Goal: Transaction & Acquisition: Purchase product/service

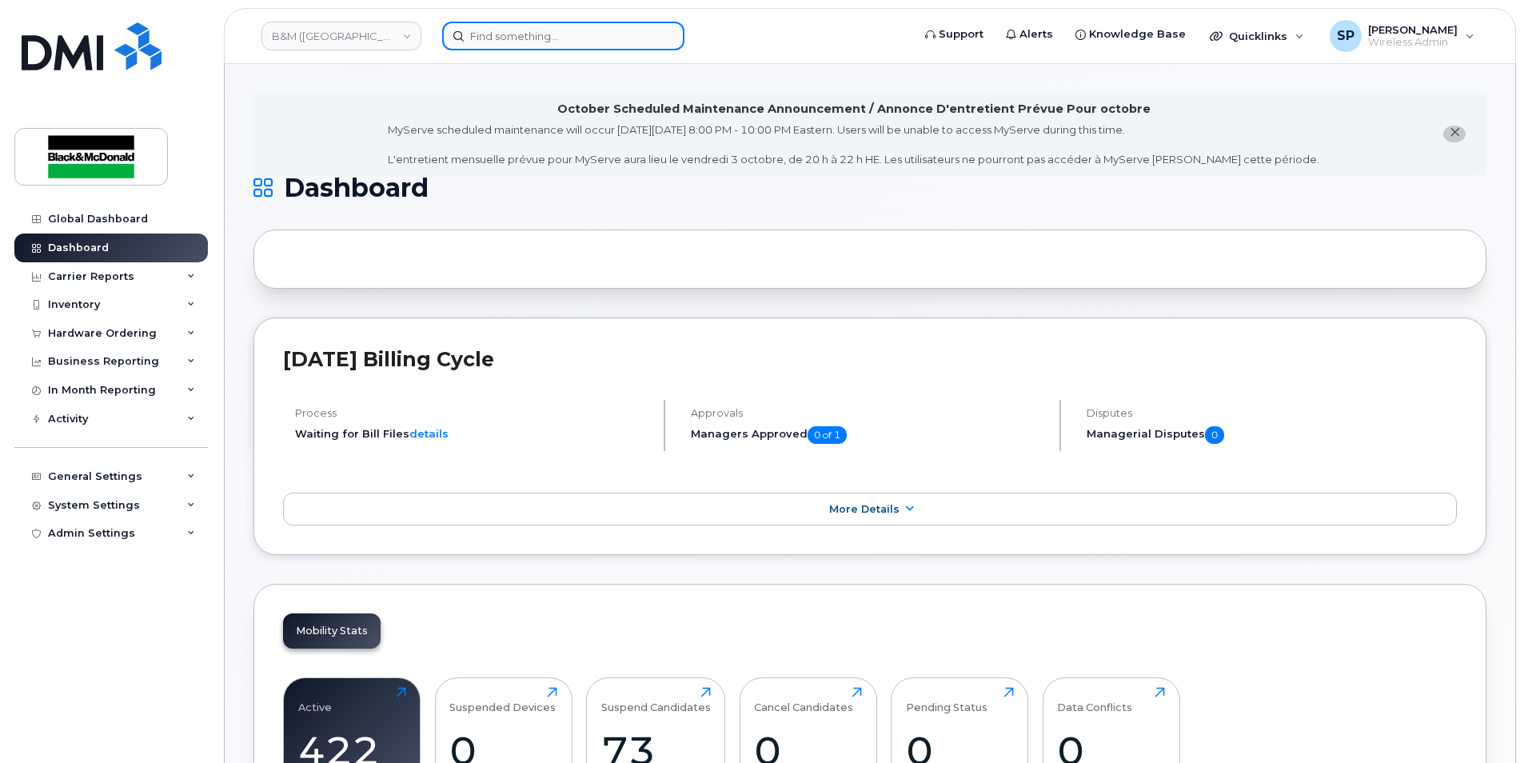
click at [476, 27] on input at bounding box center [563, 36] width 242 height 29
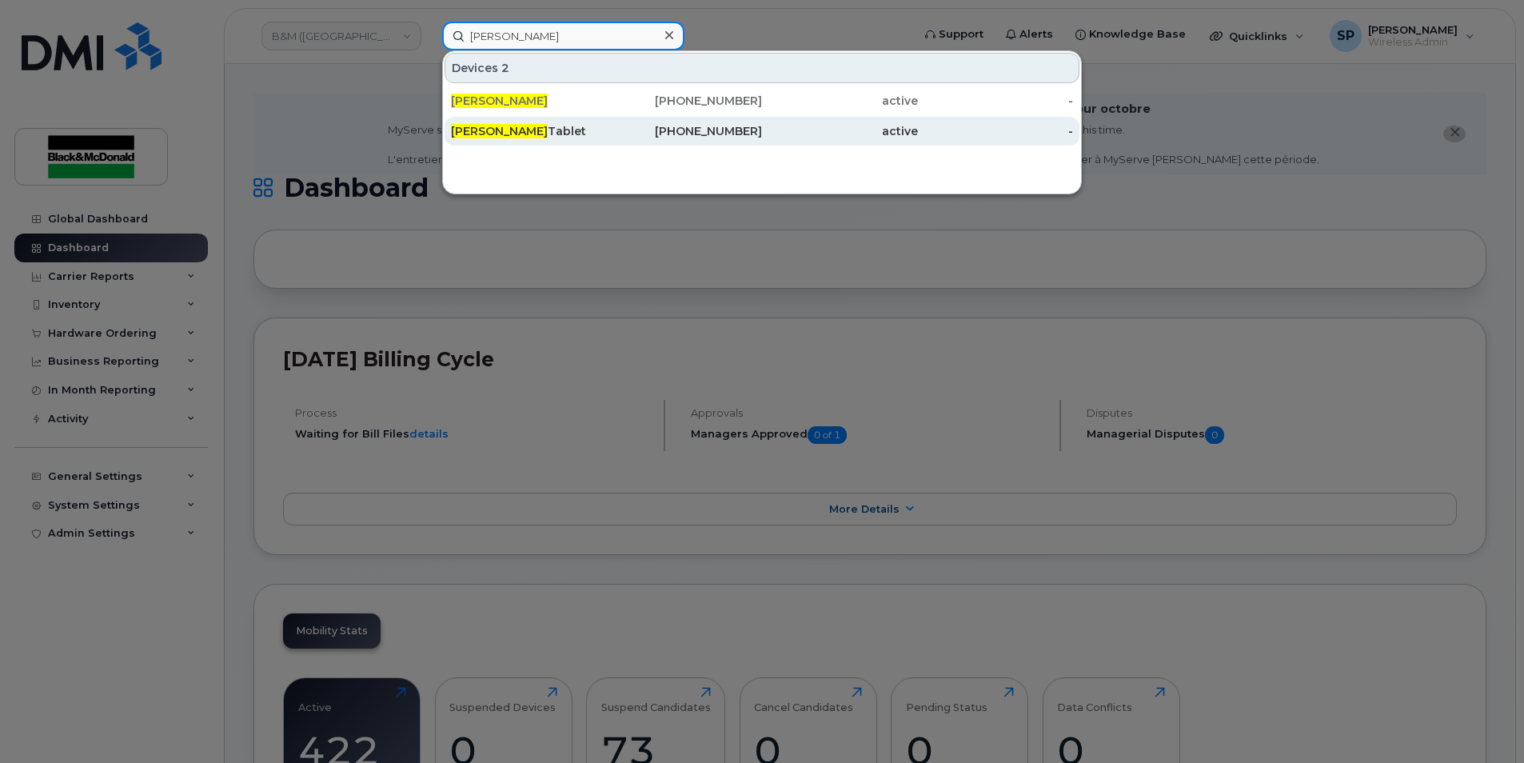
type input "nick cassidy"
click at [562, 132] on div "Nick Cassidy Tablet" at bounding box center [529, 131] width 156 height 16
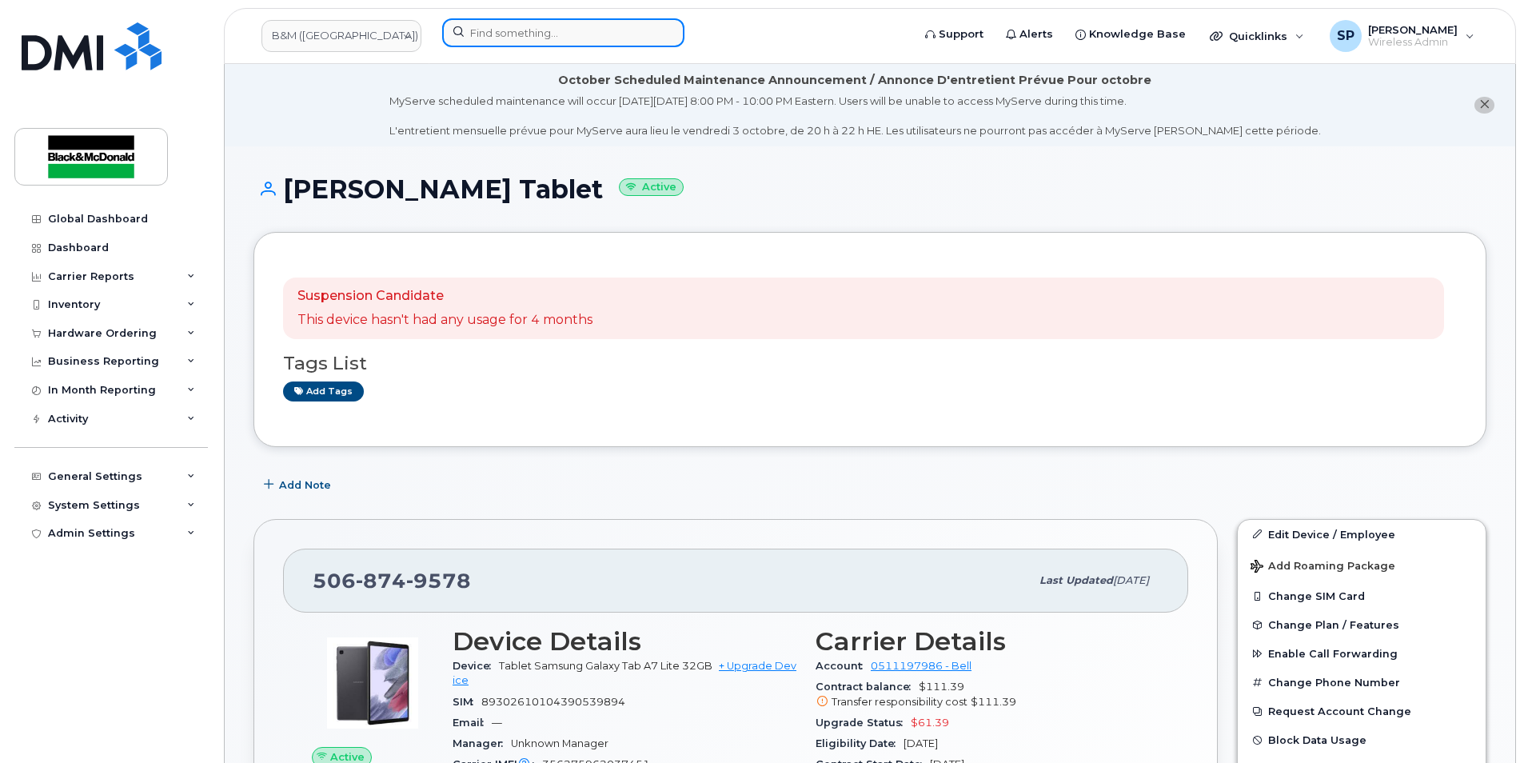
click at [470, 35] on input at bounding box center [563, 32] width 242 height 29
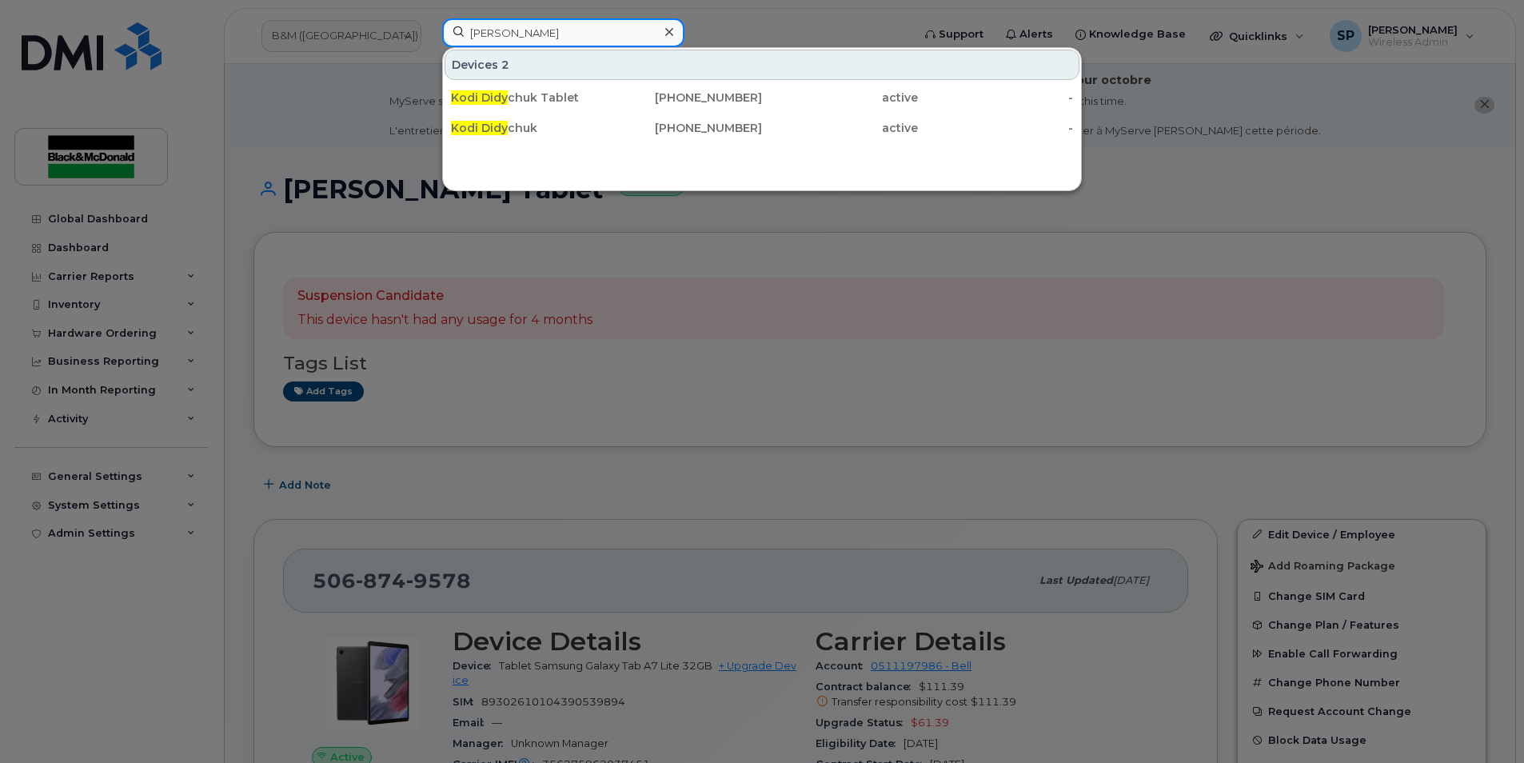
drag, startPoint x: 542, startPoint y: 32, endPoint x: 344, endPoint y: 40, distance: 198.5
click at [429, 40] on div "kodi didy Devices 2 Kodi Didy chuk Tablet 506-875-9728 active - Kodi Didy chuk …" at bounding box center [671, 35] width 485 height 35
drag, startPoint x: 563, startPoint y: 24, endPoint x: 438, endPoint y: 54, distance: 128.2
click at [438, 54] on div "power precision Devices Power Precision - Tablet 506-655-3871 active -" at bounding box center [671, 35] width 485 height 35
drag, startPoint x: 540, startPoint y: 35, endPoint x: 168, endPoint y: 52, distance: 372.2
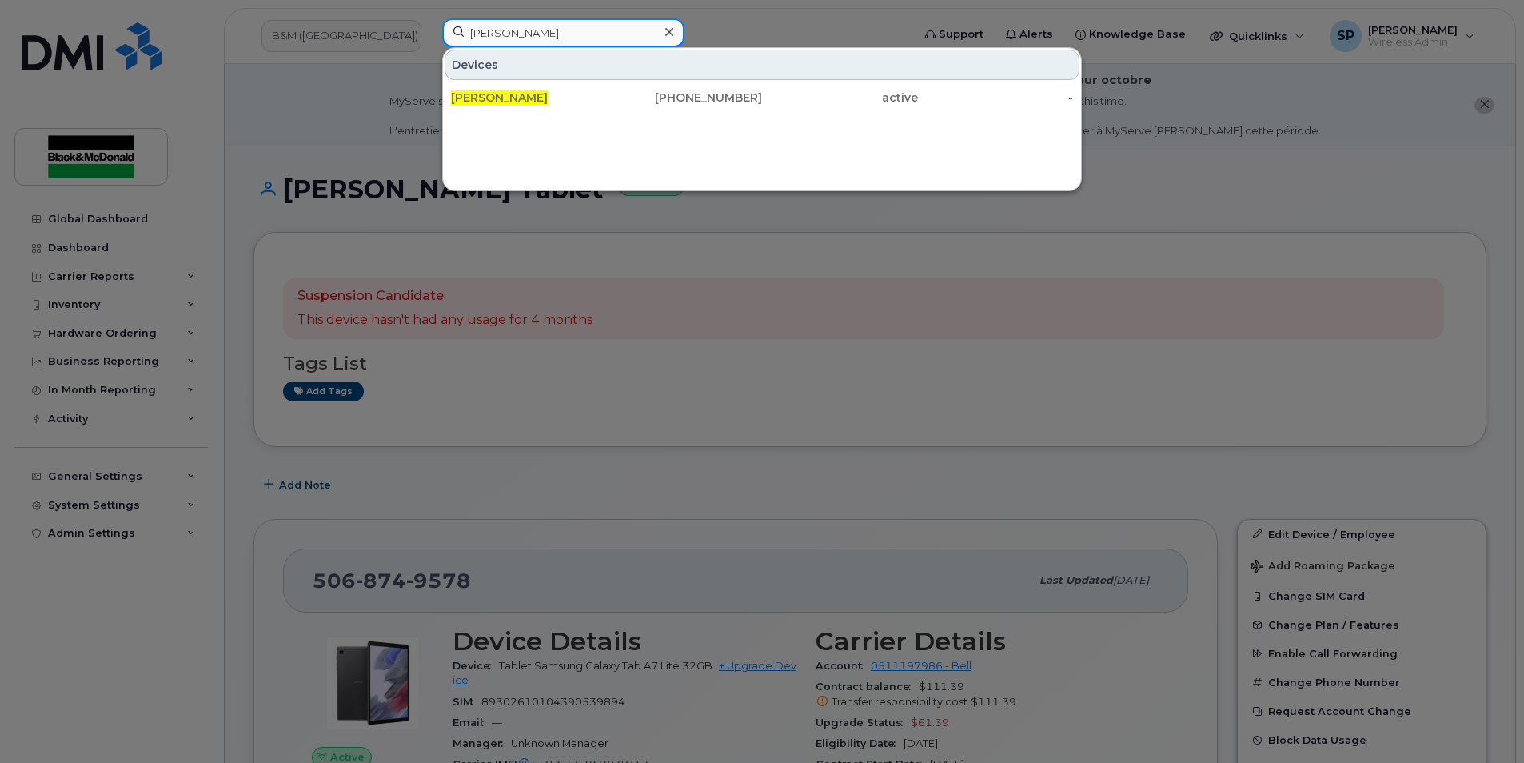
click at [429, 52] on div "corey mayo Devices Corey Mayo 506-377-1019 active -" at bounding box center [671, 35] width 485 height 35
drag, startPoint x: 568, startPoint y: 33, endPoint x: 419, endPoint y: 43, distance: 149.1
click at [429, 43] on div "shawn briggs Devices Shawn Briggs 506-269-8299 active -" at bounding box center [671, 35] width 485 height 35
type input "terry lovelace"
click at [718, 378] on div at bounding box center [762, 381] width 1524 height 763
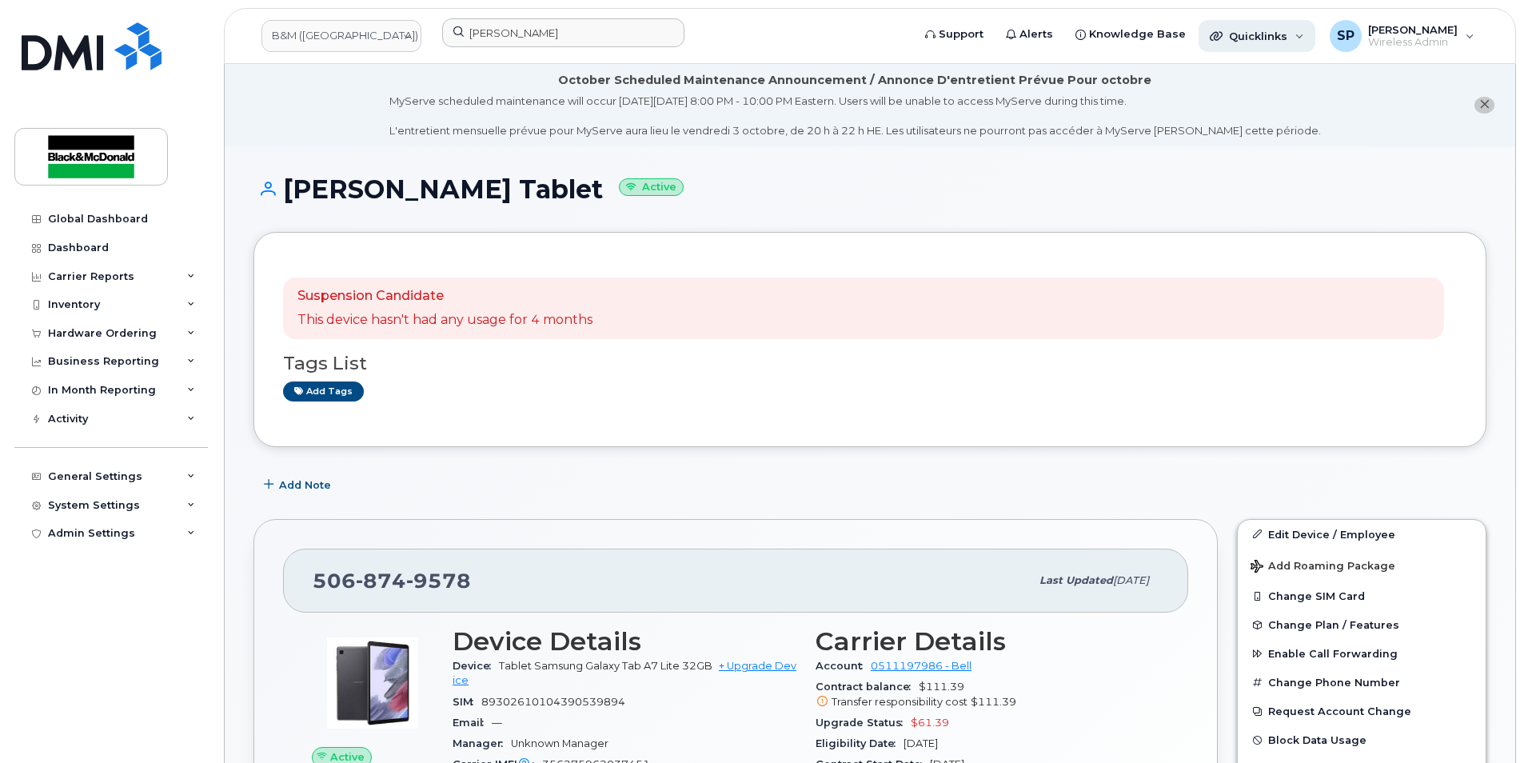
click at [1229, 42] on div "Quicklinks" at bounding box center [1257, 36] width 117 height 32
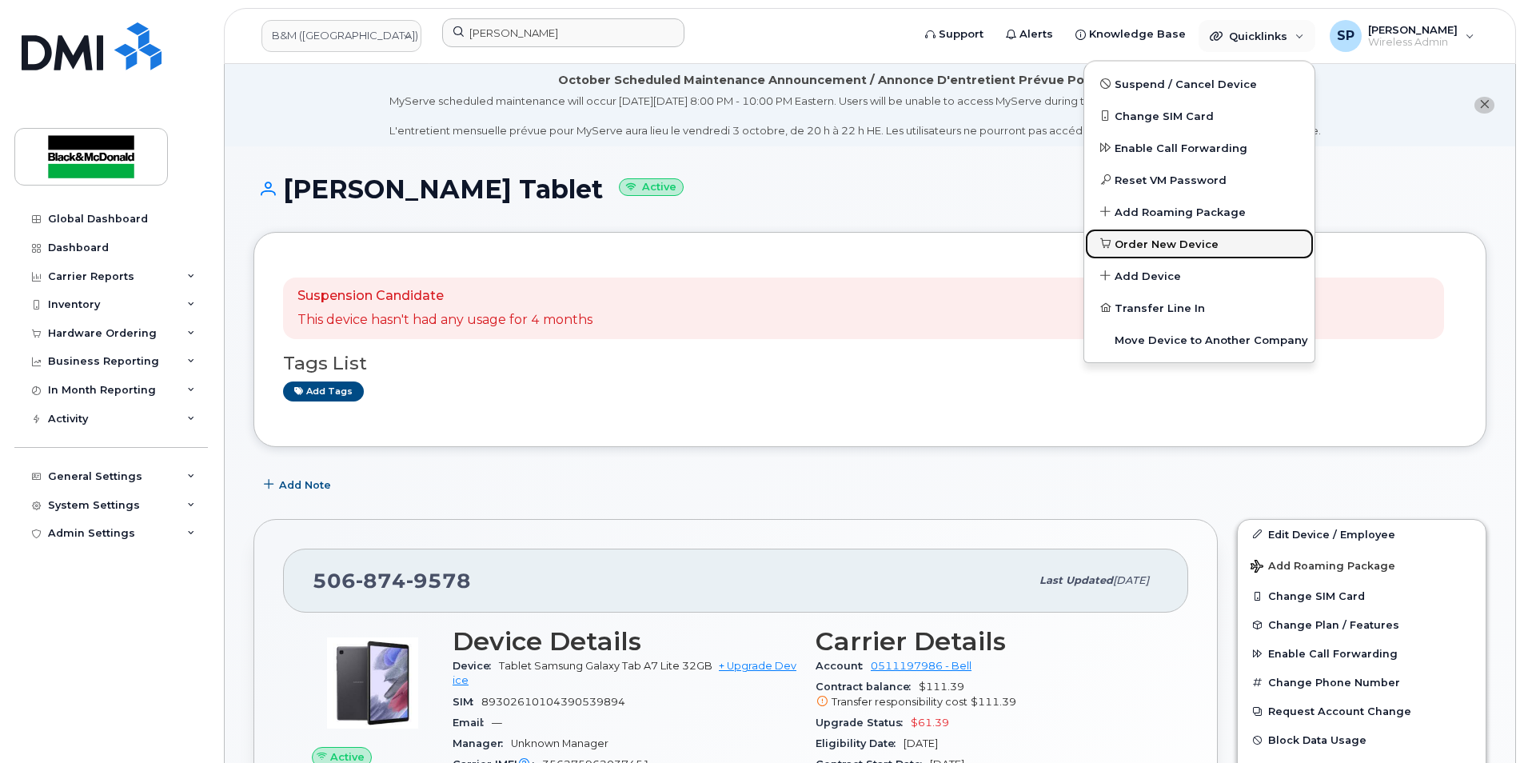
drag, startPoint x: 1131, startPoint y: 233, endPoint x: 976, endPoint y: 256, distance: 156.8
click at [1131, 233] on link "Order New Device" at bounding box center [1199, 244] width 230 height 32
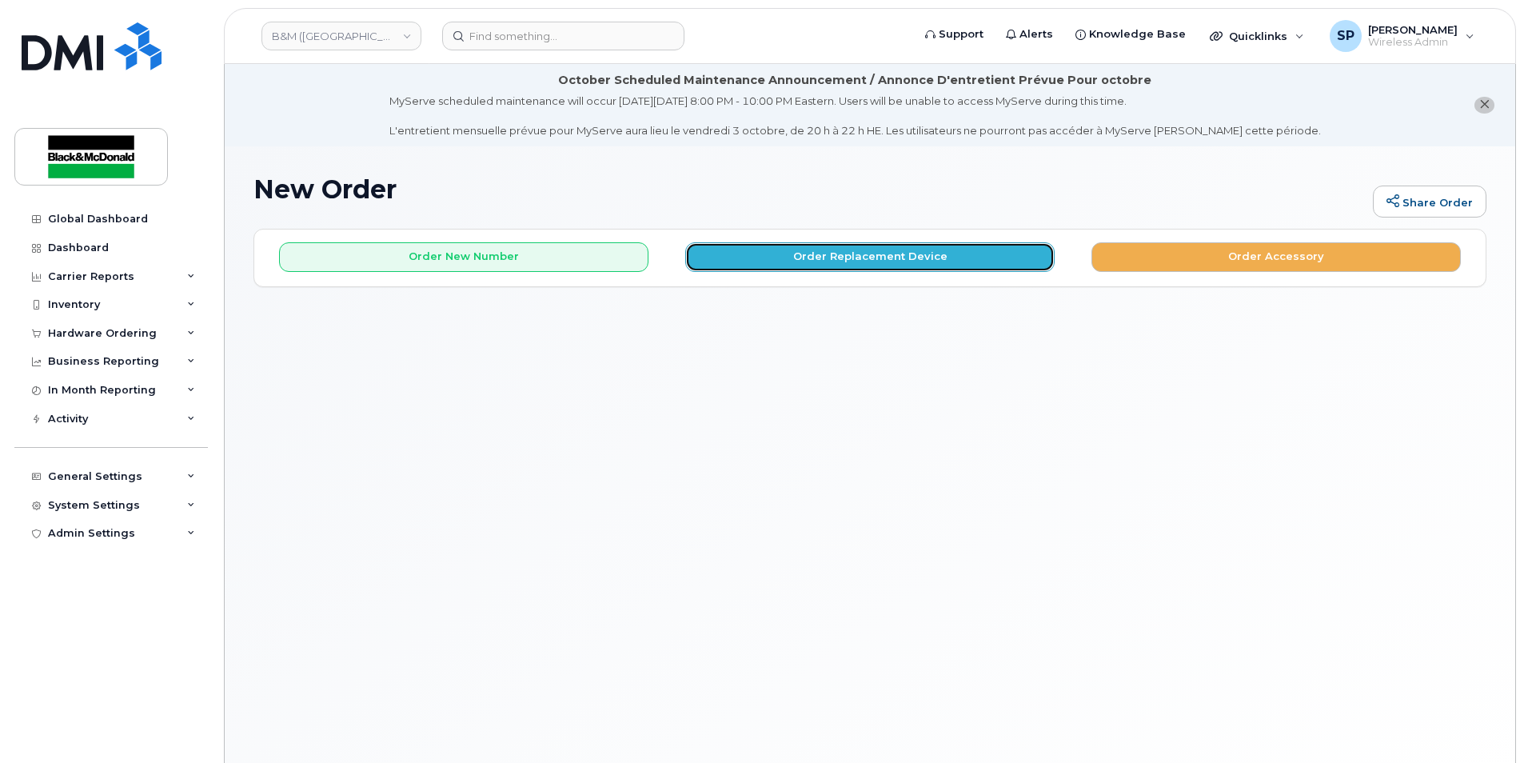
click at [892, 261] on button "Order Replacement Device" at bounding box center [869, 257] width 369 height 30
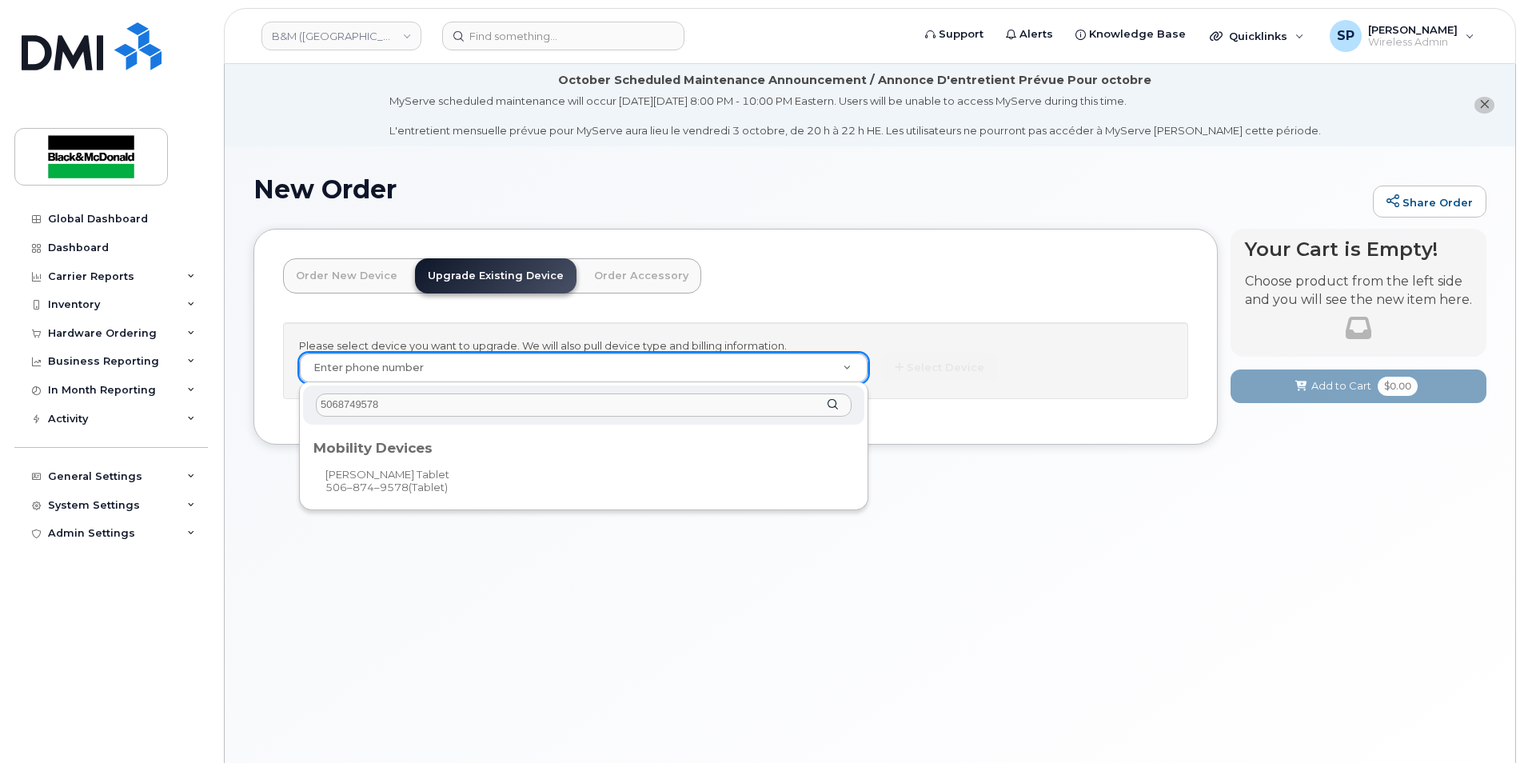
type input "5068749578"
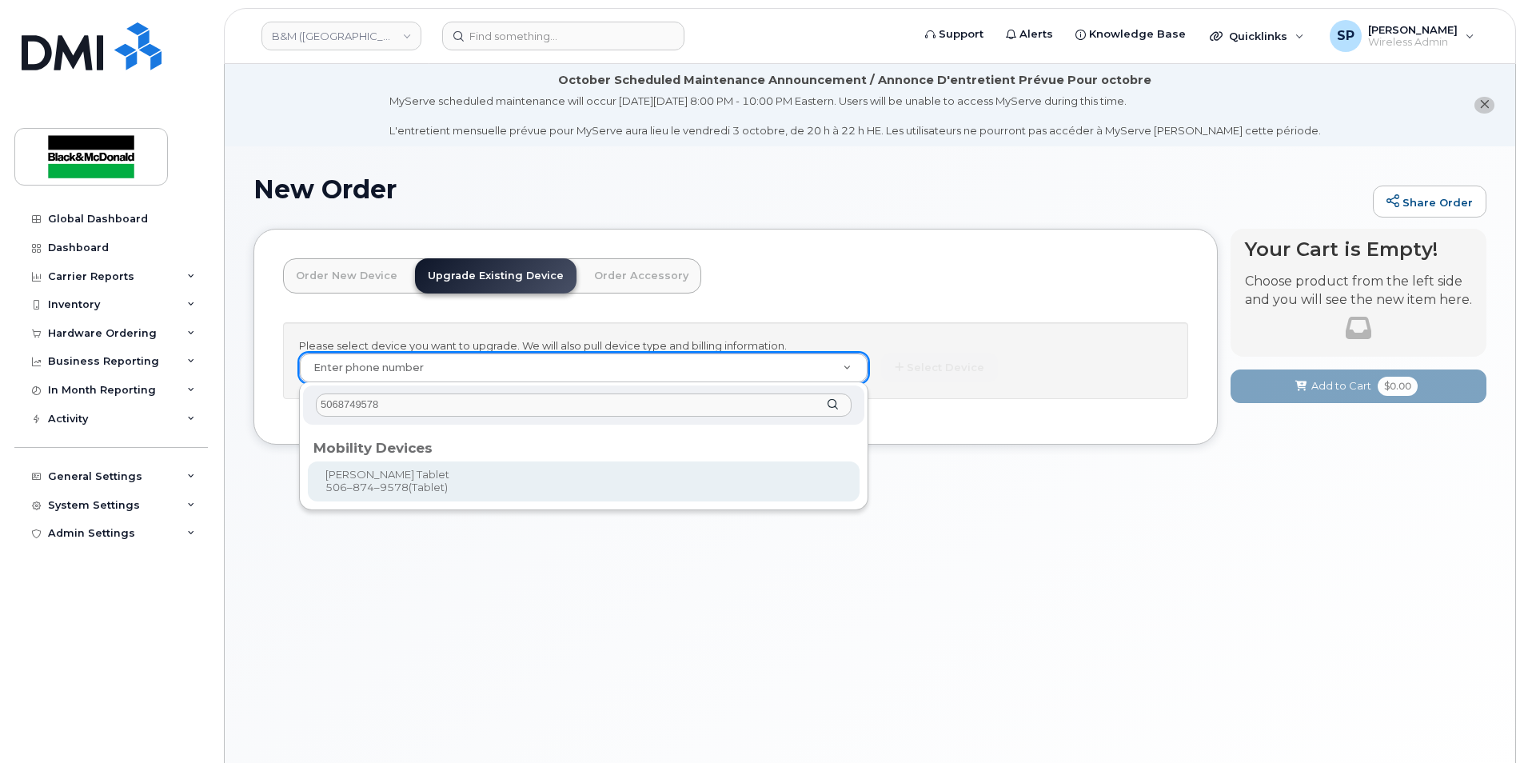
type input "860759"
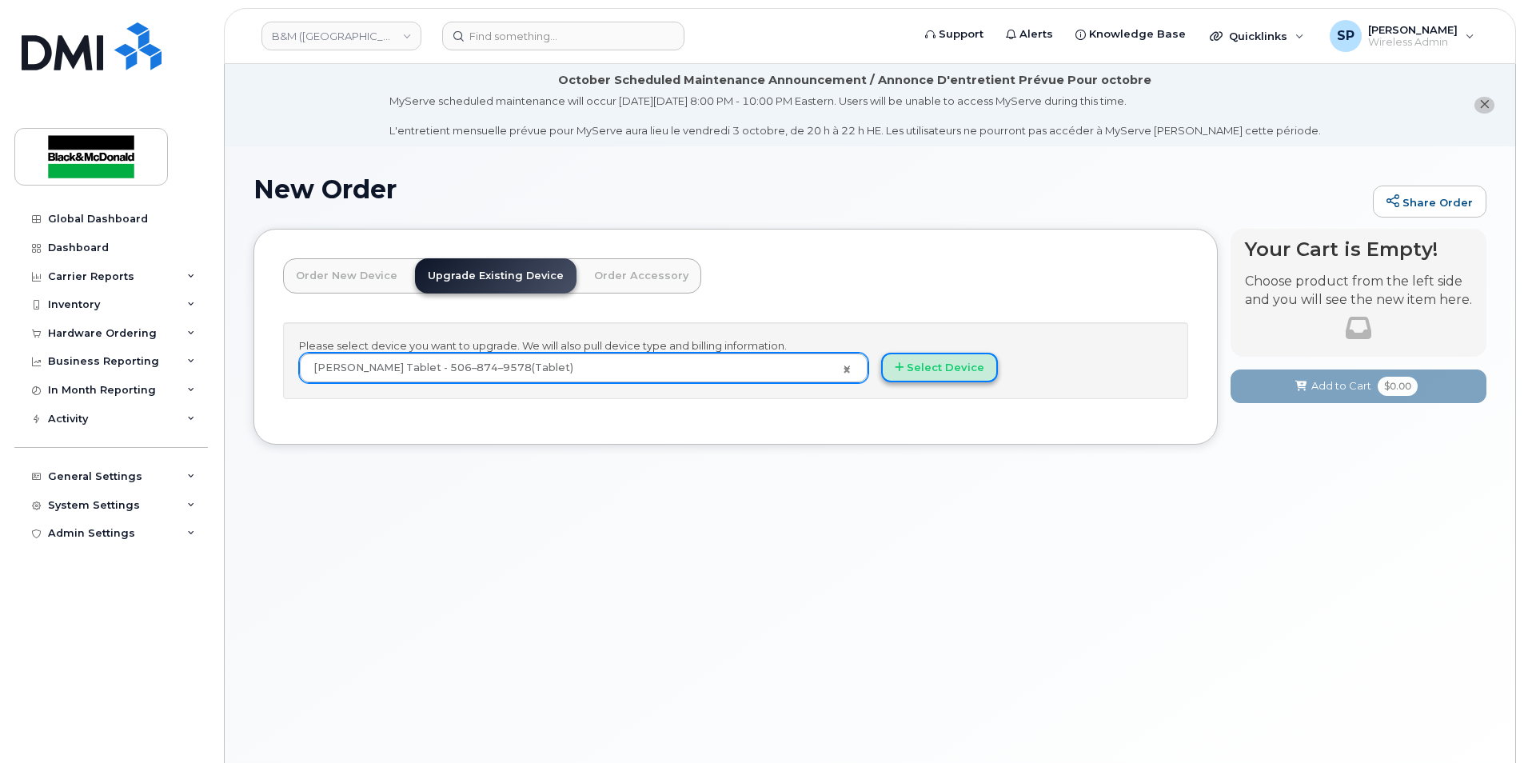
click at [987, 369] on button "Select Device" at bounding box center [939, 368] width 117 height 30
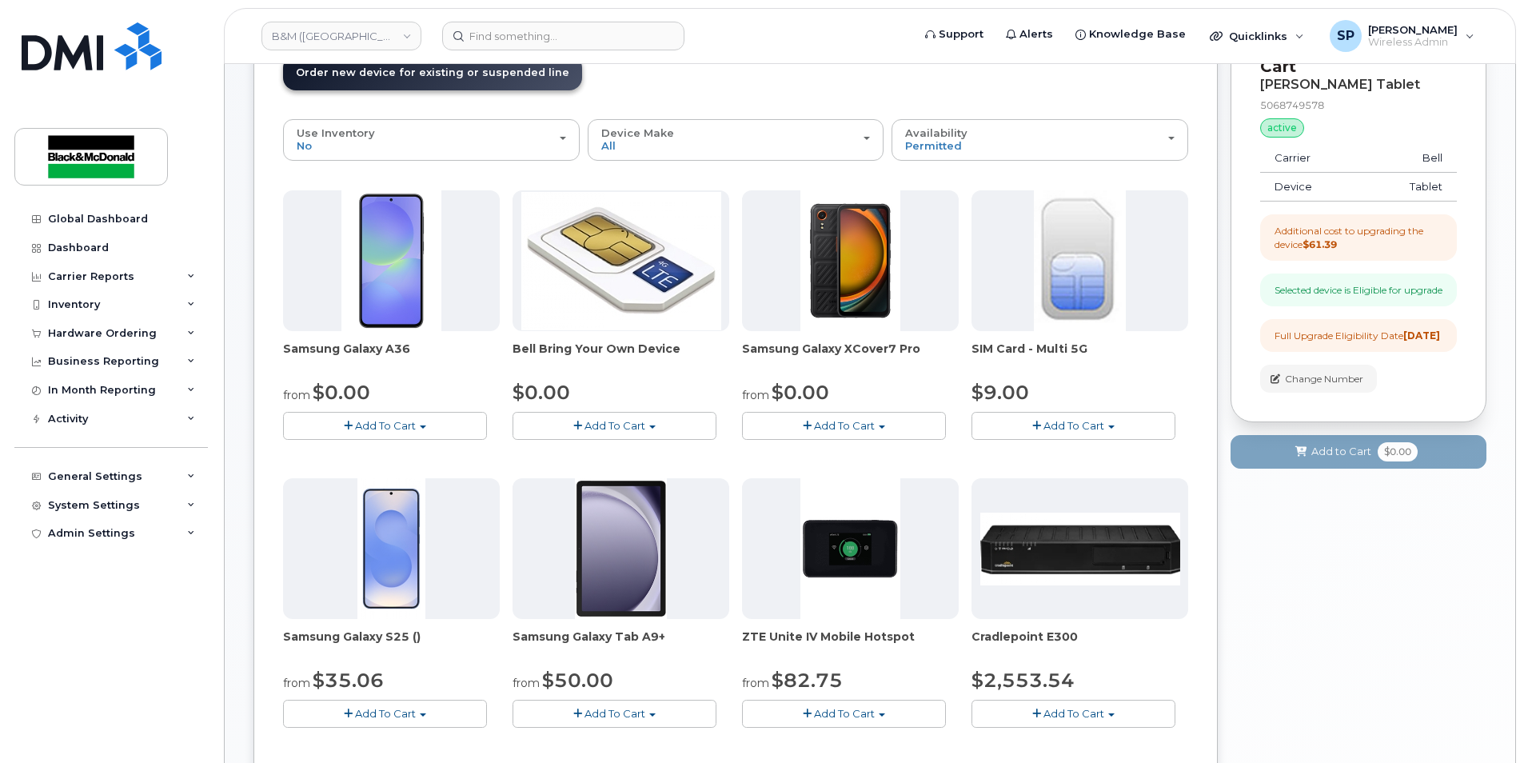
scroll to position [211, 0]
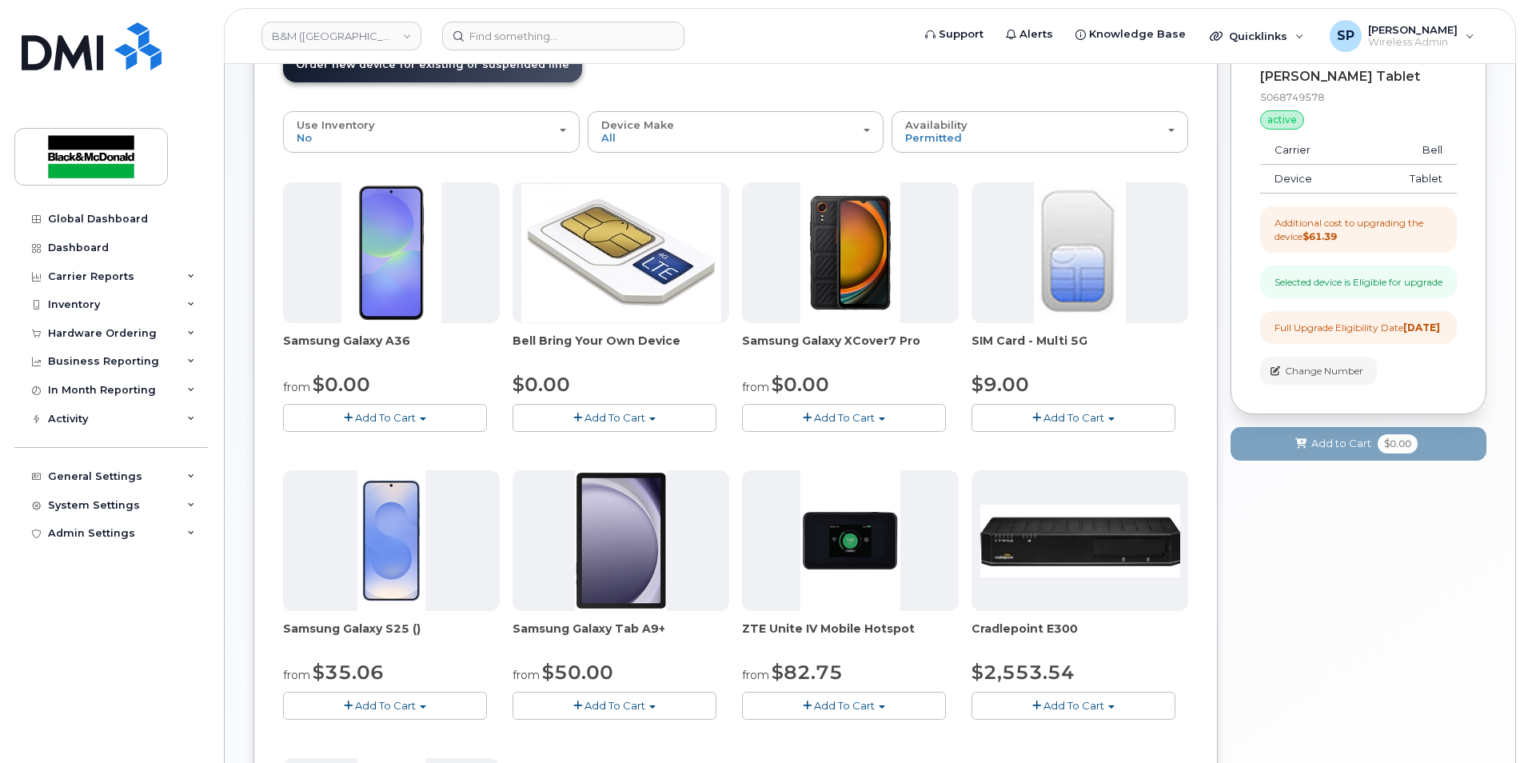
click at [657, 703] on button "Add To Cart" at bounding box center [615, 706] width 204 height 28
click at [615, 730] on link "$50.00 - 3 year term" at bounding box center [609, 735] width 185 height 20
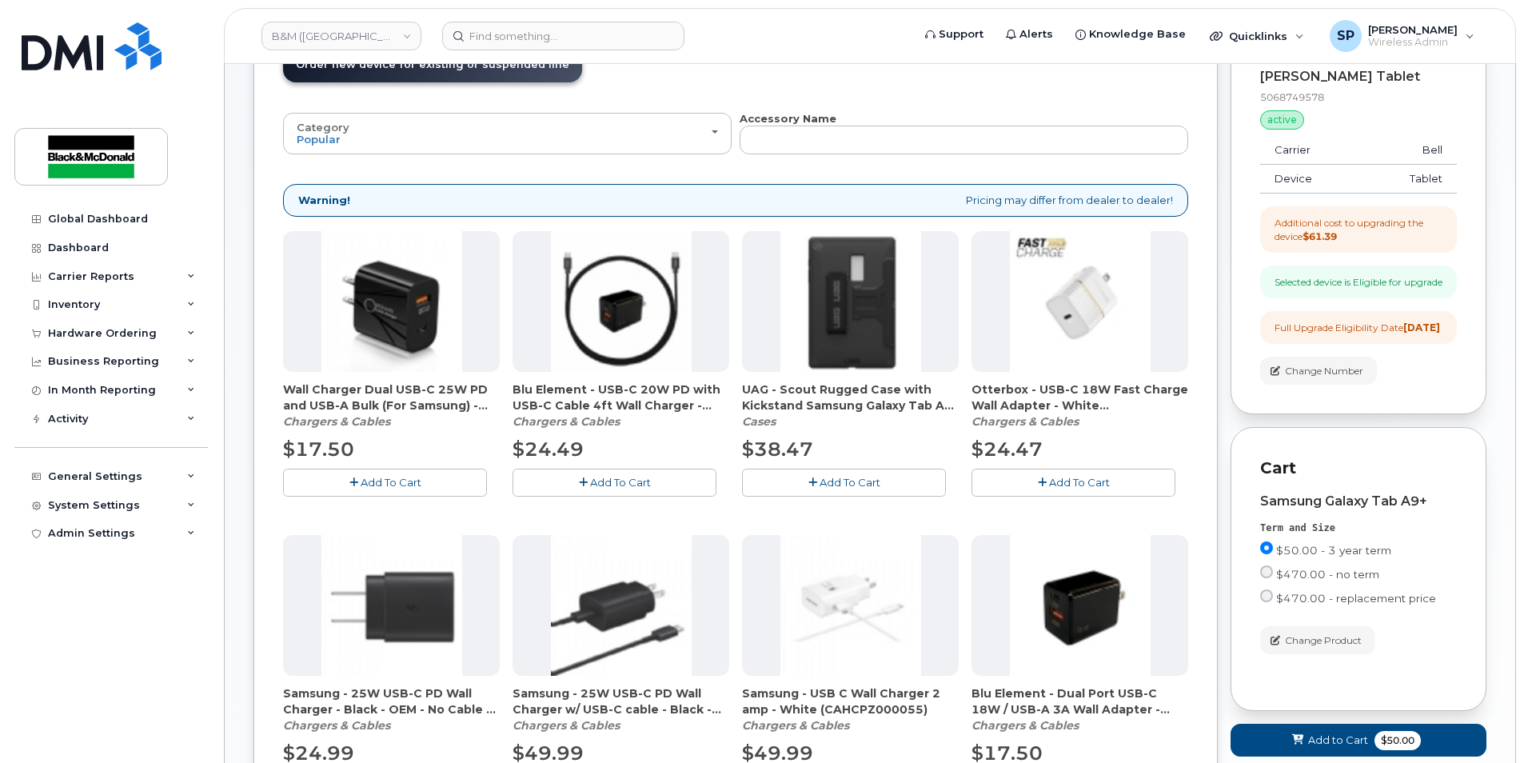
scroll to position [265, 0]
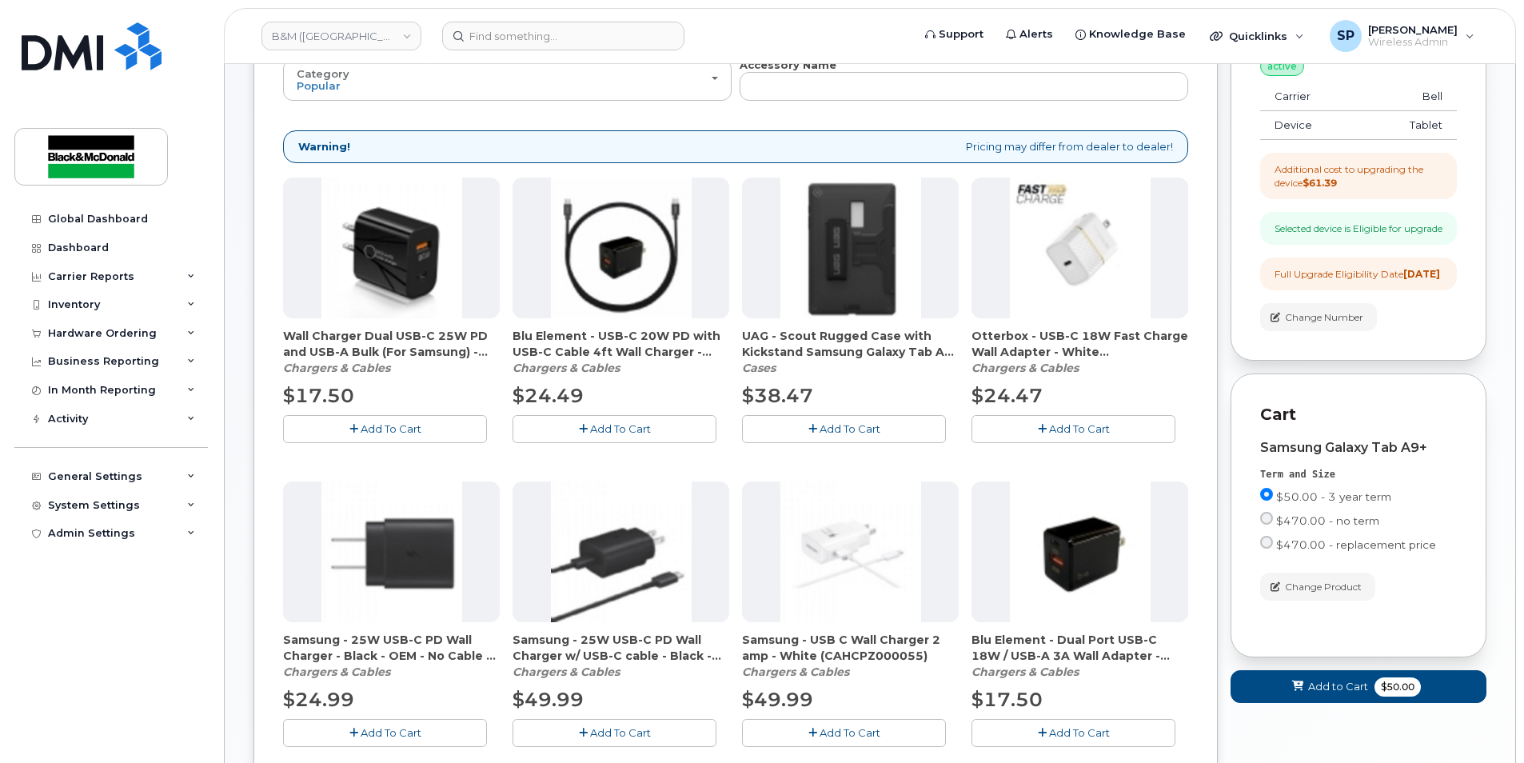
click at [849, 433] on span "Add To Cart" at bounding box center [850, 428] width 61 height 13
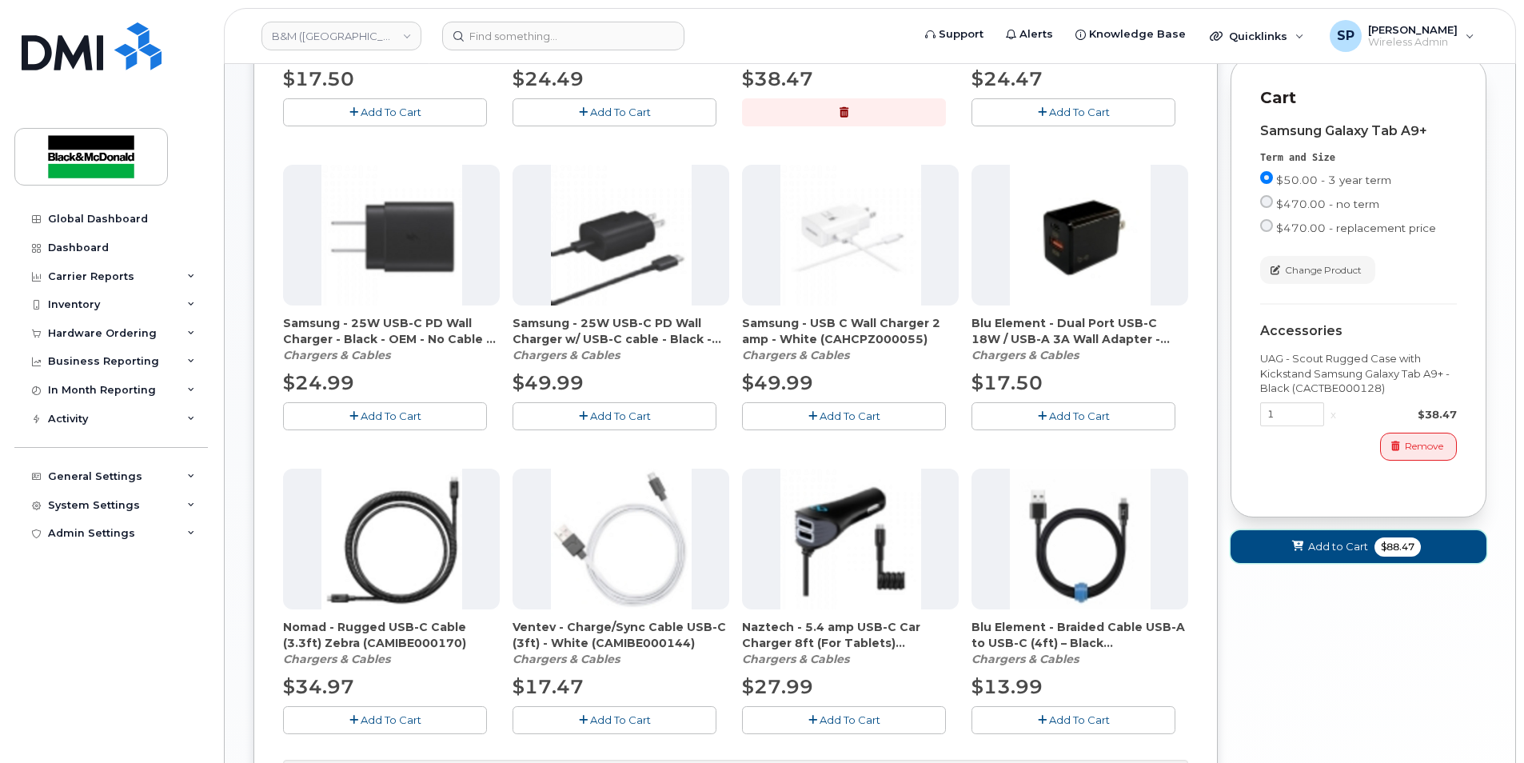
click at [1352, 554] on span "Add to Cart" at bounding box center [1338, 546] width 60 height 15
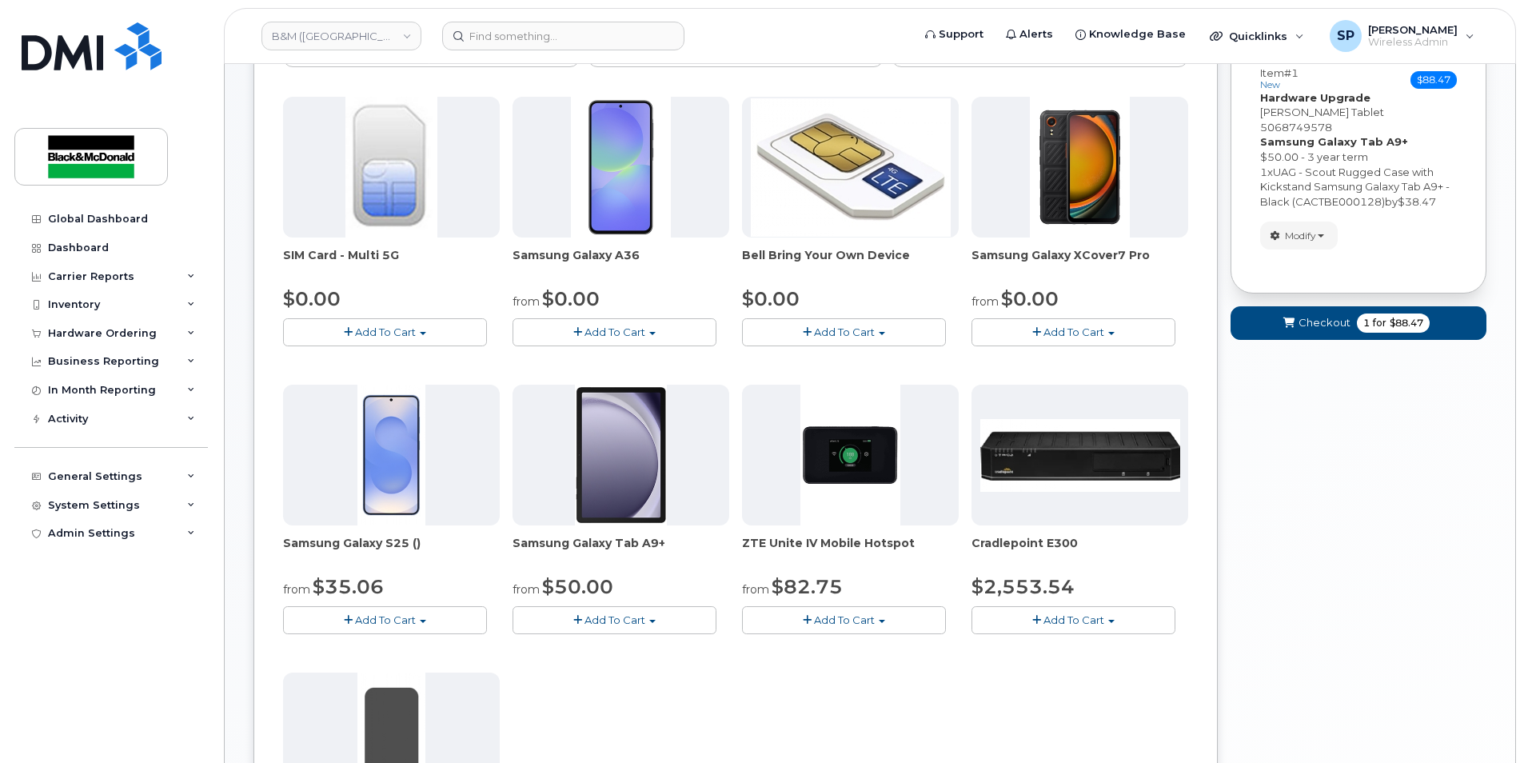
click at [1402, 288] on form "Your Order Items Item #1 new $88.47 Accessories Only SIM Only Activation New Ac…" at bounding box center [1359, 177] width 256 height 354
click at [1385, 317] on span "1 for $88.47" at bounding box center [1393, 322] width 73 height 19
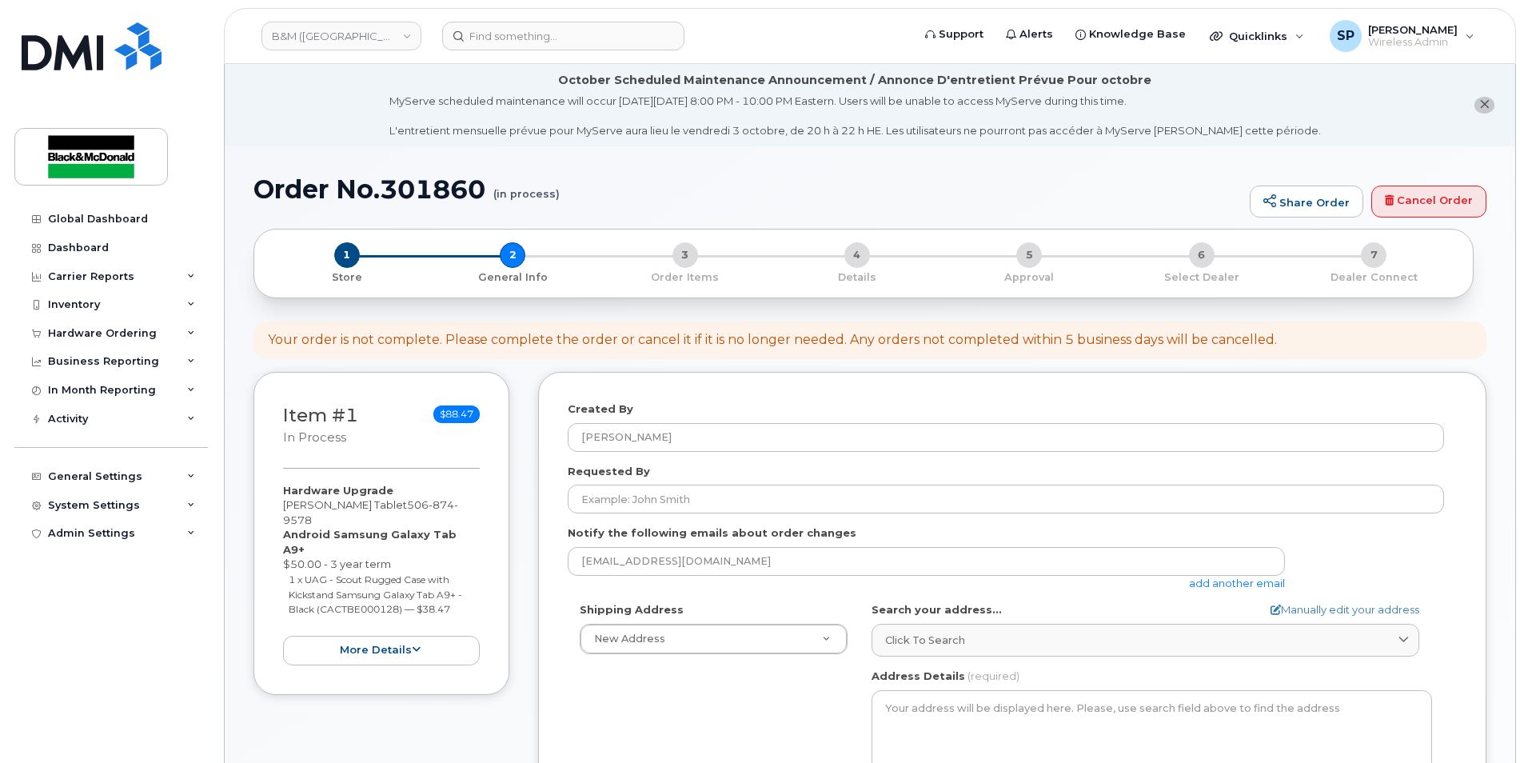
select select
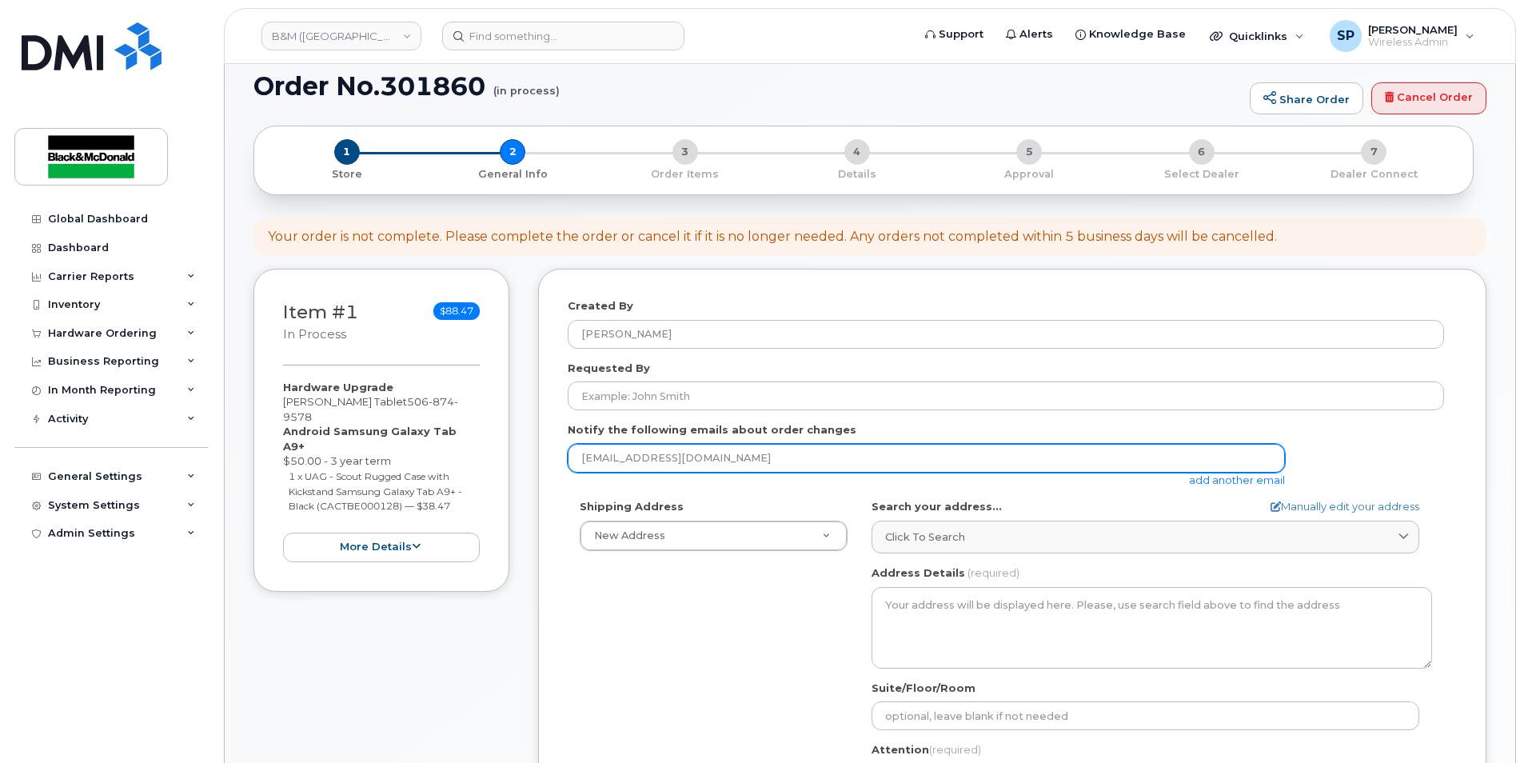
scroll to position [106, 0]
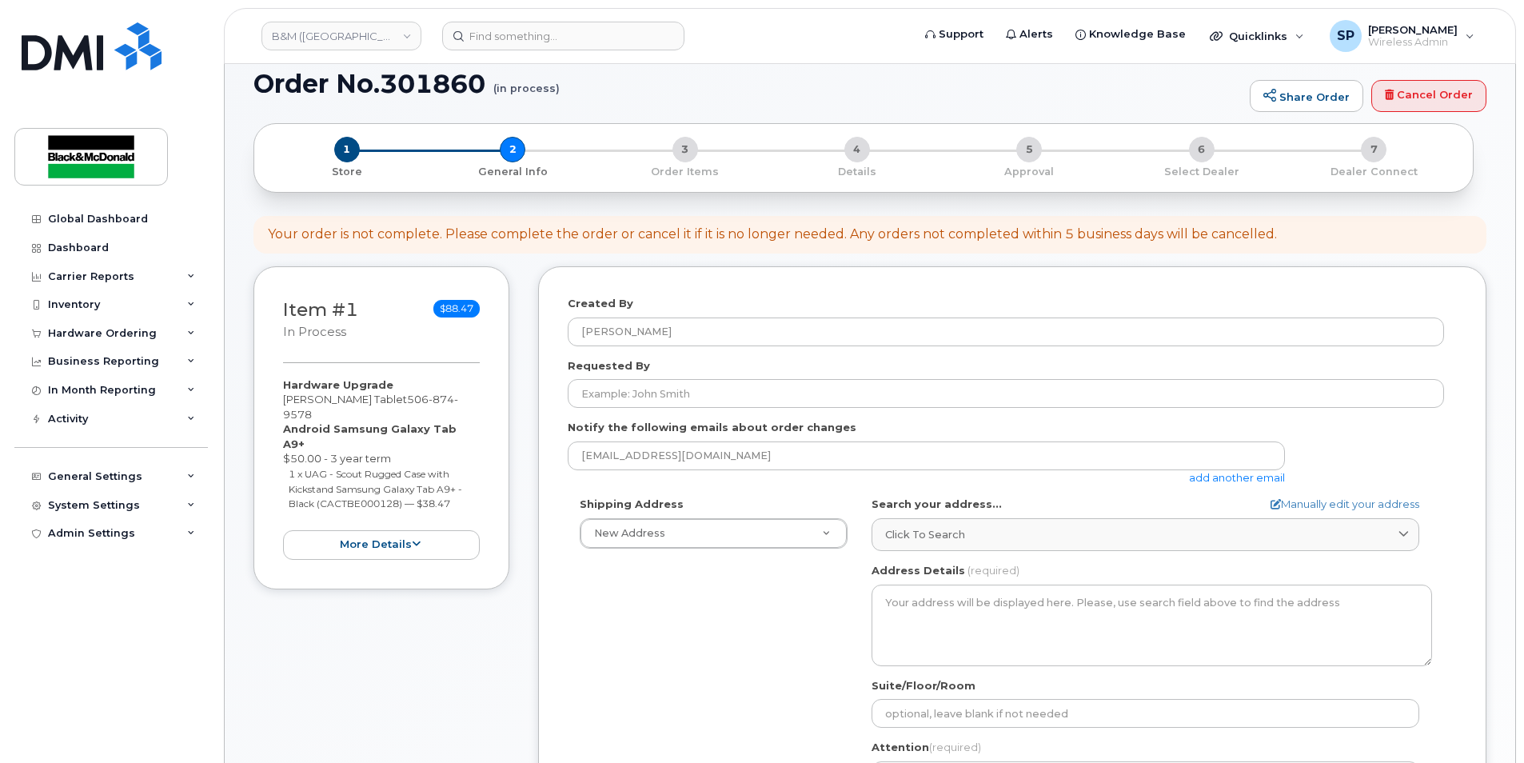
click at [652, 373] on div "Requested By" at bounding box center [1012, 383] width 889 height 50
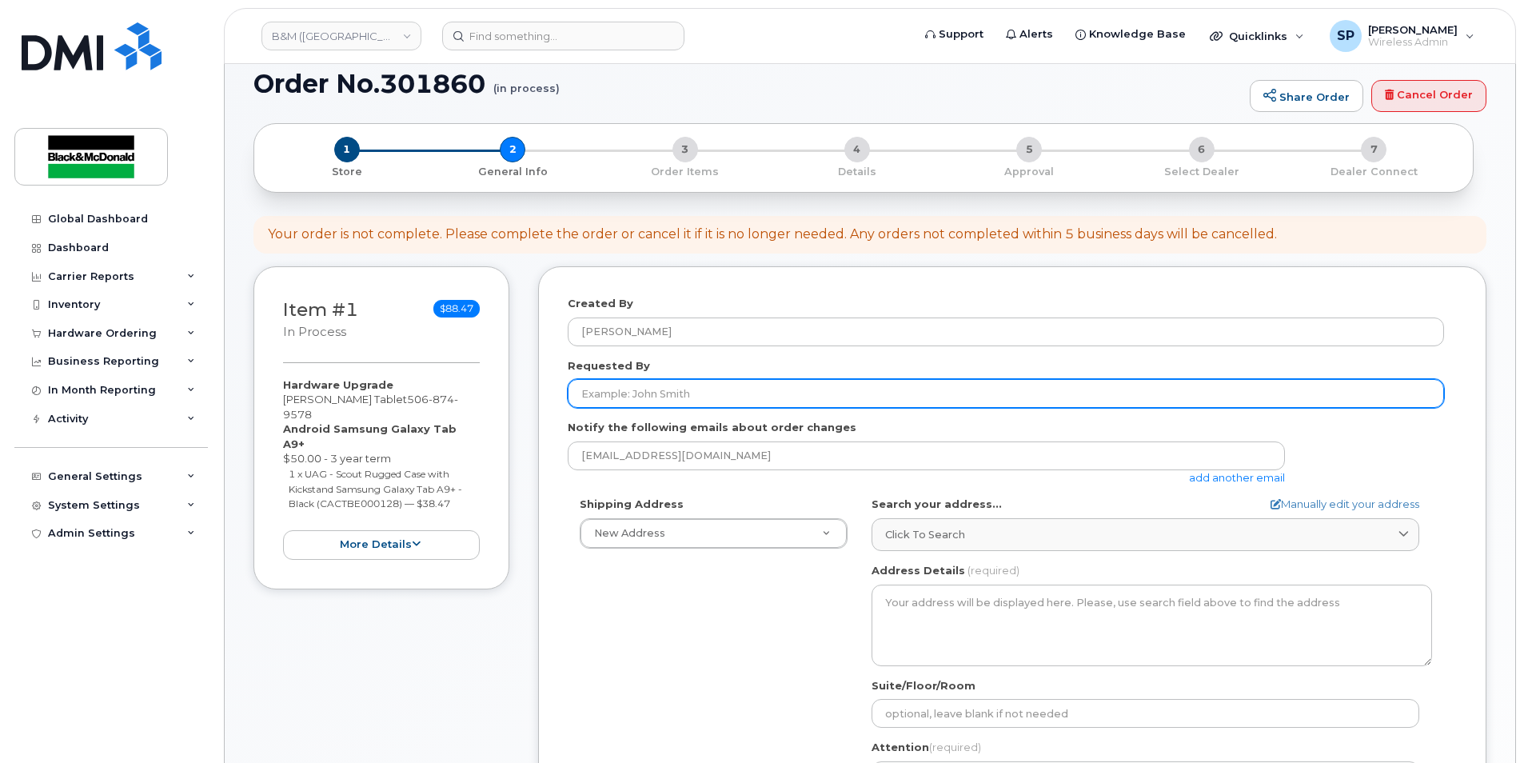
click at [656, 391] on input "Requested By" at bounding box center [1006, 393] width 876 height 29
type input "[PERSON_NAME]"
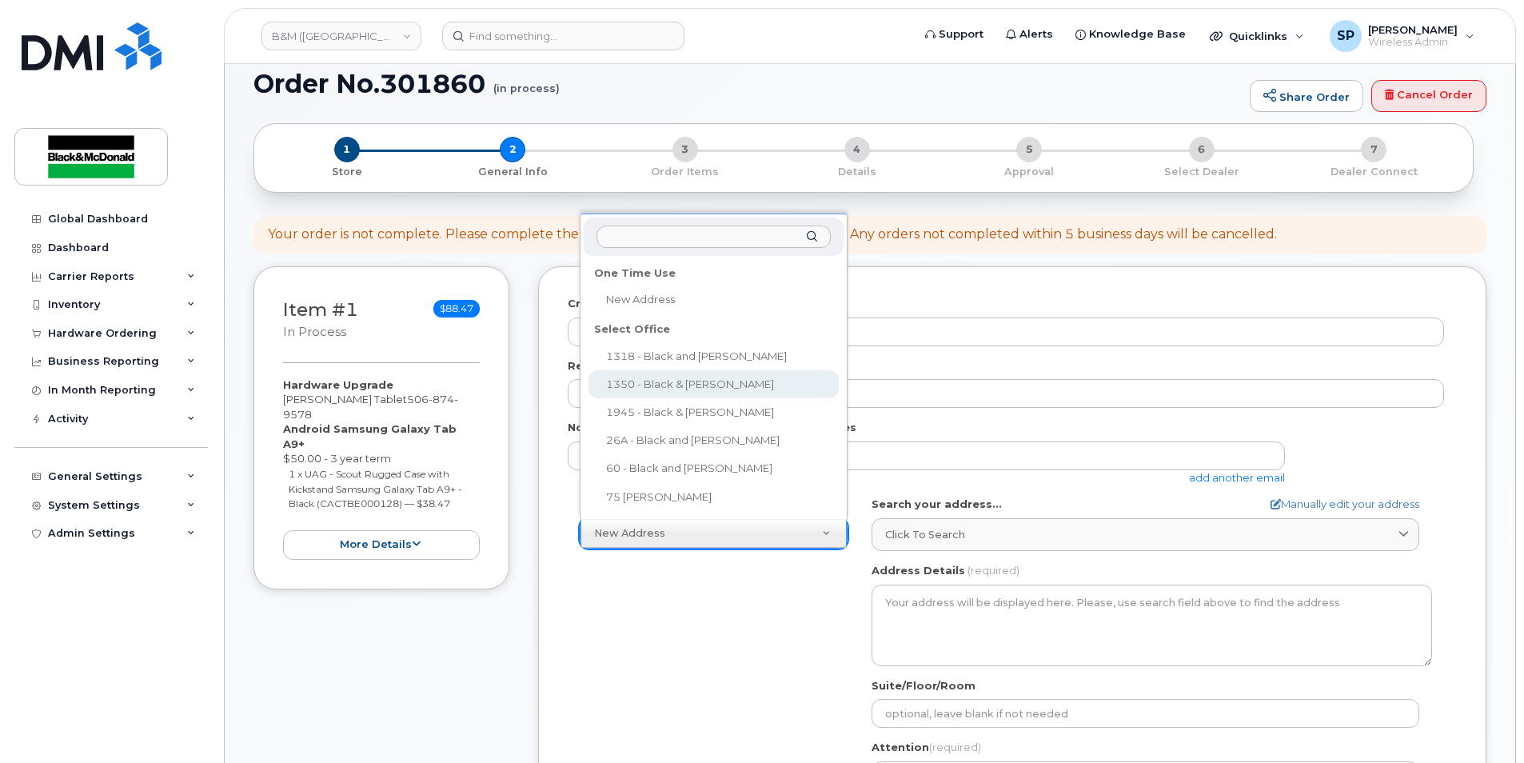
select select
type textarea "1350 Aviation Avenue Dieppe New Brunswick E1A 9A3"
type input "Deanna Russell"
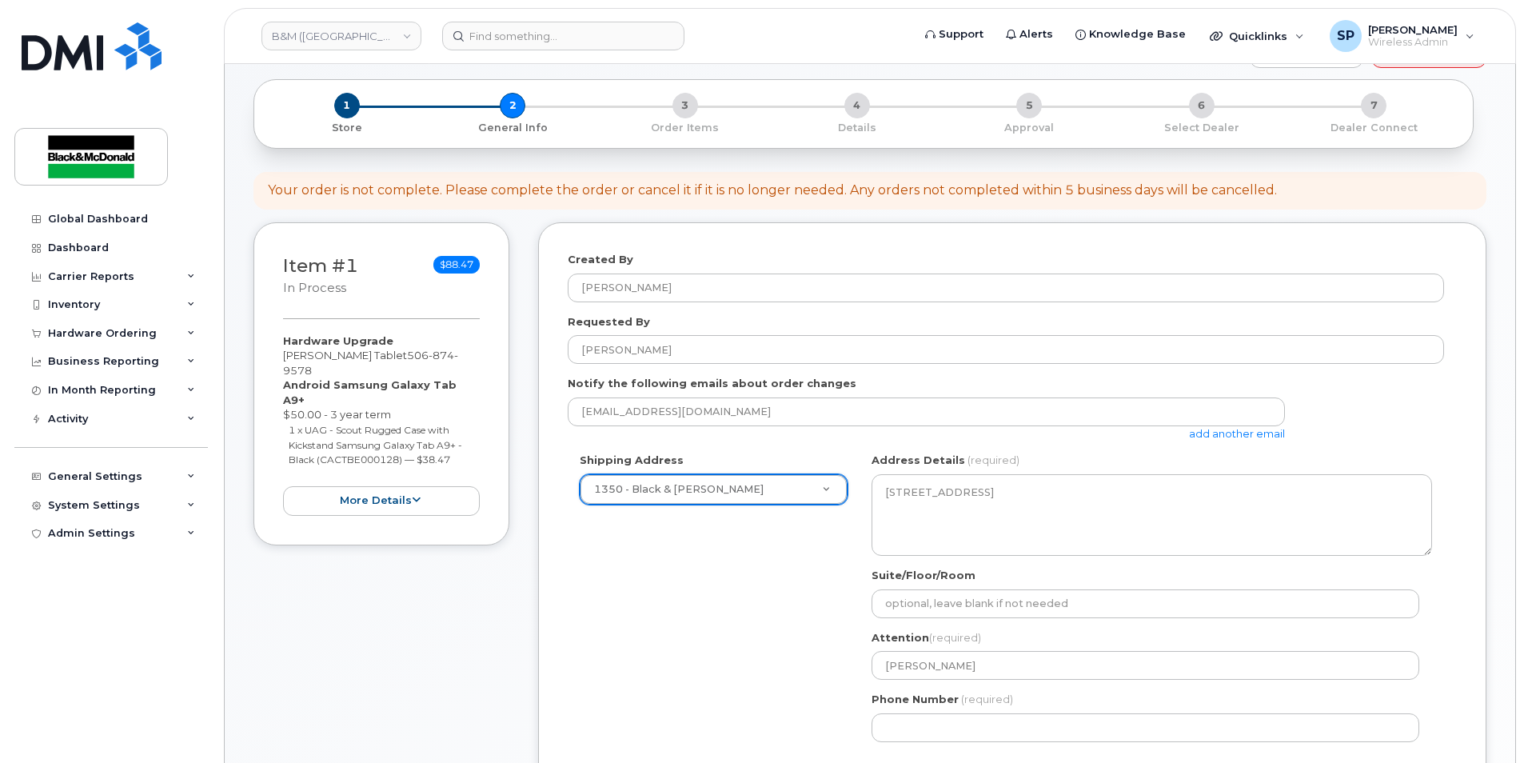
scroll to position [211, 0]
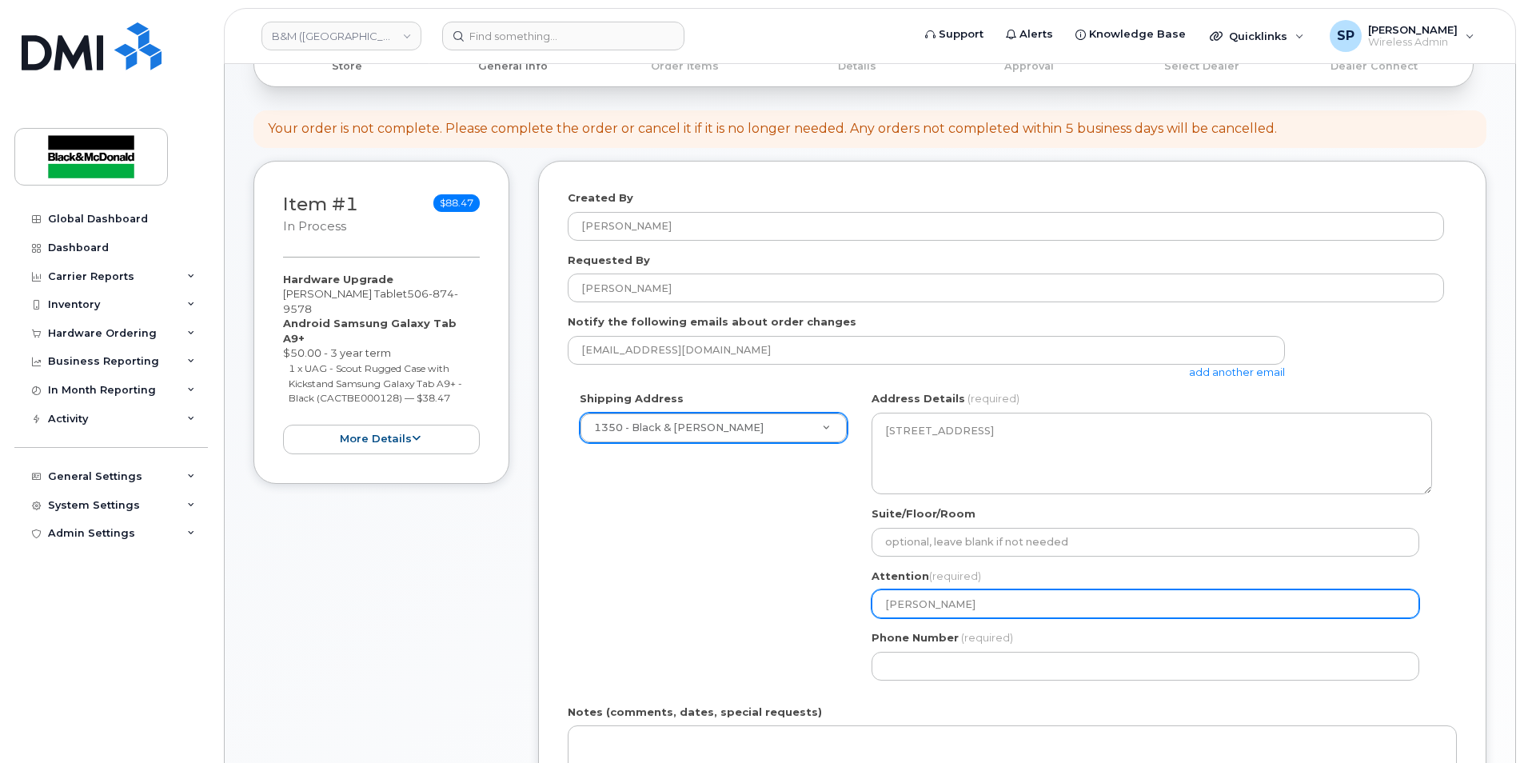
drag, startPoint x: 966, startPoint y: 605, endPoint x: 856, endPoint y: 609, distance: 109.6
click at [856, 609] on div "Shipping Address 1350 - Black & McDonald New Address 1318 - Black and McDonald …" at bounding box center [1006, 541] width 876 height 301
select select
type input "F"
select select
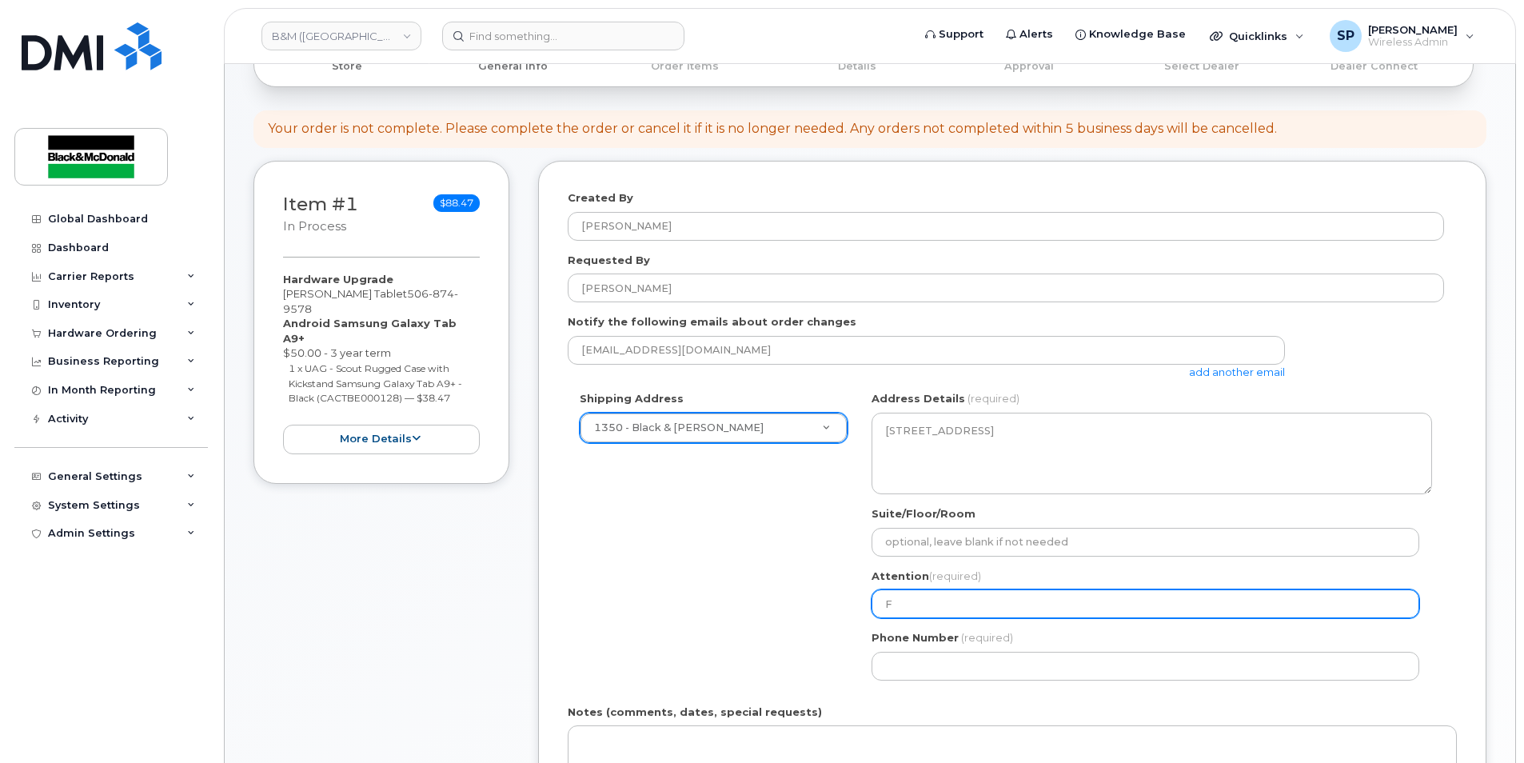
type input "Fr"
select select
type input "Fre"
select select
type input "Fred"
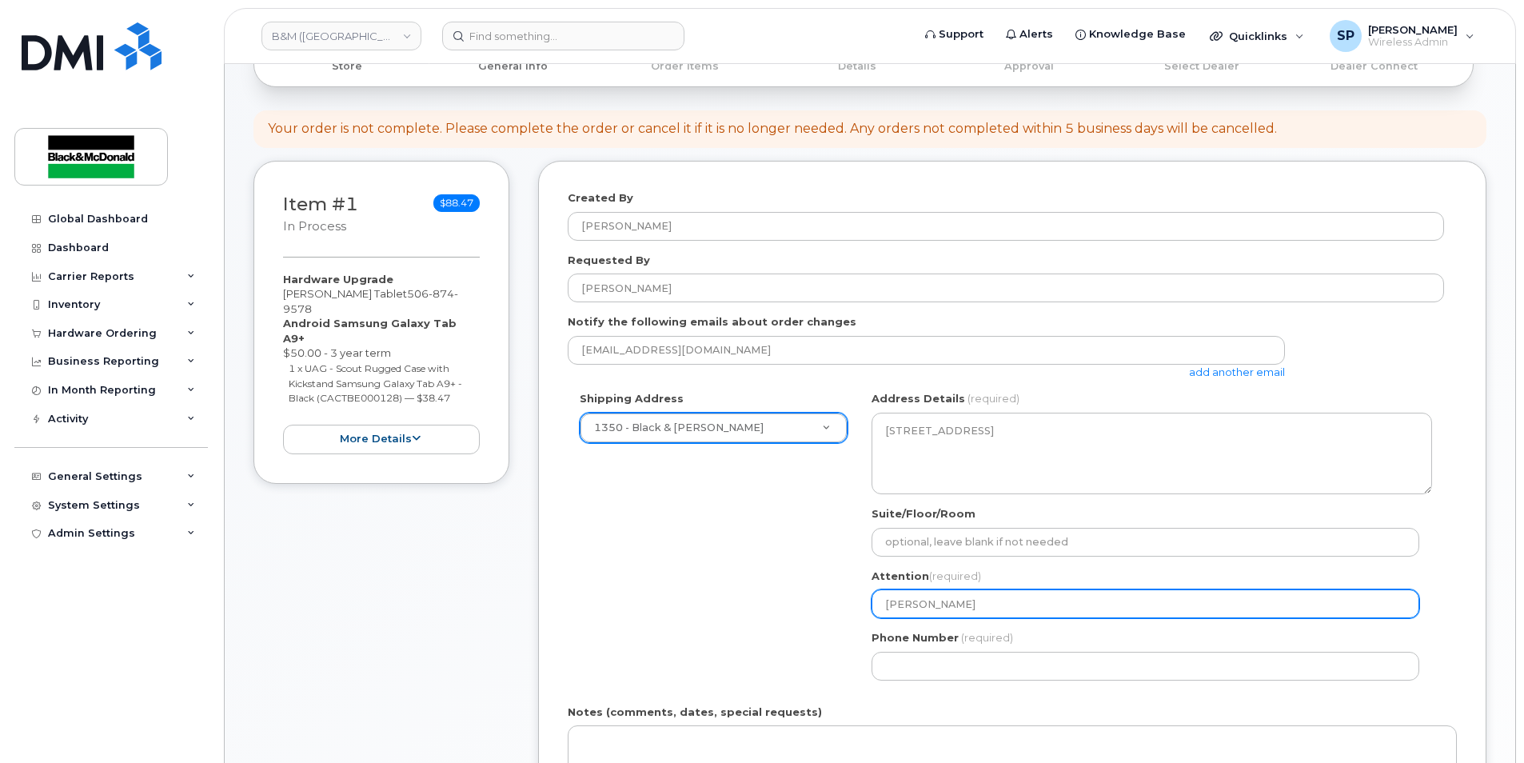
select select
type input "[PERSON_NAME]"
select select
type input "Fred Be"
select select
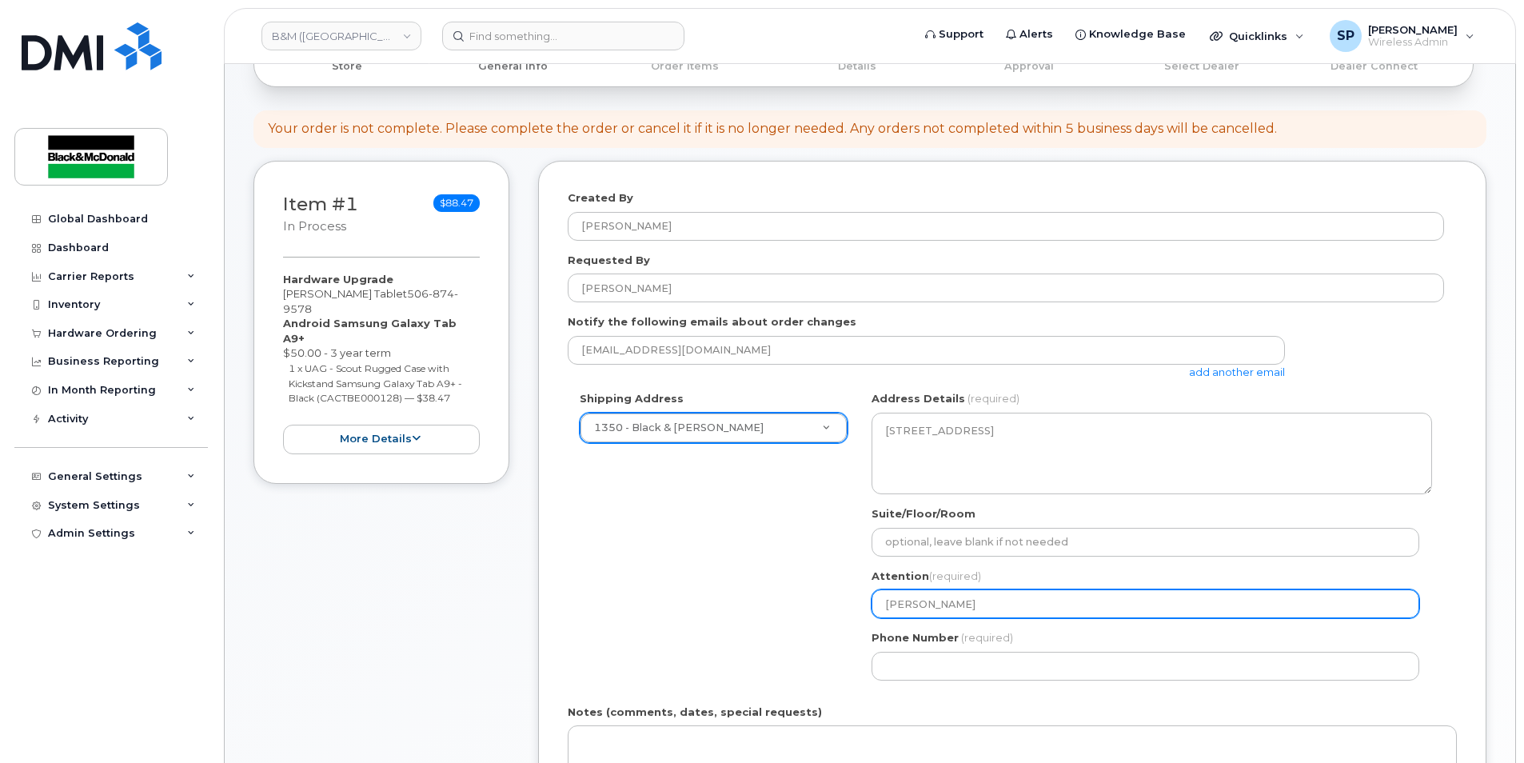
type input "Fred Ber"
select select
type input "Fred Bern"
select select
type input "Fred Berna"
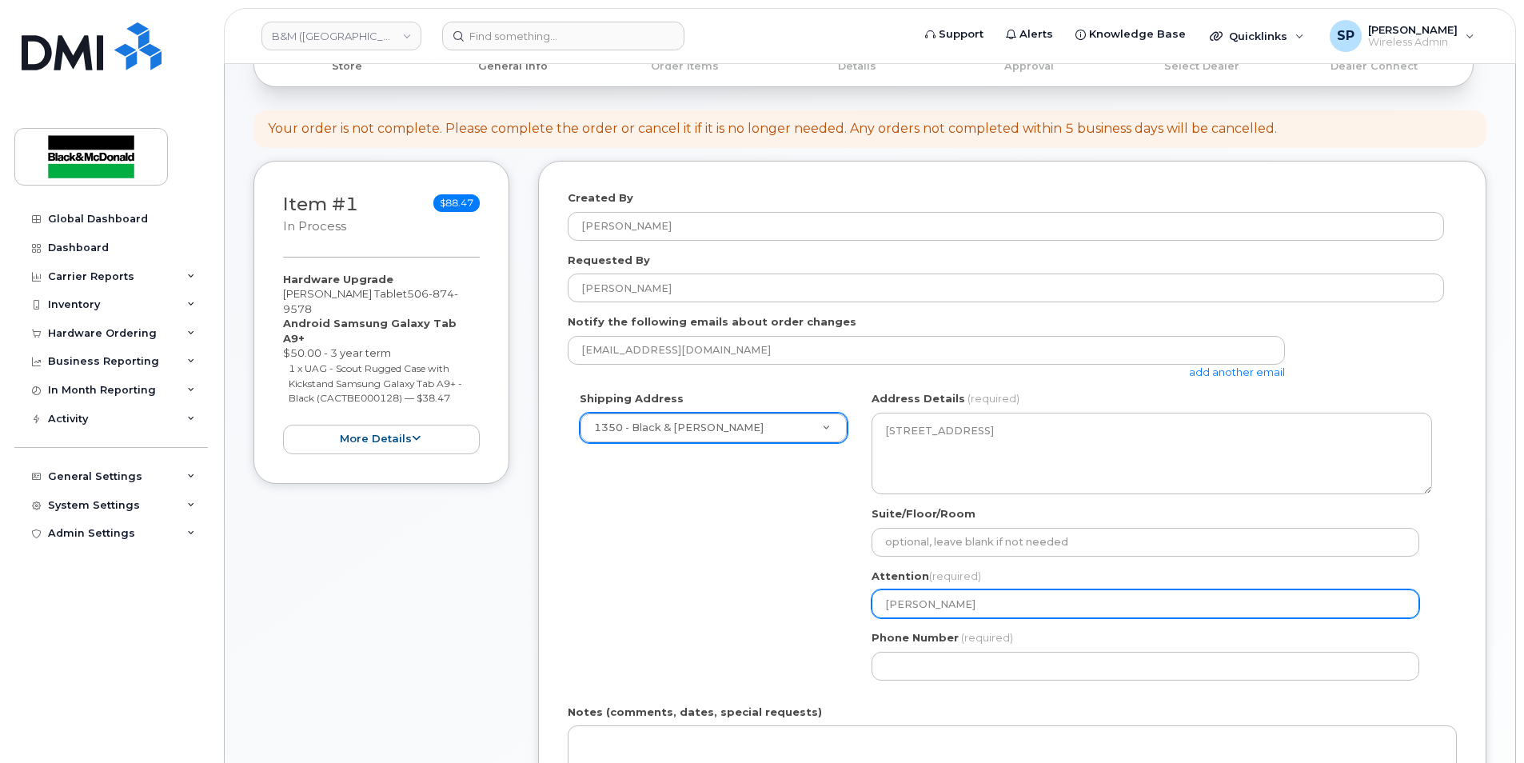
select select
type input "Fred Bernar"
select select
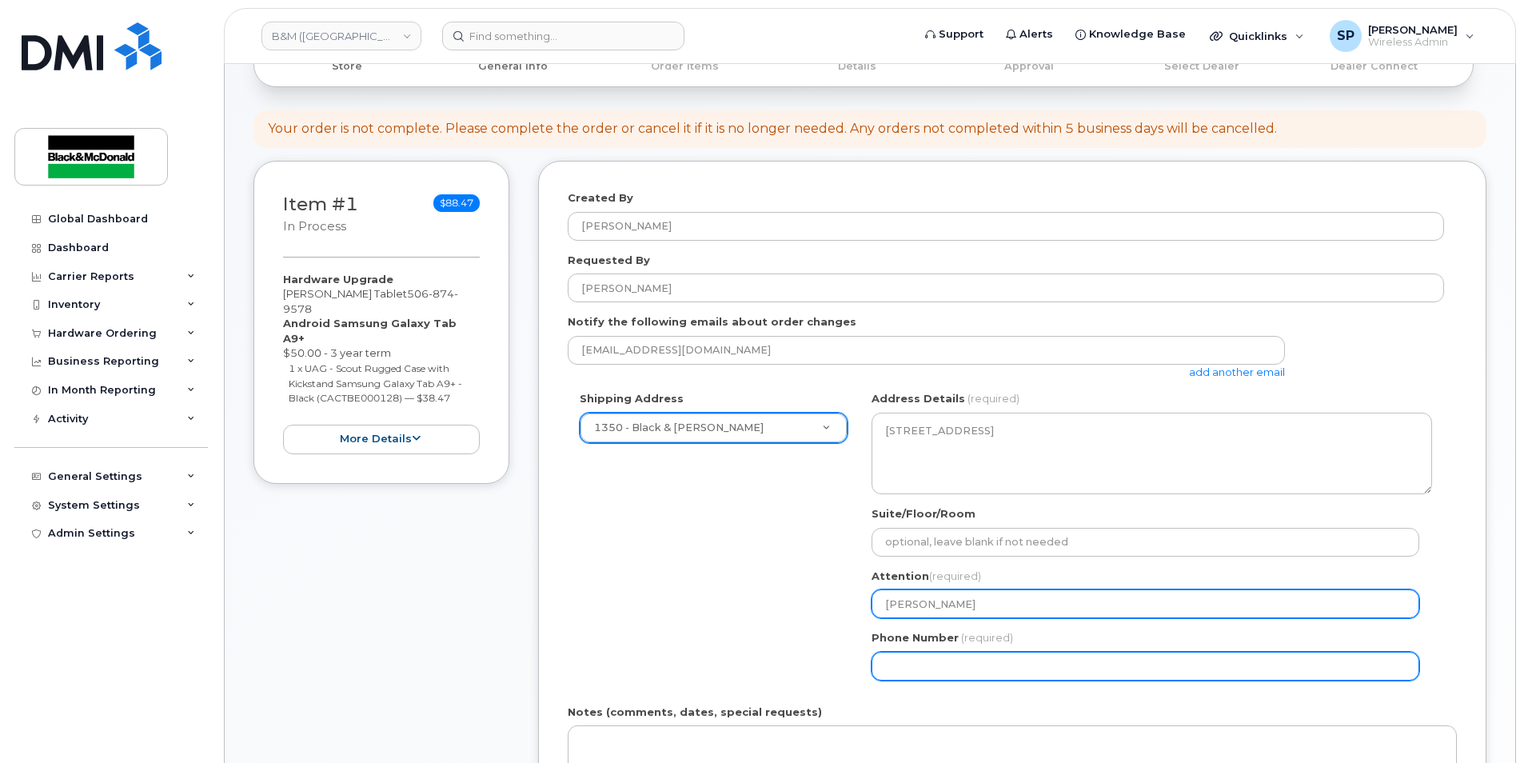
type input "[PERSON_NAME]"
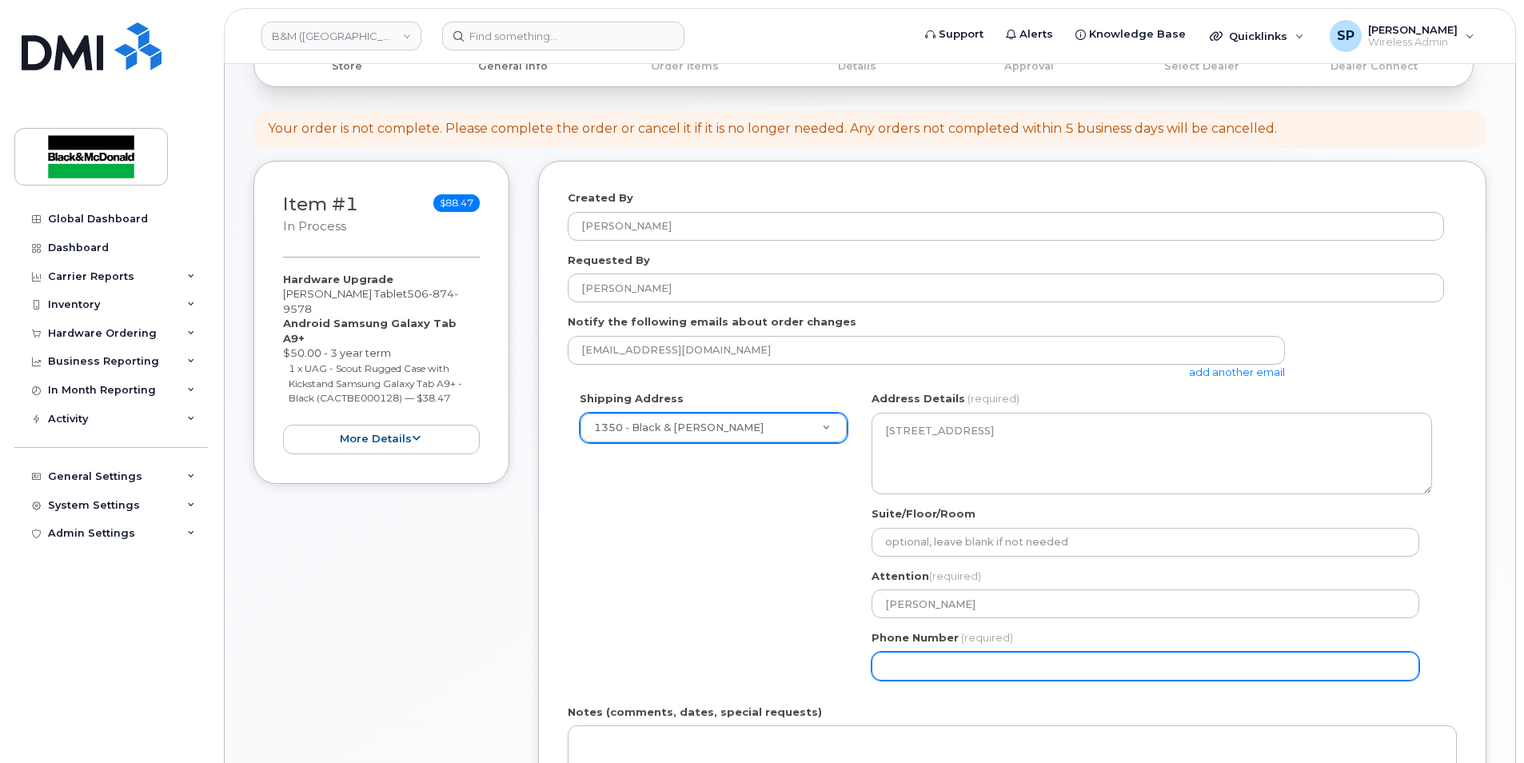
click at [951, 668] on input "Phone Number" at bounding box center [1146, 666] width 548 height 29
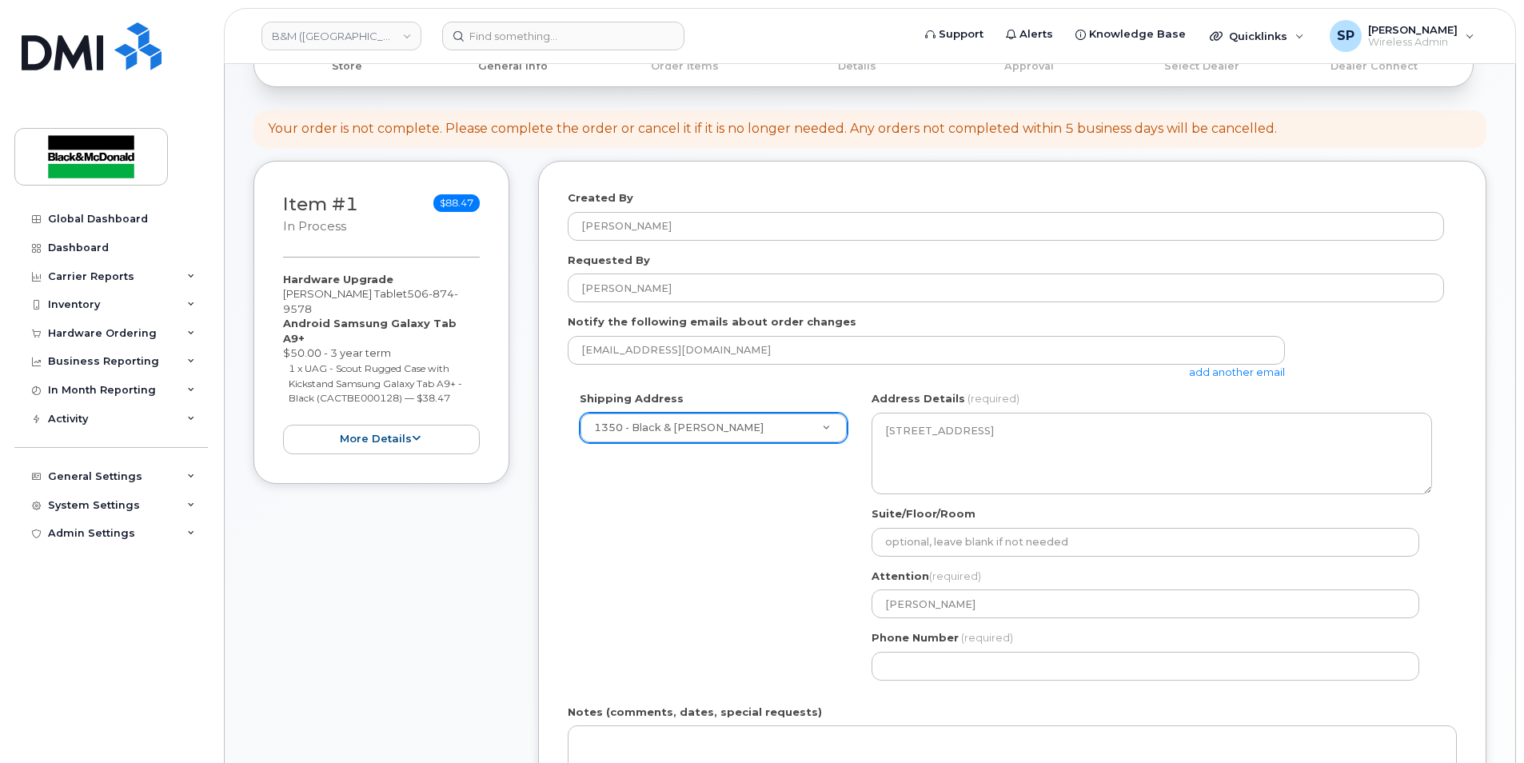
drag, startPoint x: 789, startPoint y: 633, endPoint x: 803, endPoint y: 633, distance: 13.6
click at [789, 633] on div "Shipping Address 1350 - Black & McDonald New Address 1318 - Black and McDonald …" at bounding box center [1006, 541] width 876 height 301
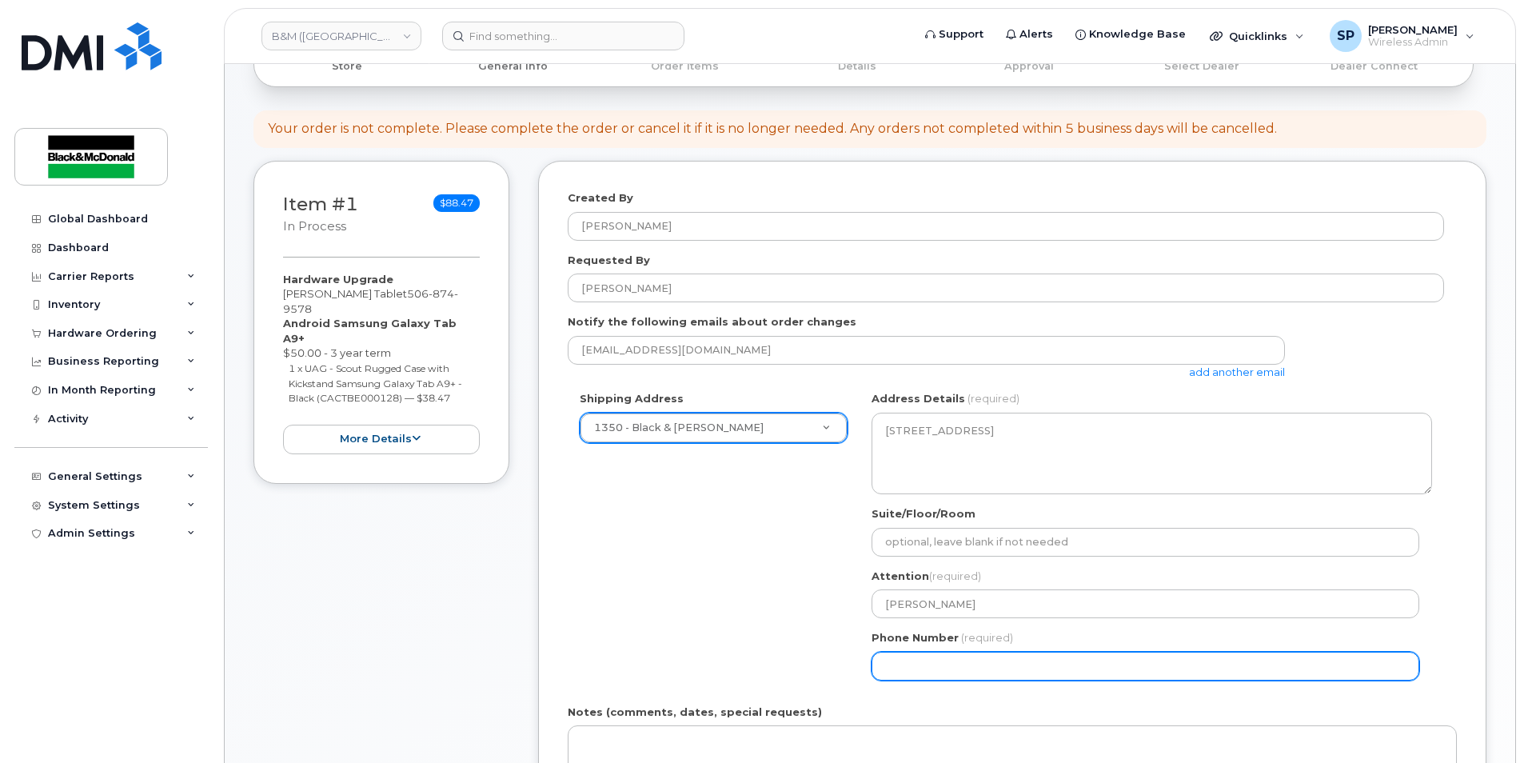
click at [900, 665] on input "Phone Number" at bounding box center [1146, 666] width 548 height 29
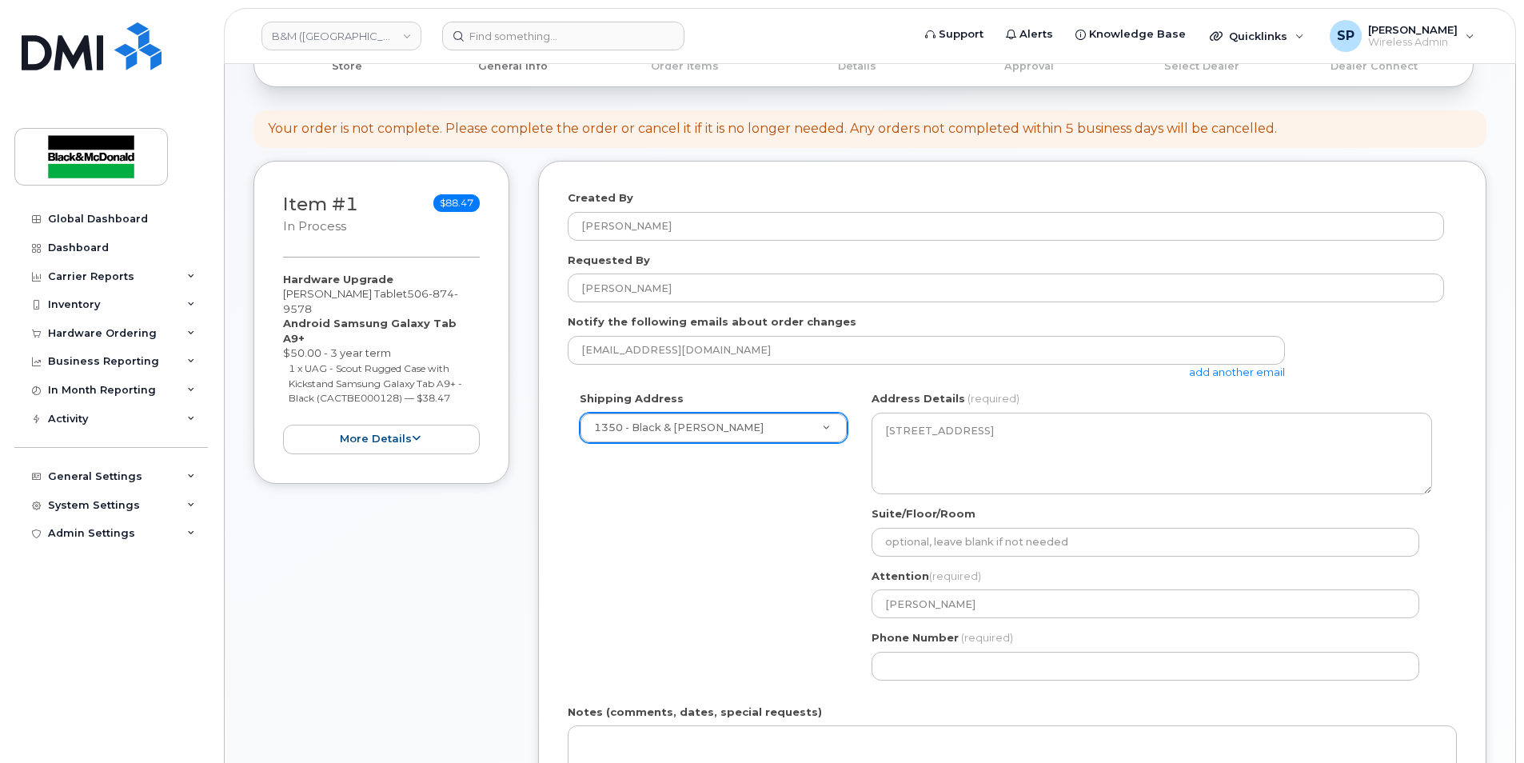
click at [816, 670] on div "Shipping Address 1350 - Black & McDonald New Address 1318 - Black and McDonald …" at bounding box center [1006, 541] width 876 height 301
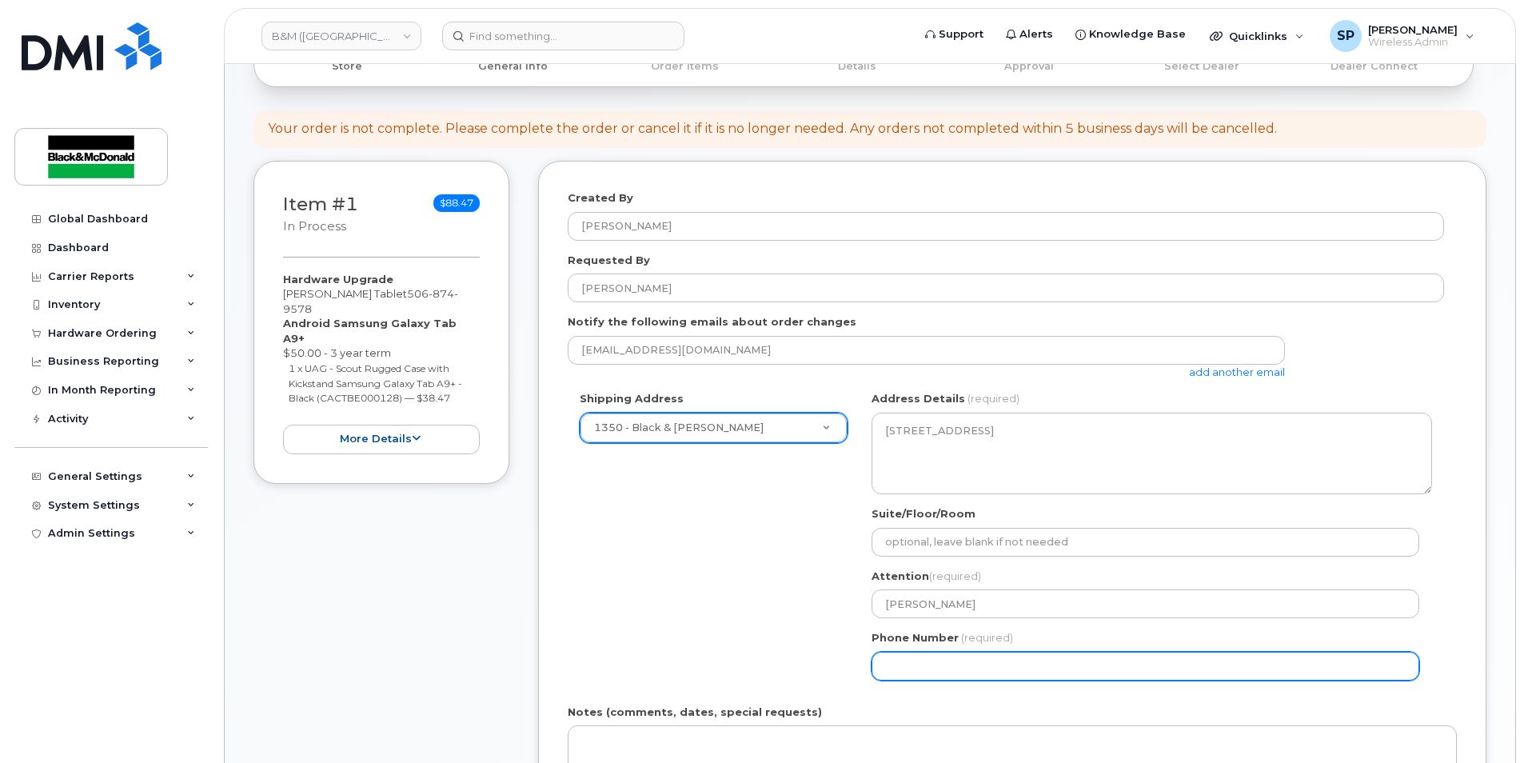
click at [935, 672] on input "Phone Number" at bounding box center [1146, 666] width 548 height 29
type input "9024683101"
select select
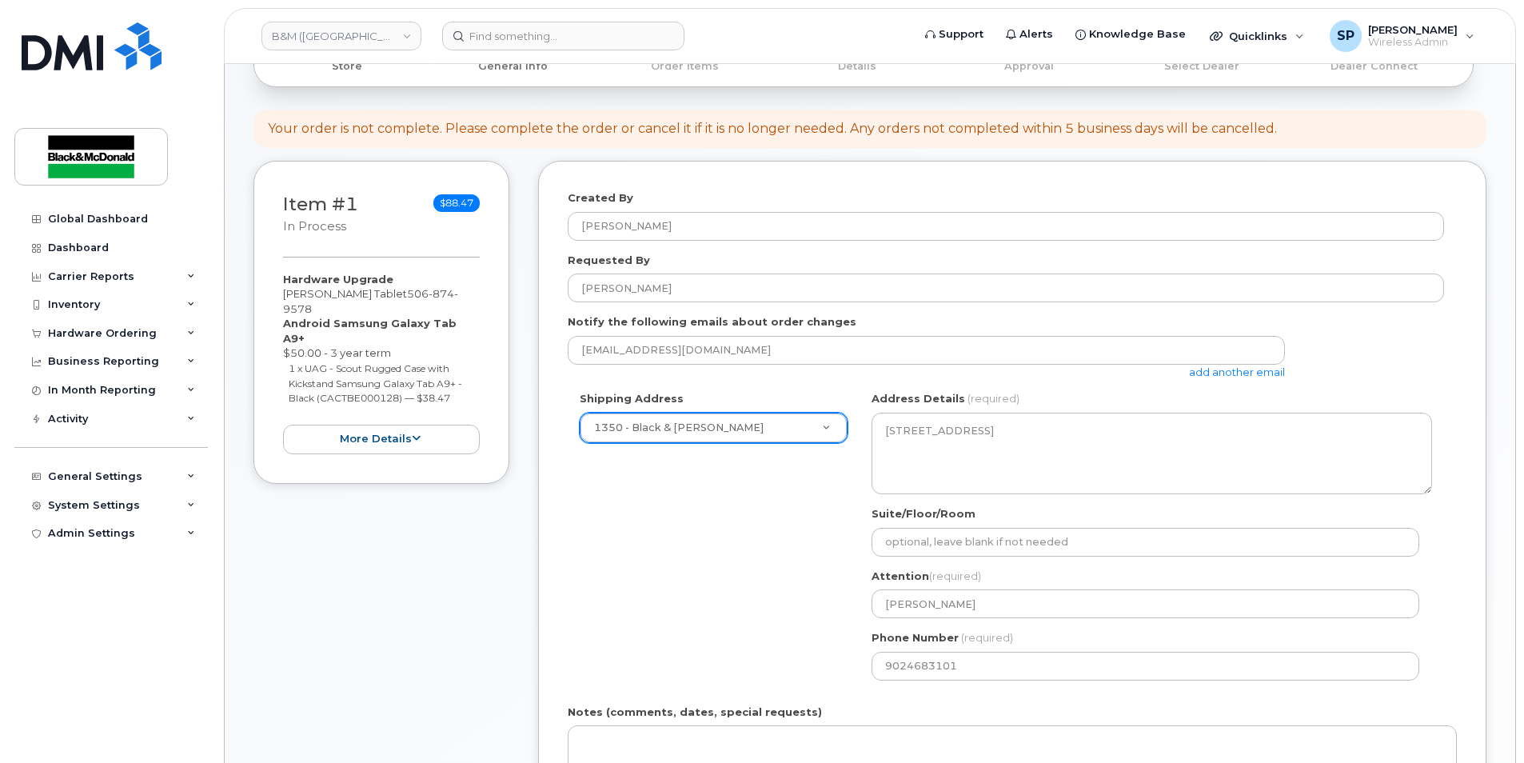
click at [662, 630] on div "Shipping Address 1350 - Black & McDonald New Address 1318 - Black and McDonald …" at bounding box center [1006, 541] width 876 height 301
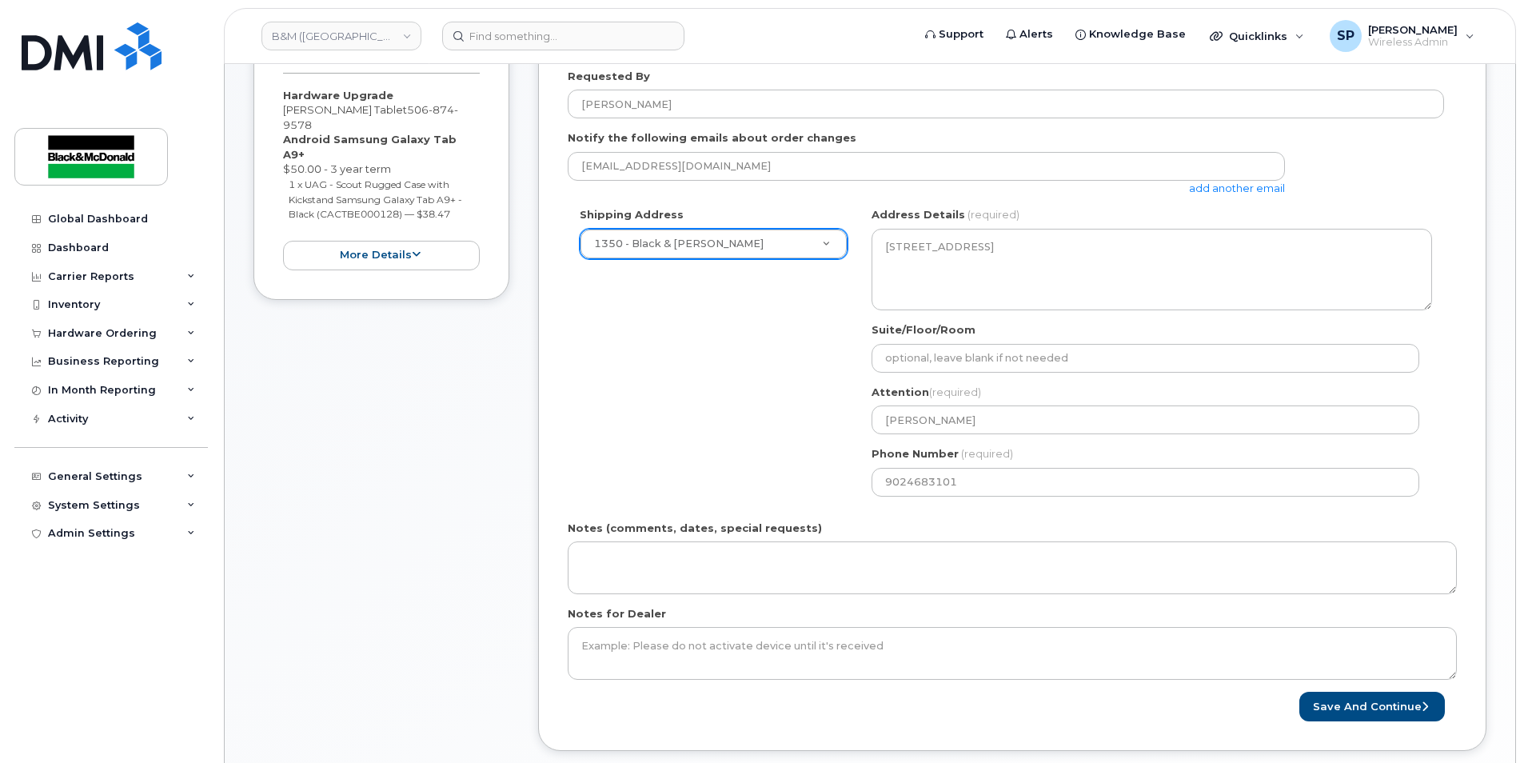
scroll to position [423, 0]
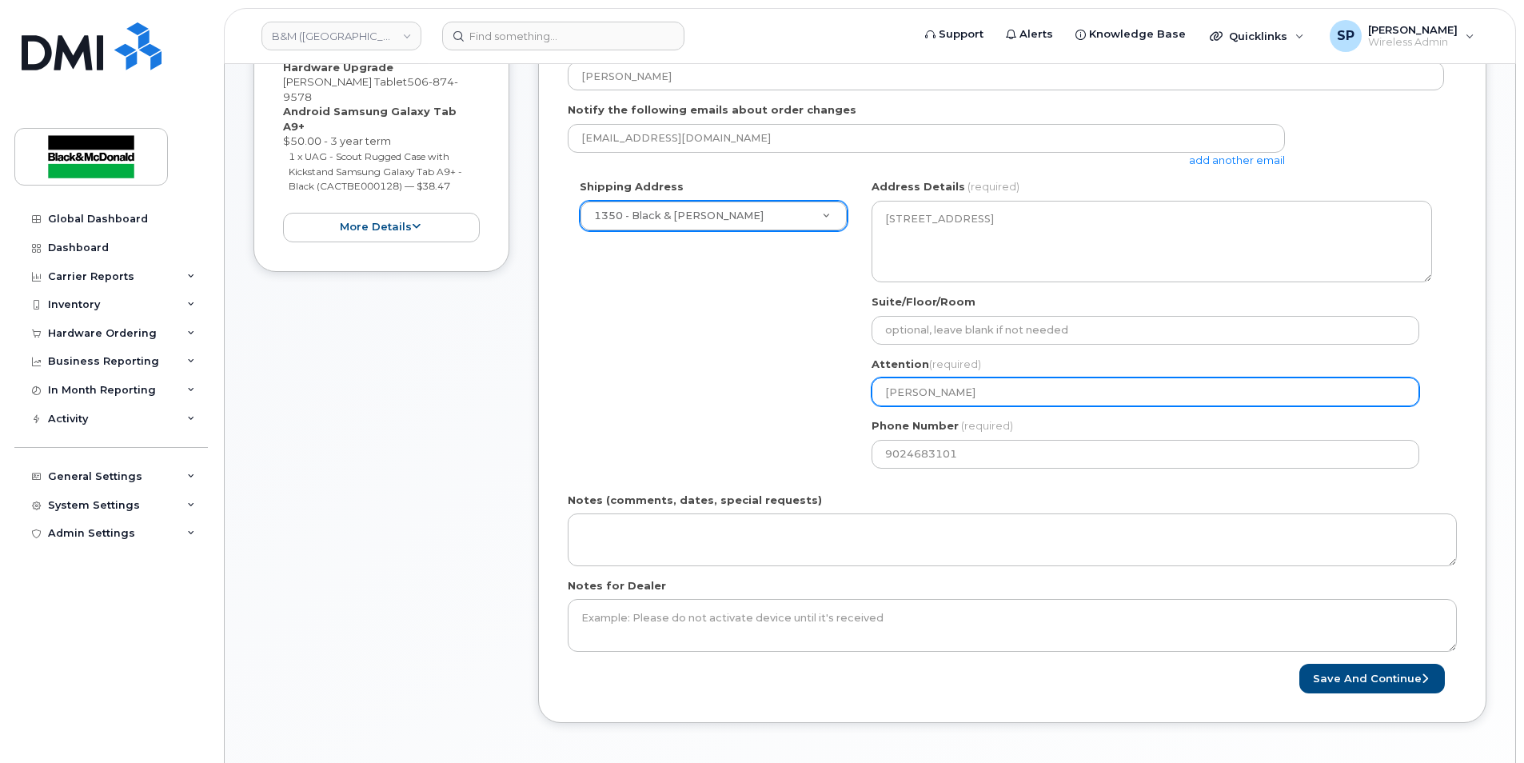
click at [907, 394] on input "[PERSON_NAME]" at bounding box center [1146, 391] width 548 height 29
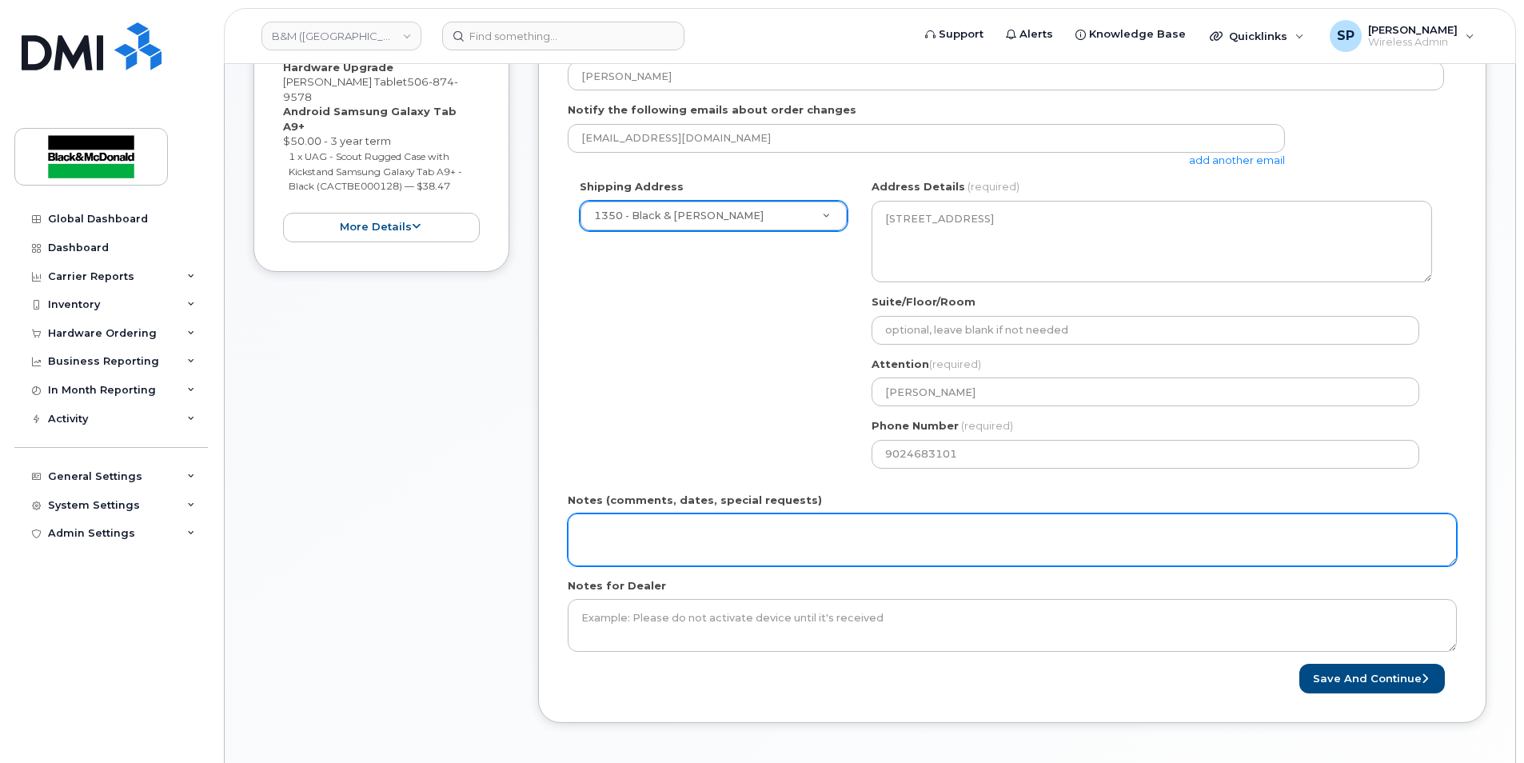
click at [619, 544] on textarea "Notes (comments, dates, special requests)" at bounding box center [1012, 539] width 889 height 53
type textarea "PO #80540689"
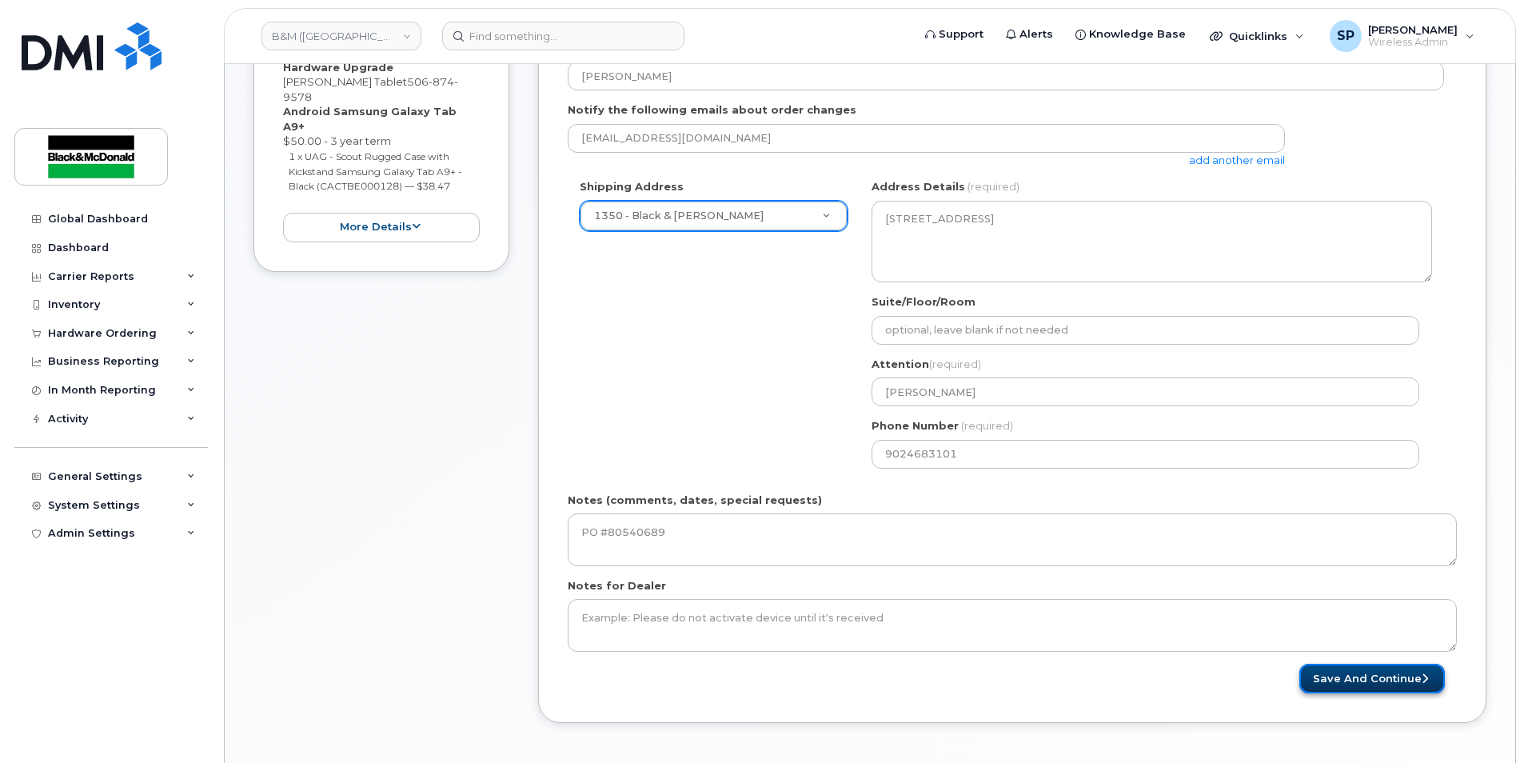
click at [1360, 672] on button "Save and Continue" at bounding box center [1372, 679] width 146 height 30
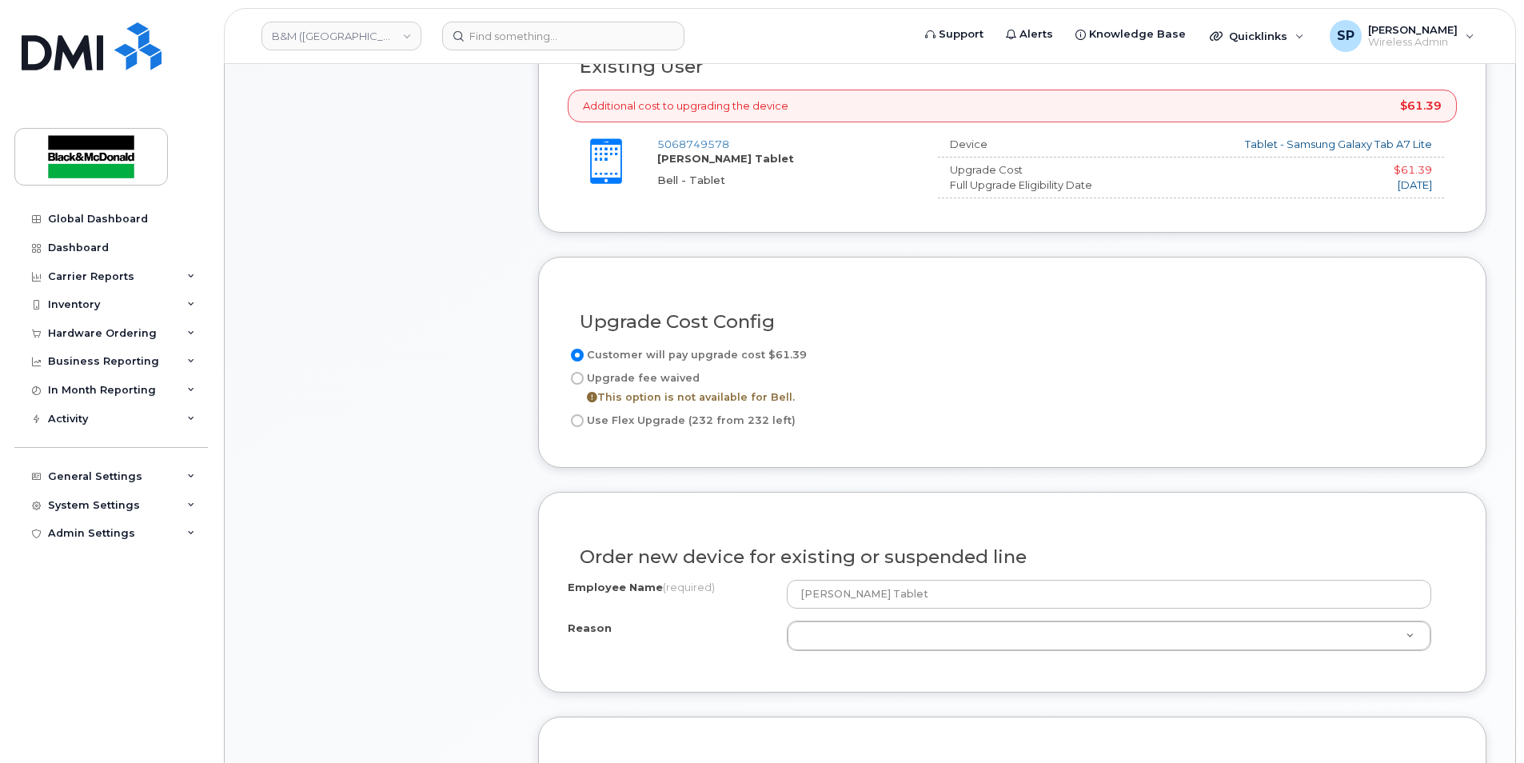
scroll to position [928, 0]
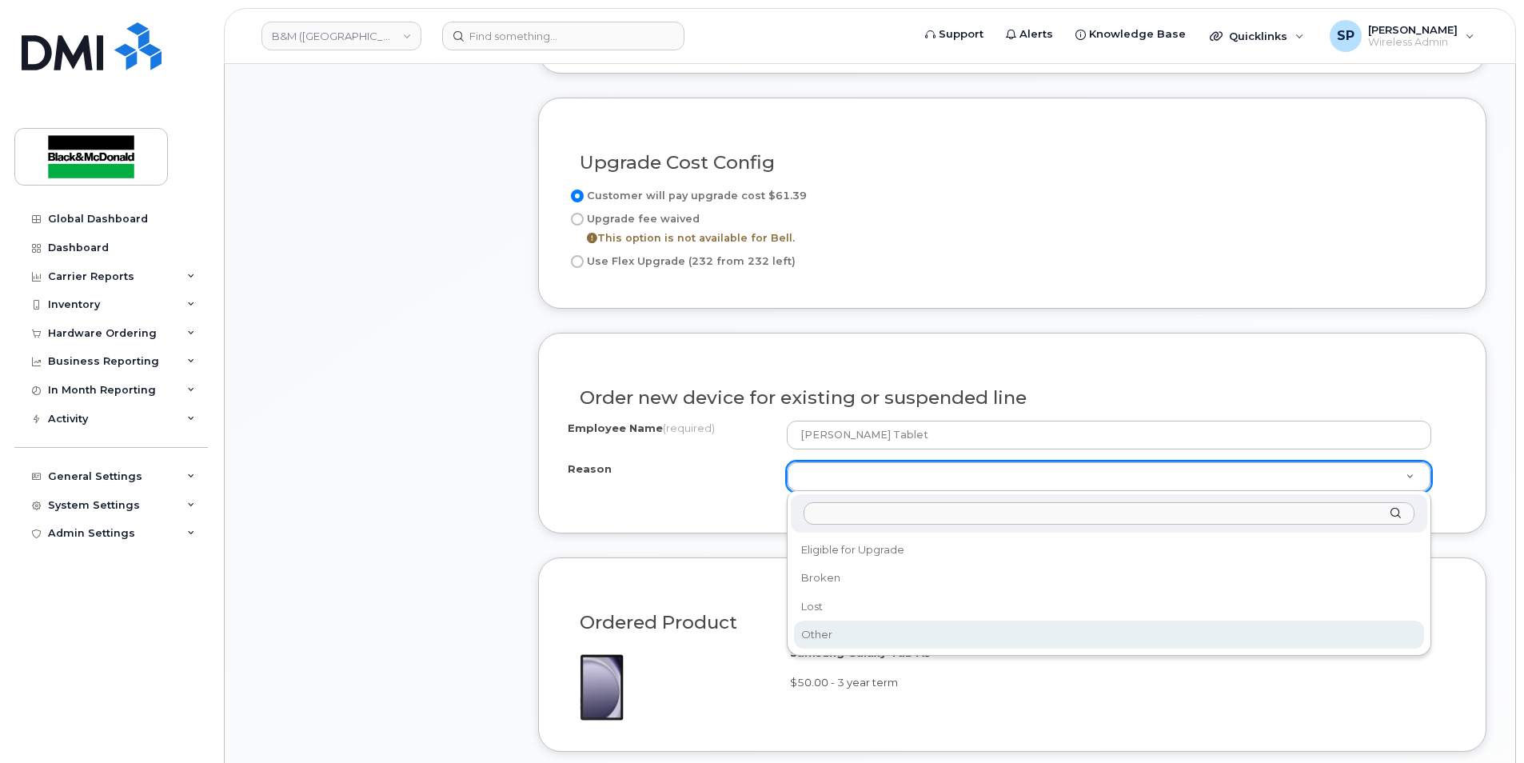
select select "other"
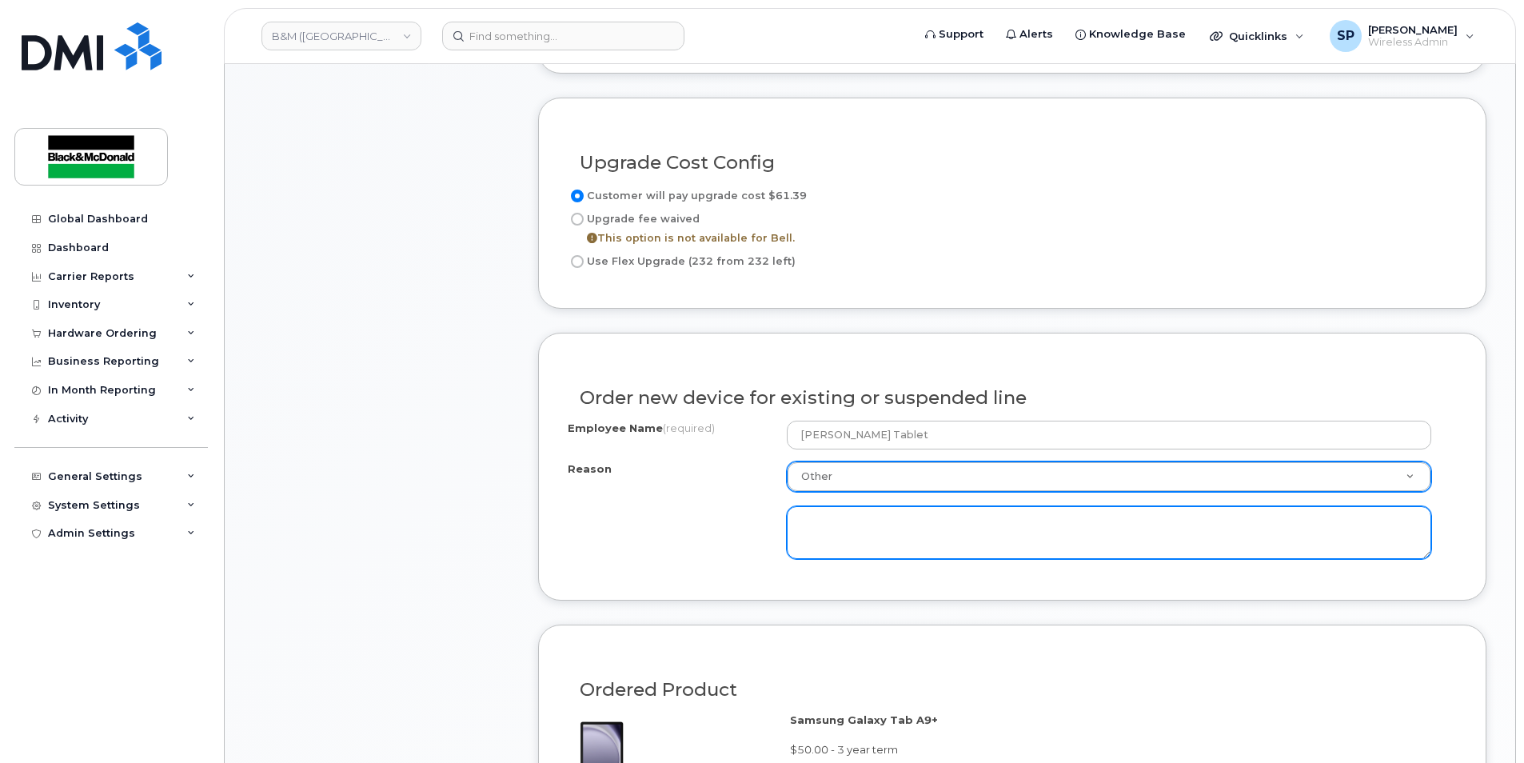
click at [858, 528] on textarea at bounding box center [1109, 532] width 644 height 53
type textarea "Need better tablet for functions"
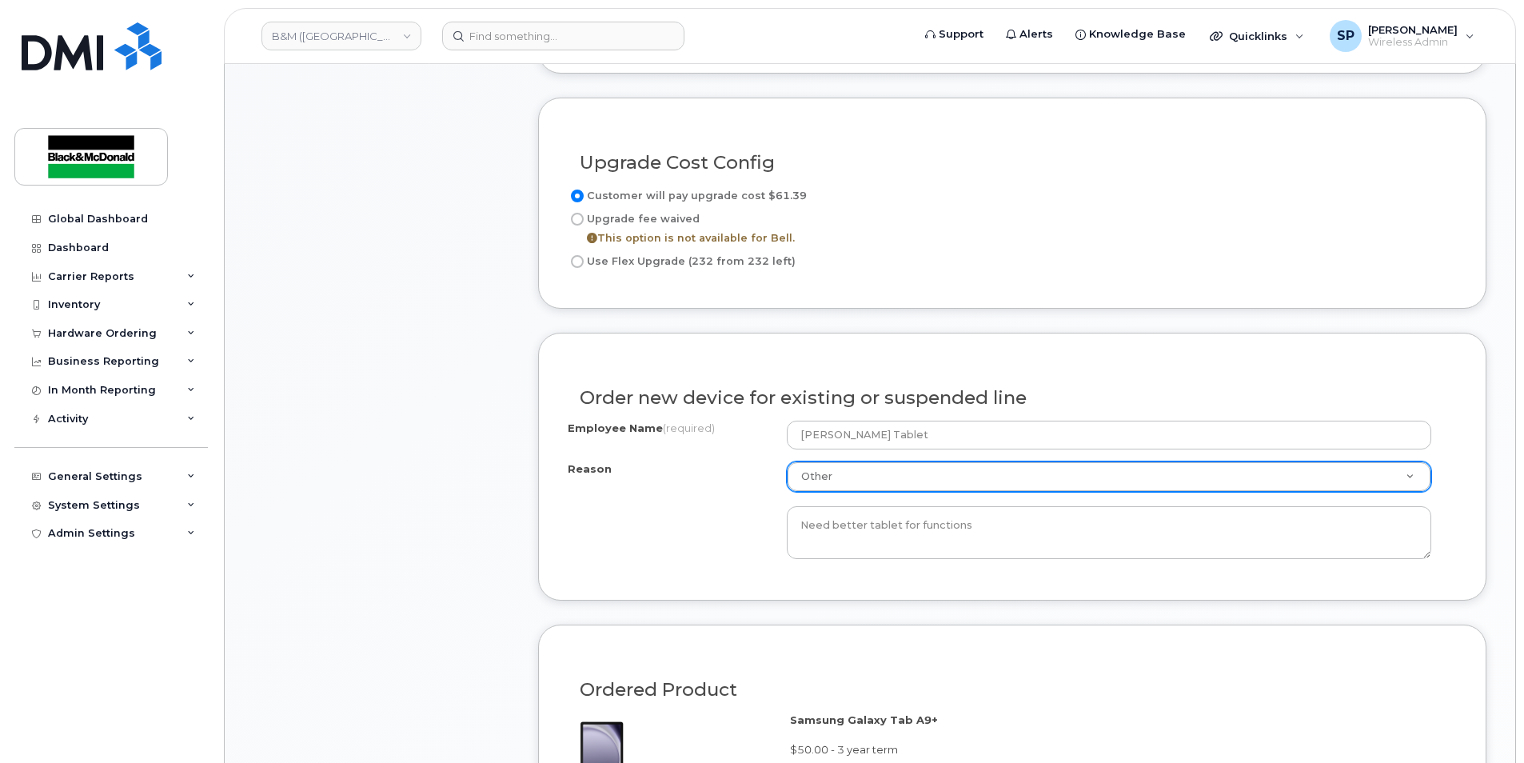
click at [734, 573] on div "Order new device for existing or suspended line Employee Name (required) [PERSO…" at bounding box center [1012, 467] width 948 height 268
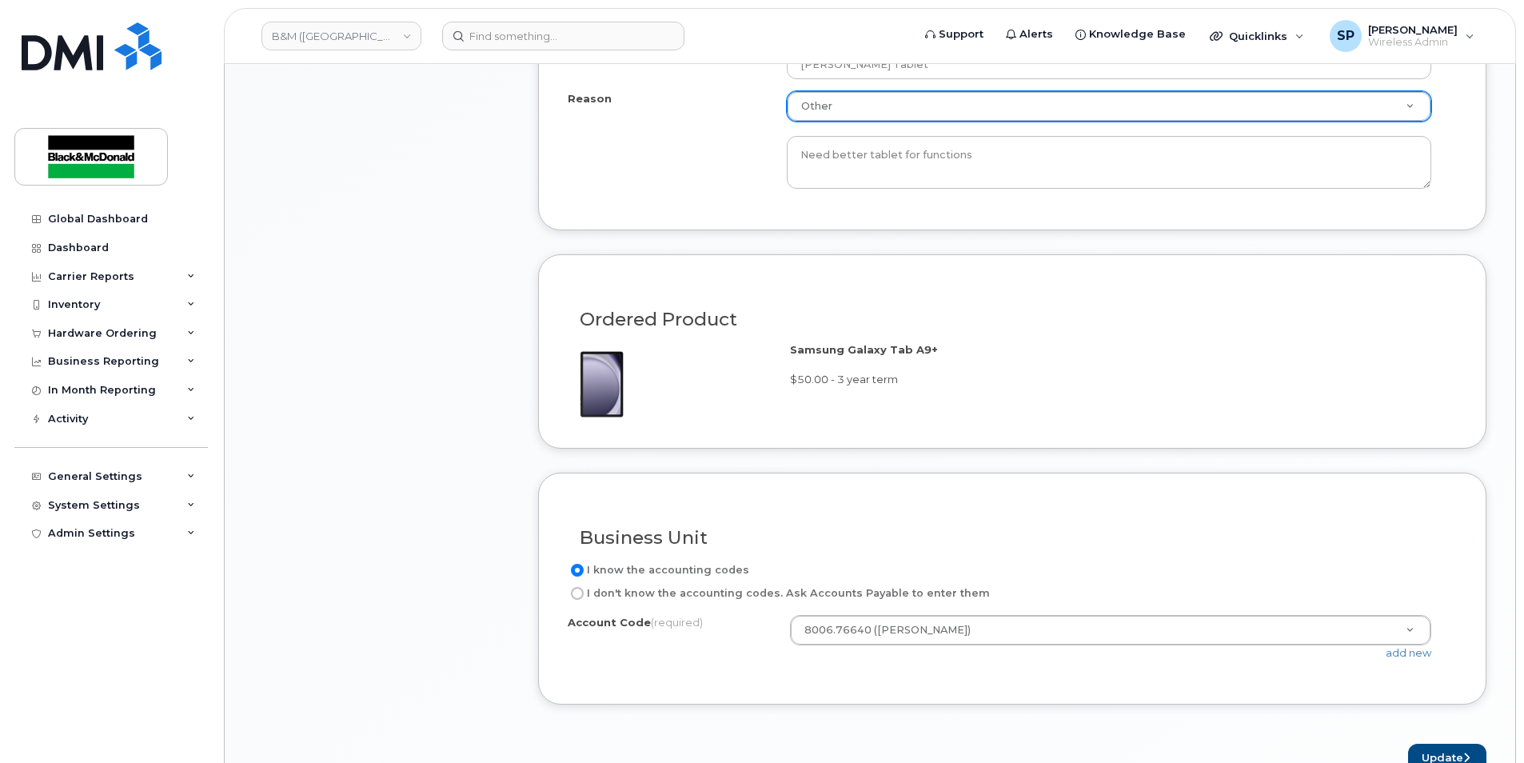
scroll to position [1457, 0]
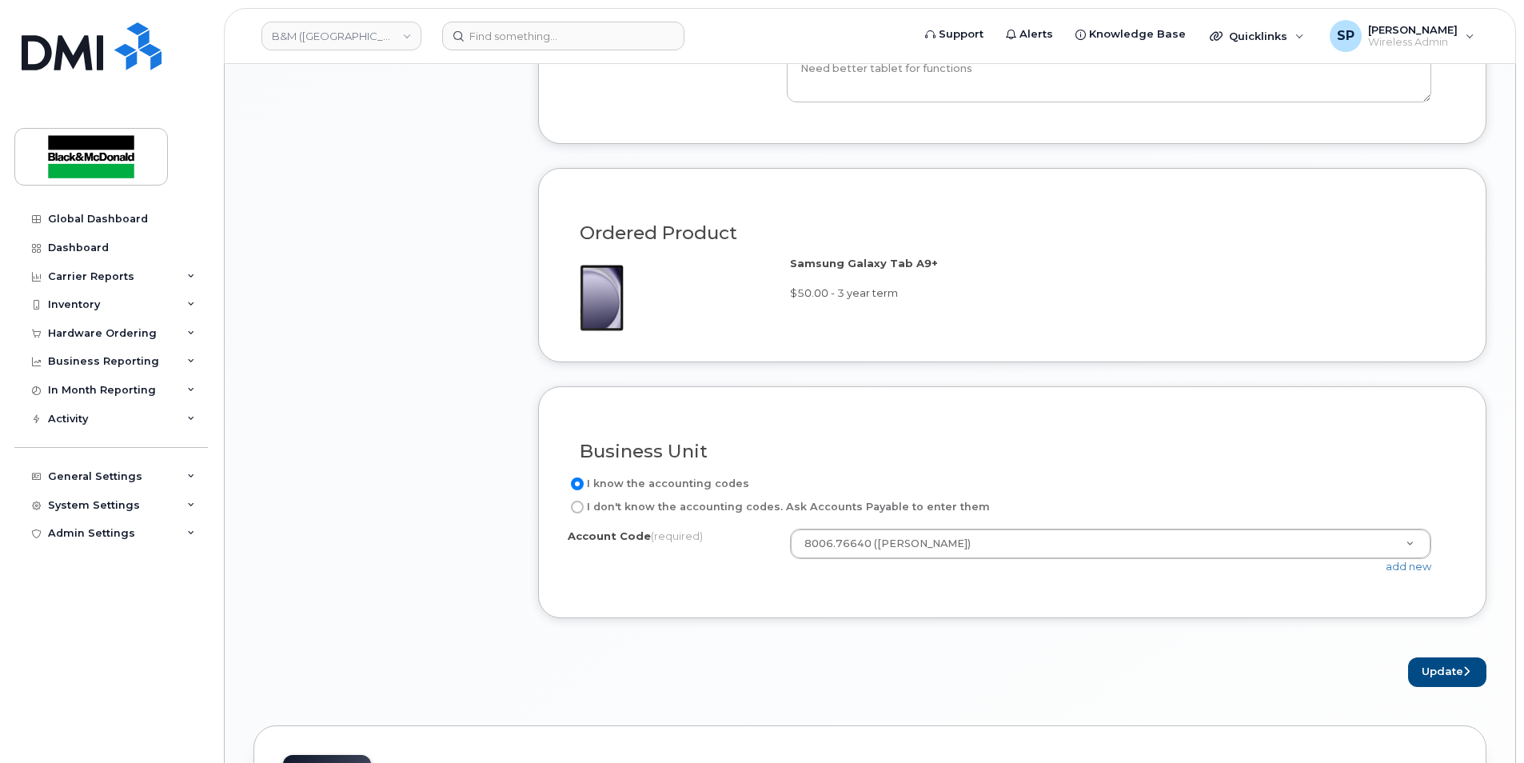
scroll to position [1404, 0]
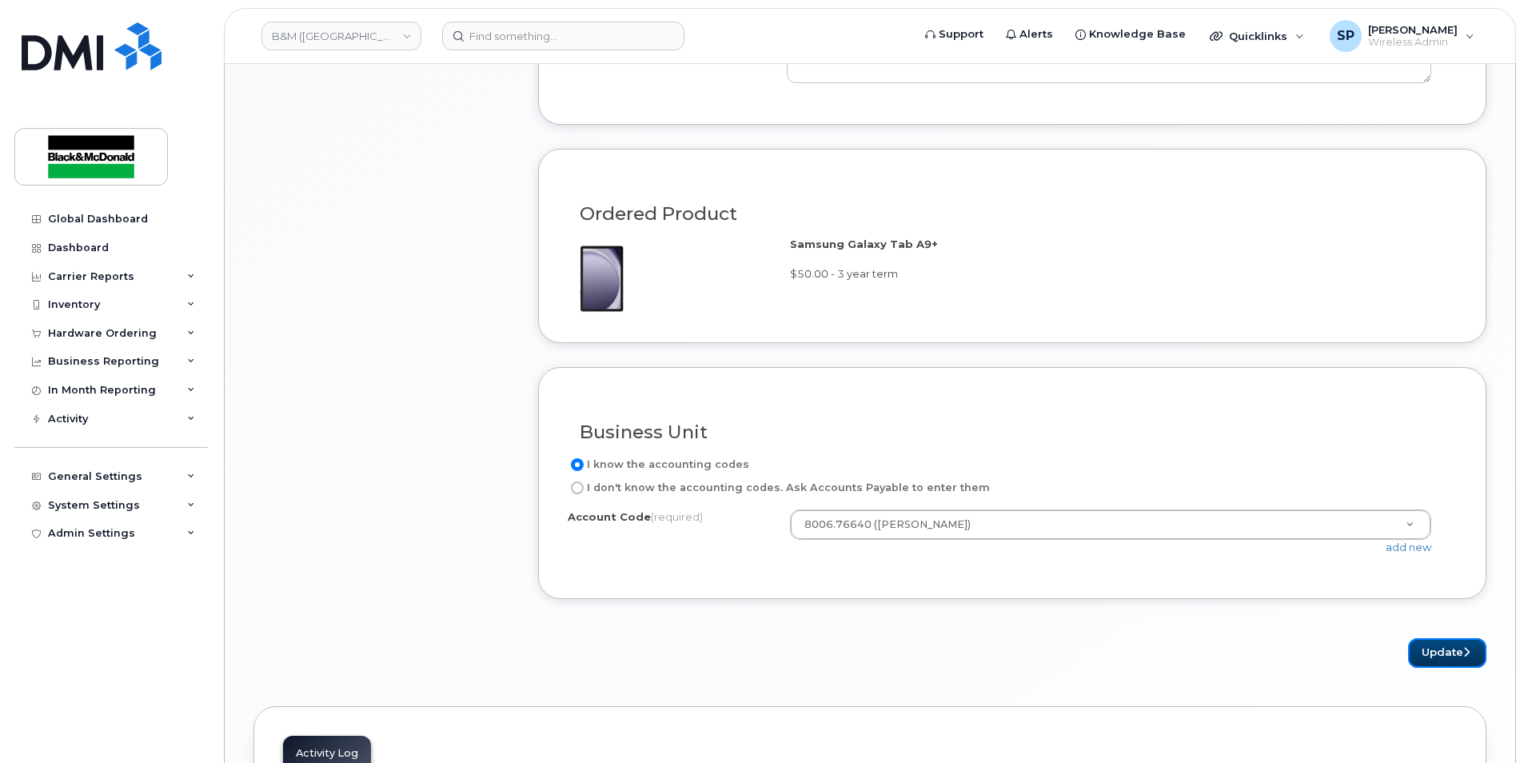
drag, startPoint x: 1431, startPoint y: 648, endPoint x: 688, endPoint y: 628, distance: 743.9
click at [1431, 648] on button "Update" at bounding box center [1447, 653] width 78 height 30
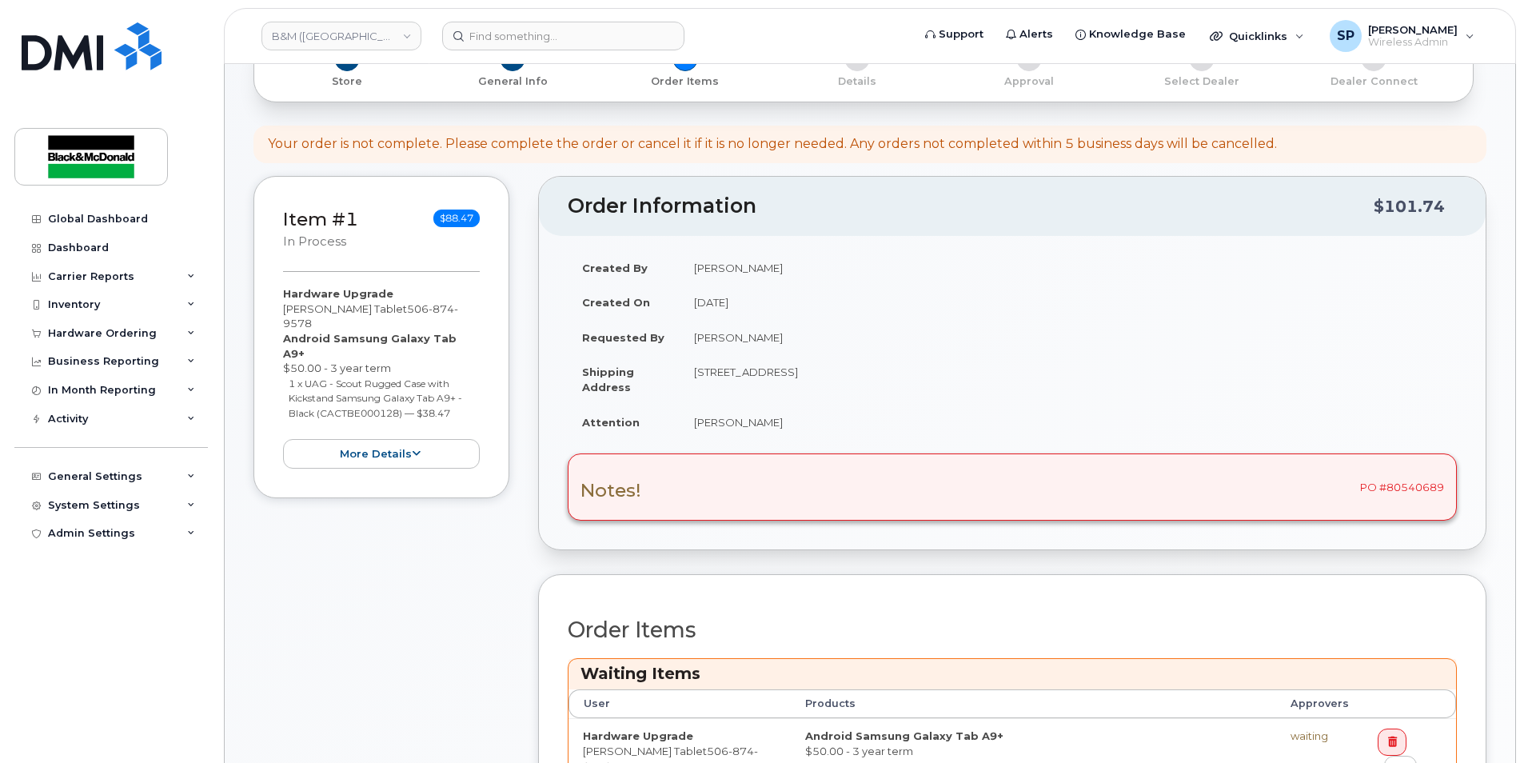
scroll to position [529, 0]
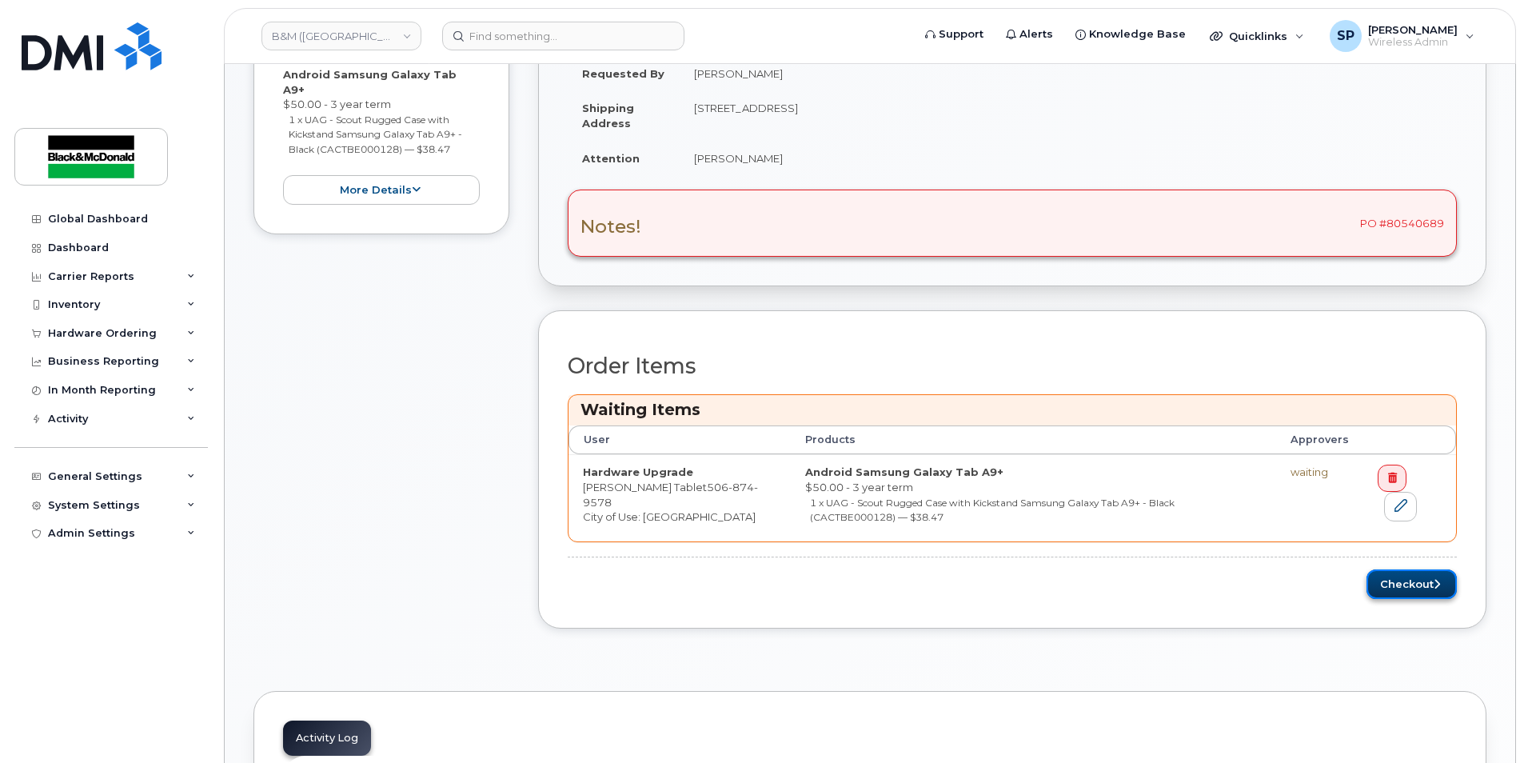
click at [1404, 585] on button "Checkout" at bounding box center [1412, 584] width 90 height 30
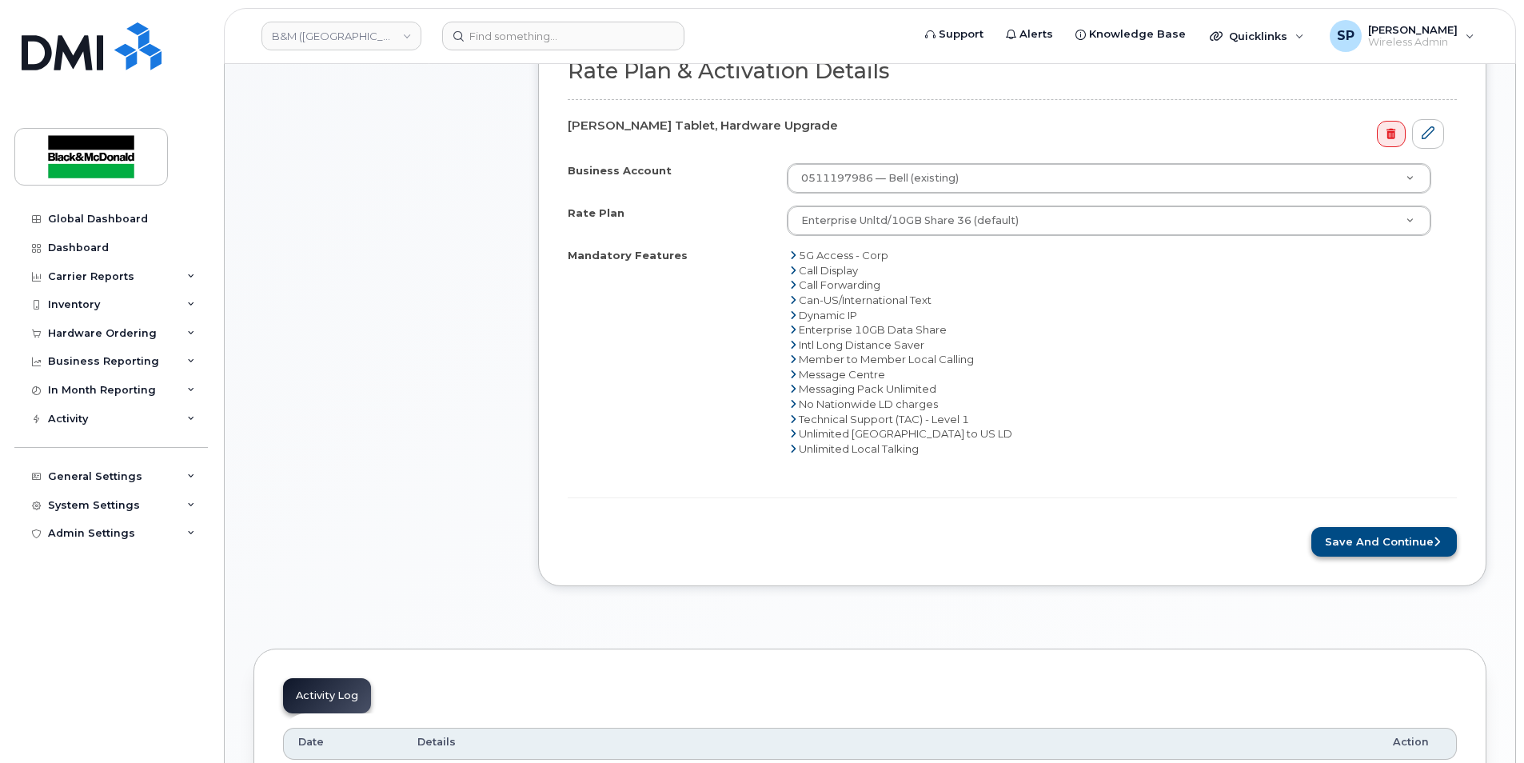
scroll to position [724, 0]
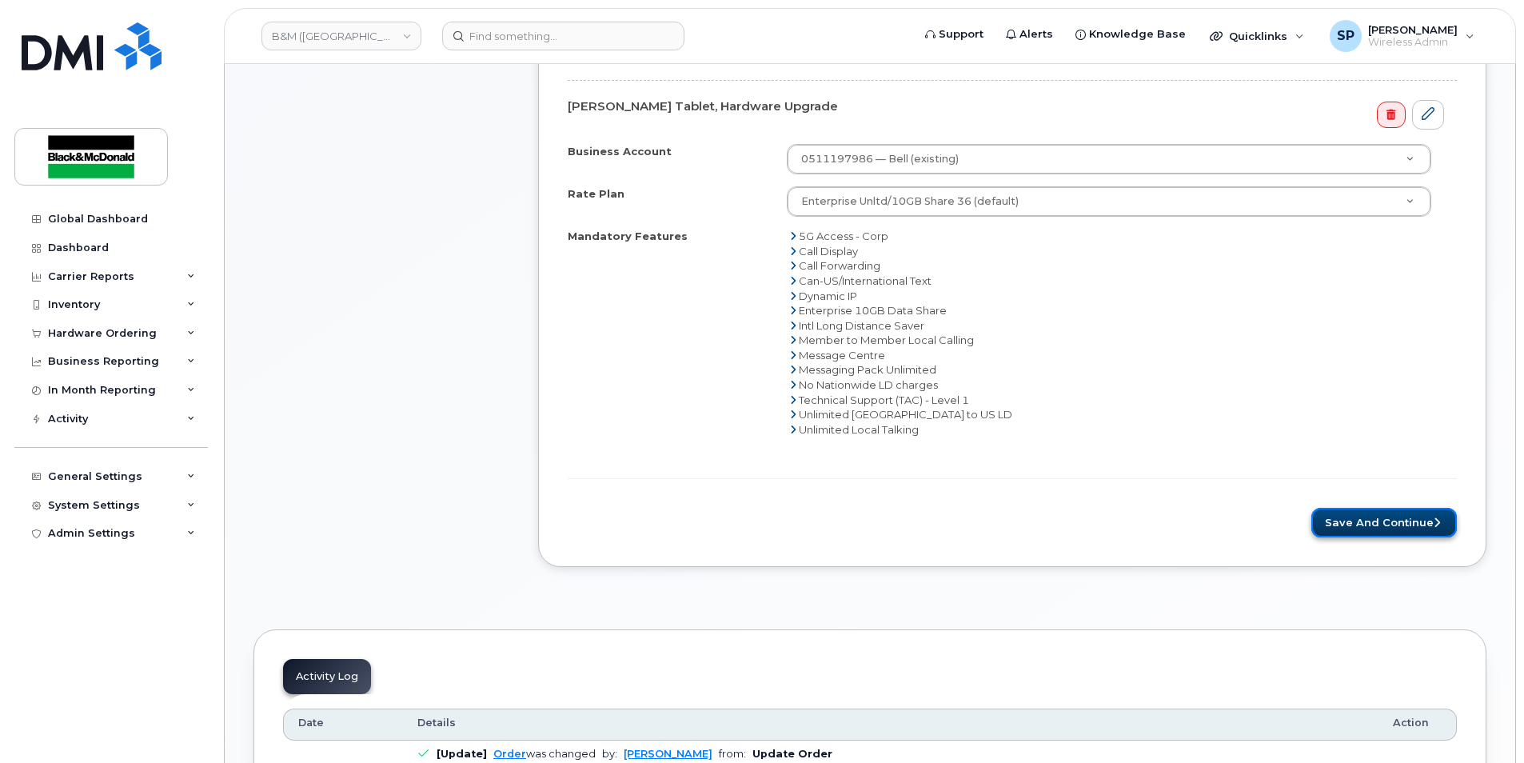
click at [1404, 532] on button "Save and Continue" at bounding box center [1384, 523] width 146 height 30
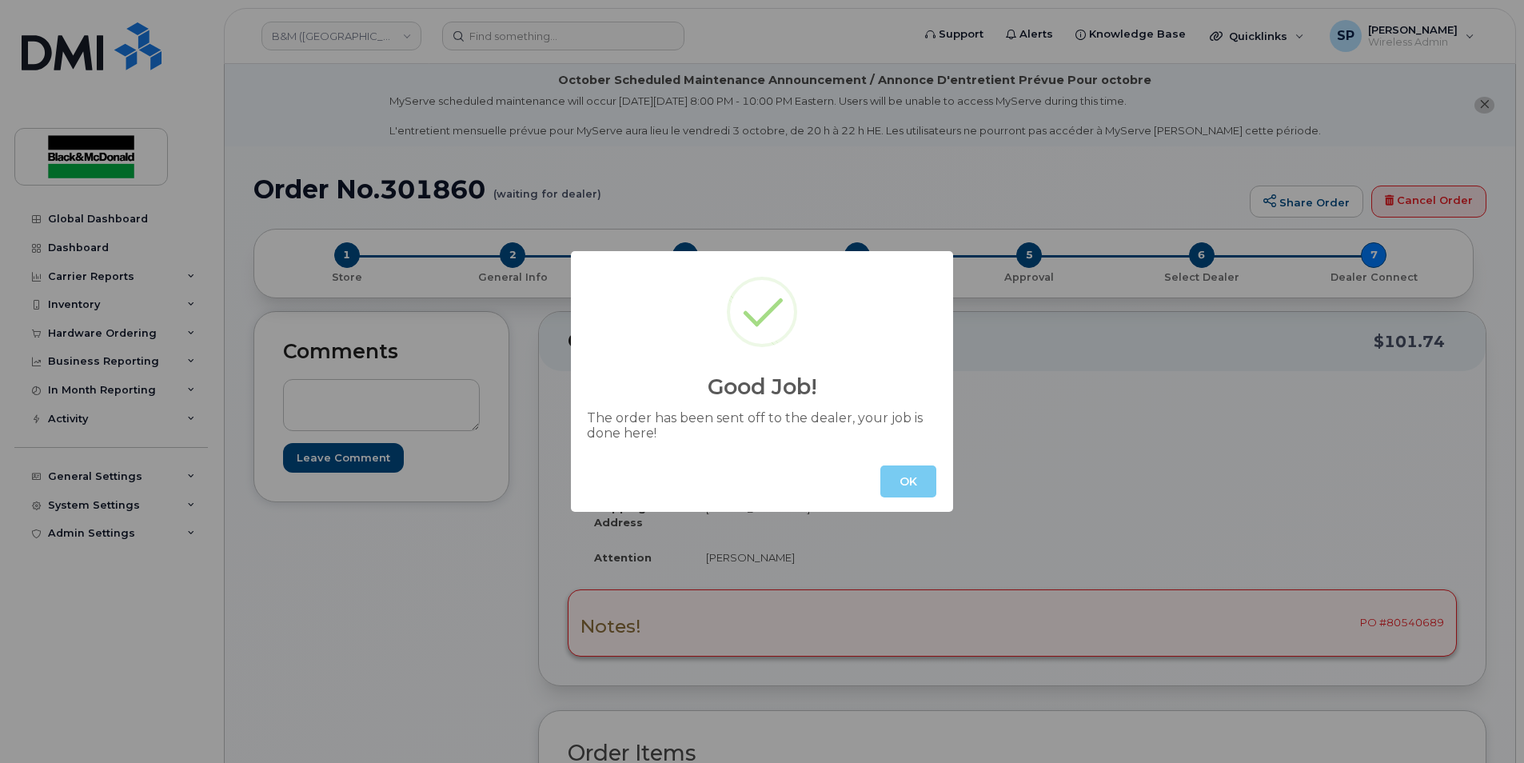
click at [931, 488] on button "OK" at bounding box center [908, 481] width 56 height 32
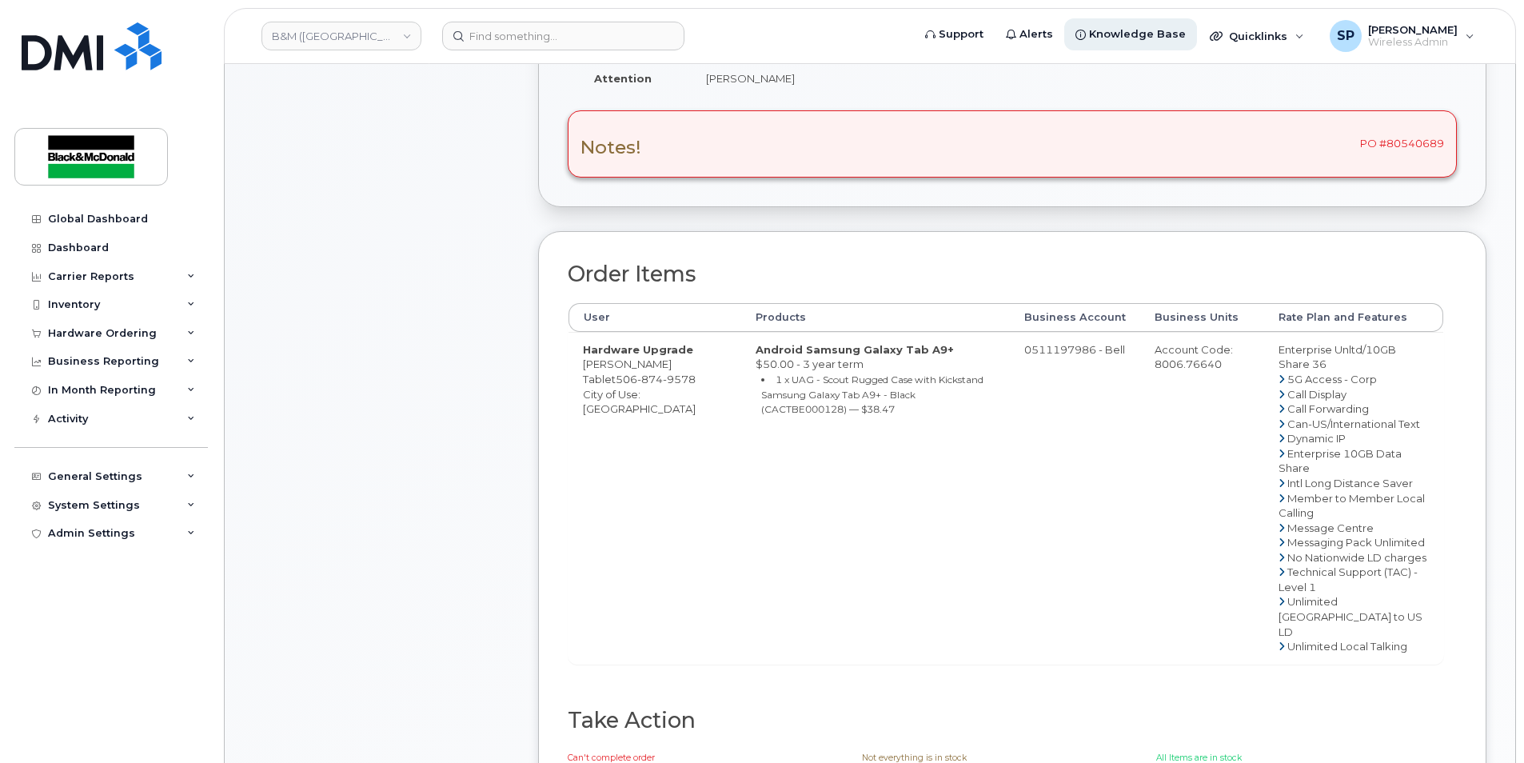
scroll to position [423, 0]
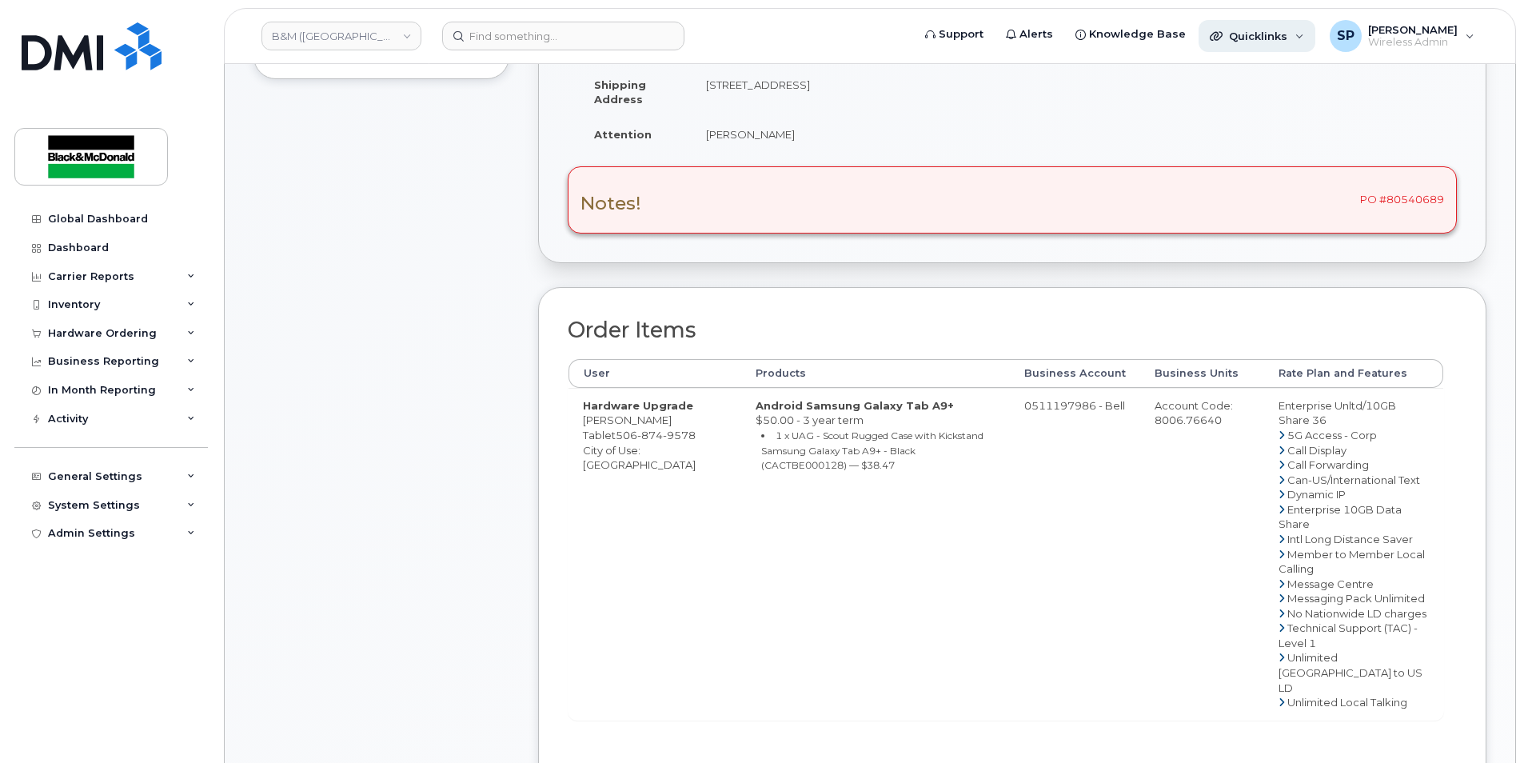
click at [1223, 37] on div "Quicklinks" at bounding box center [1255, 36] width 65 height 13
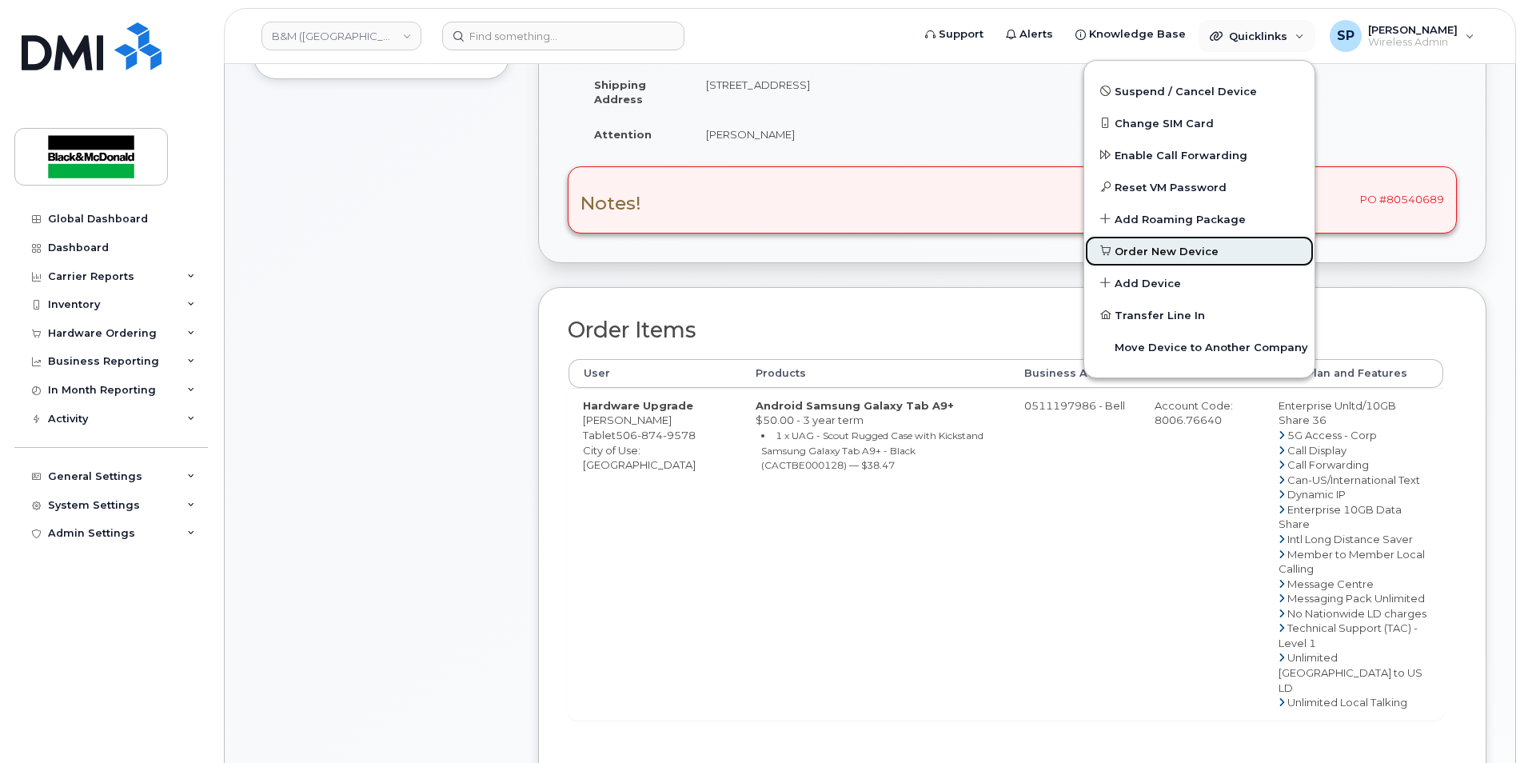
click at [1161, 263] on link "Order New Device" at bounding box center [1199, 251] width 230 height 32
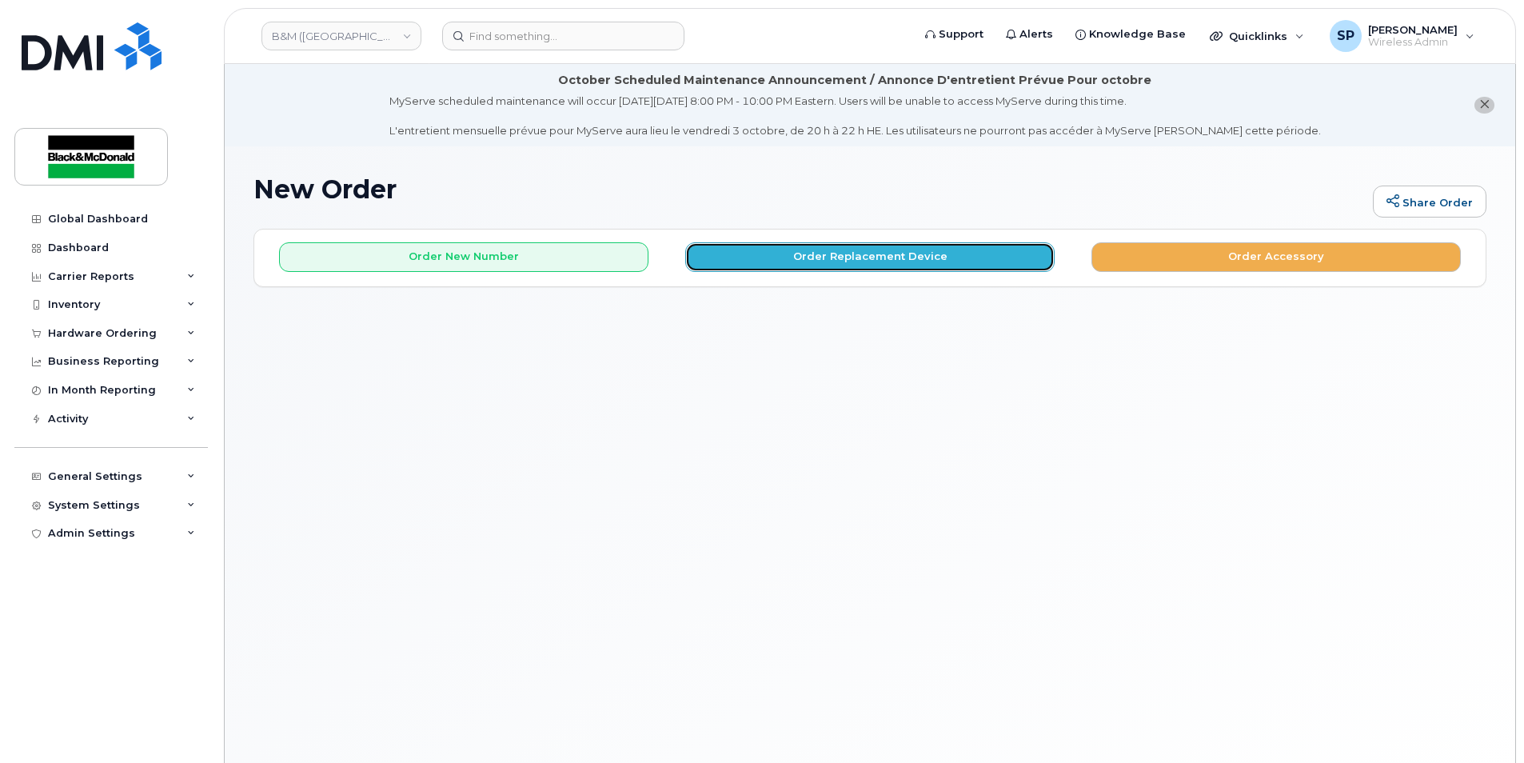
click at [802, 265] on button "Order Replacement Device" at bounding box center [869, 257] width 369 height 30
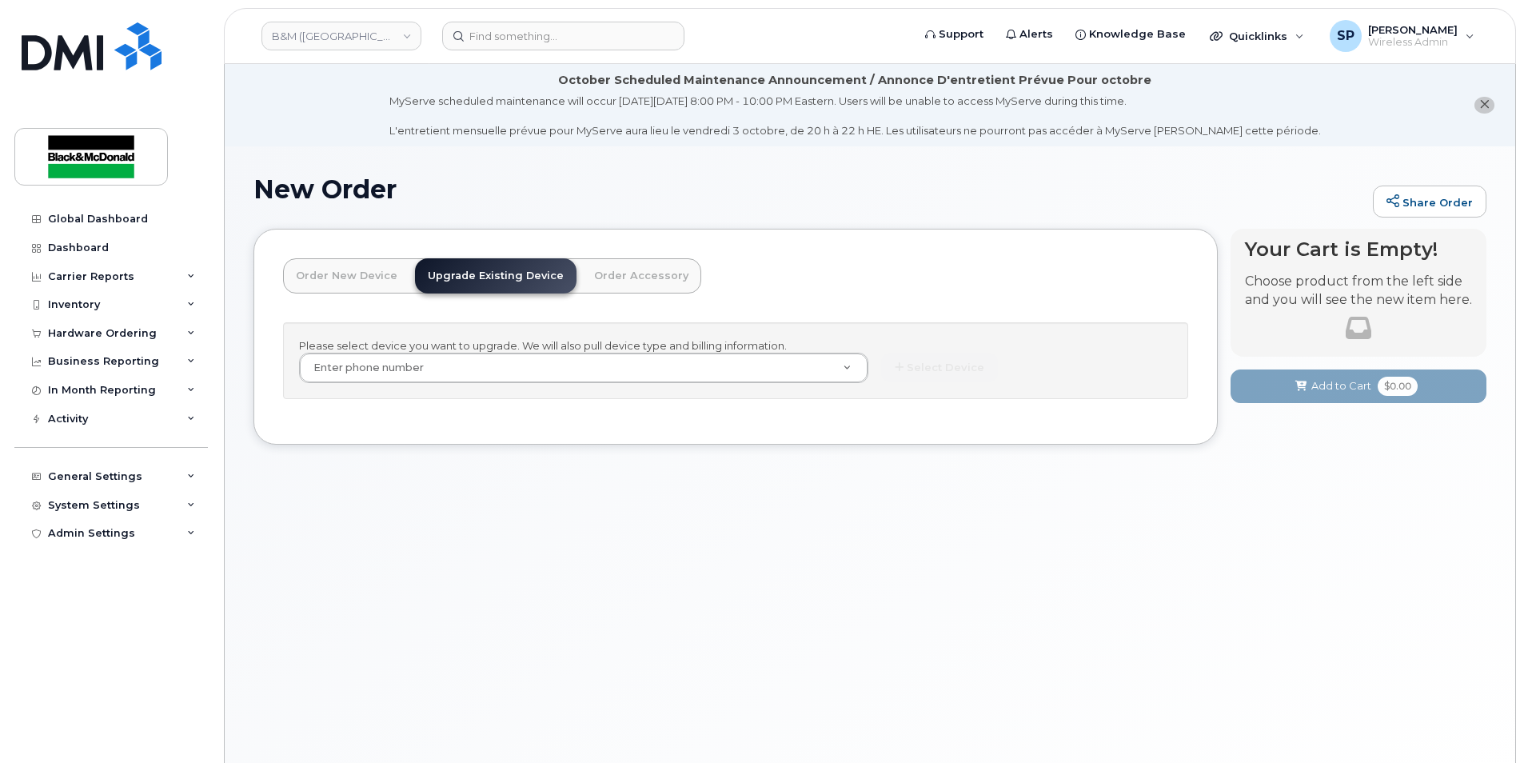
click at [478, 385] on div "Please select device you want to upgrade. We will also pull device type and bil…" at bounding box center [735, 361] width 905 height 78
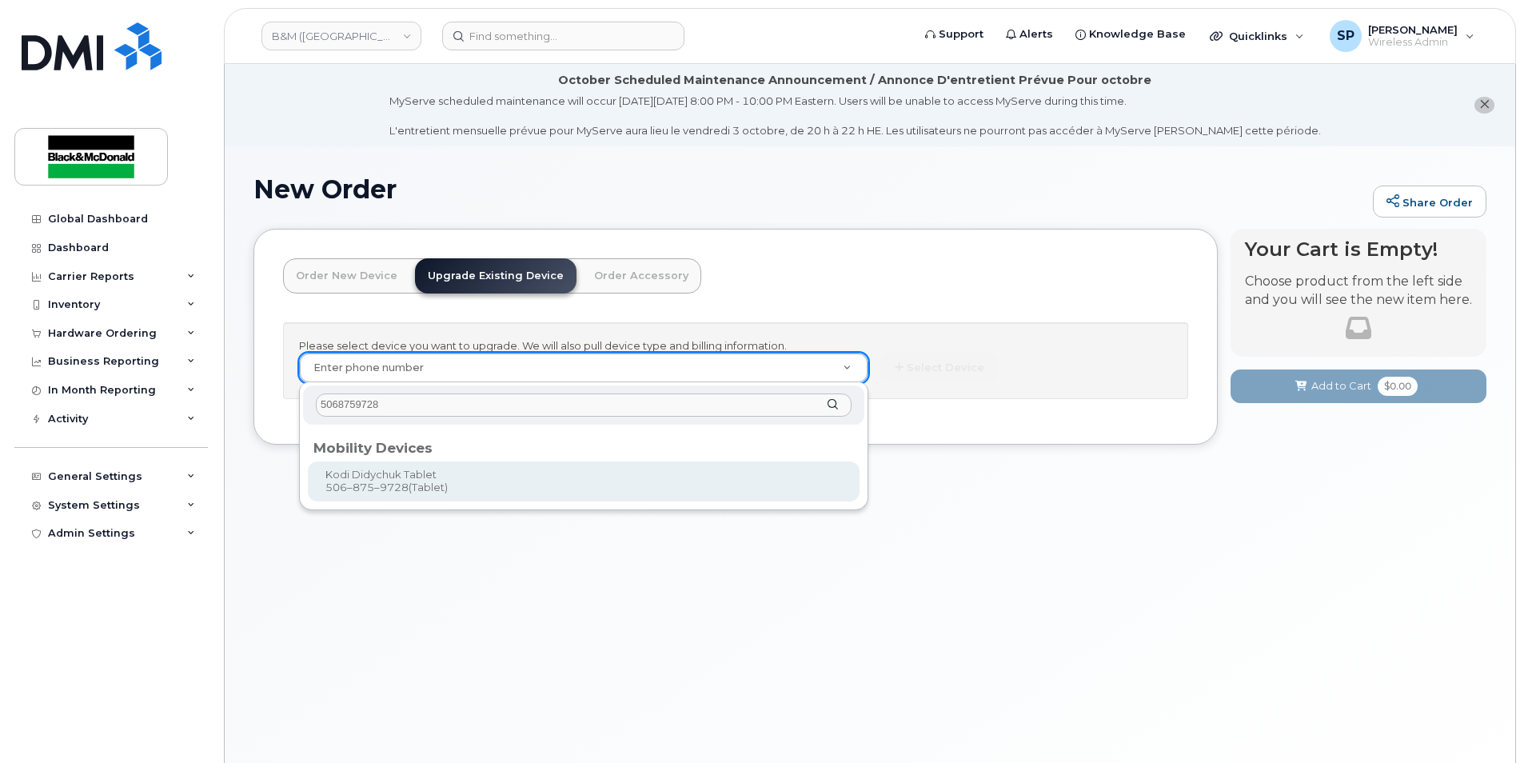
type input "5068759728"
type input "860760"
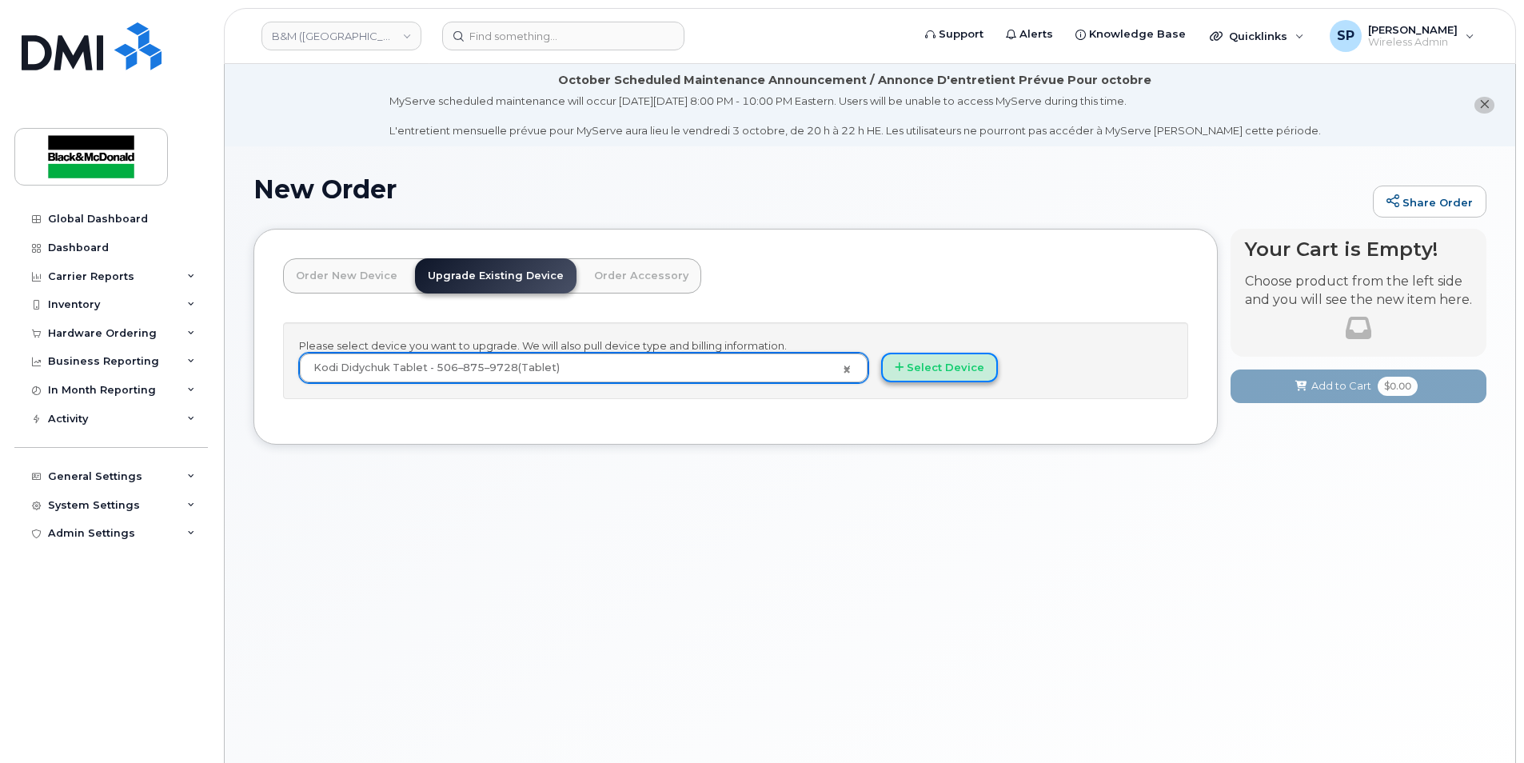
click at [976, 371] on button "Select Device" at bounding box center [939, 368] width 117 height 30
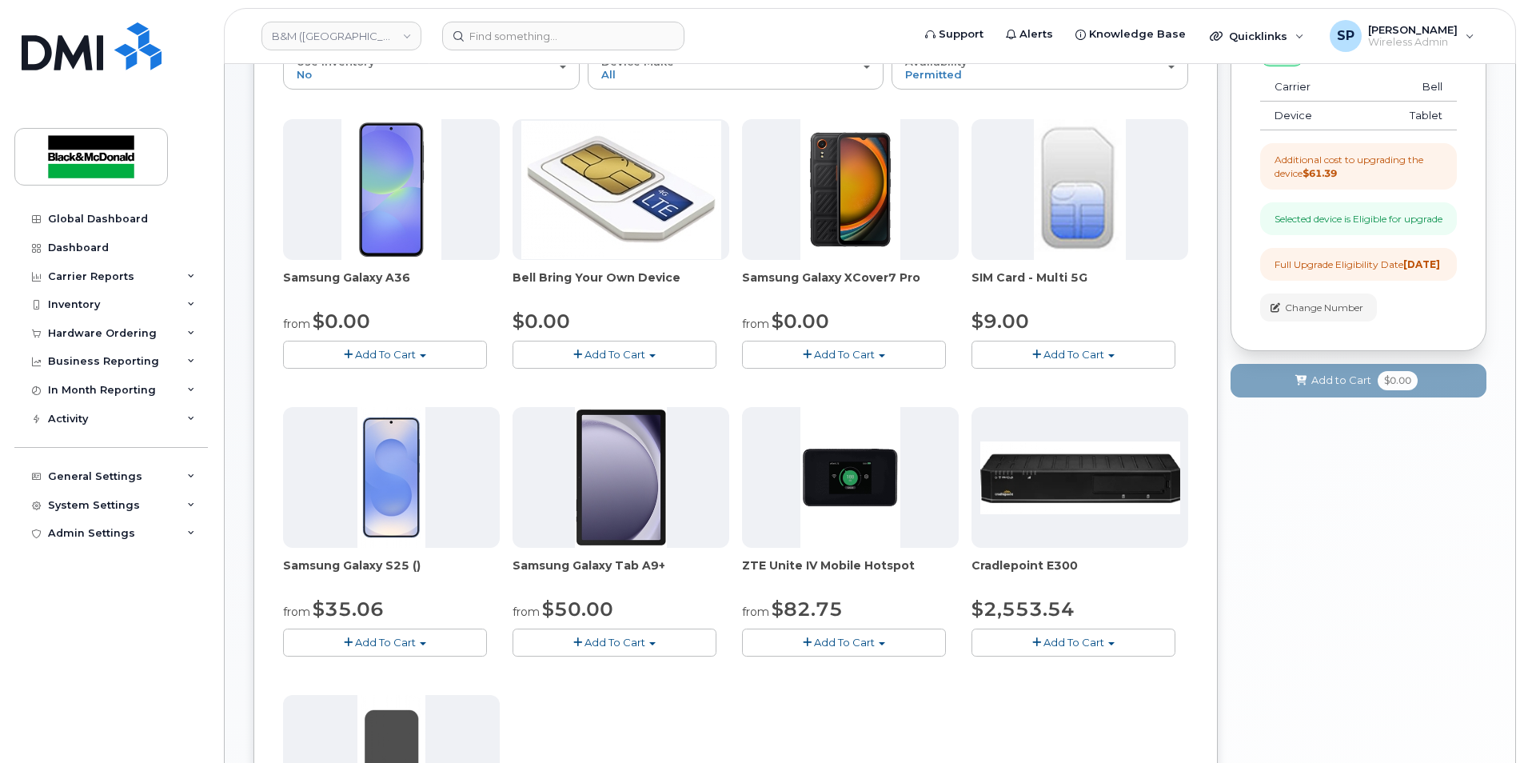
scroll to position [370, 0]
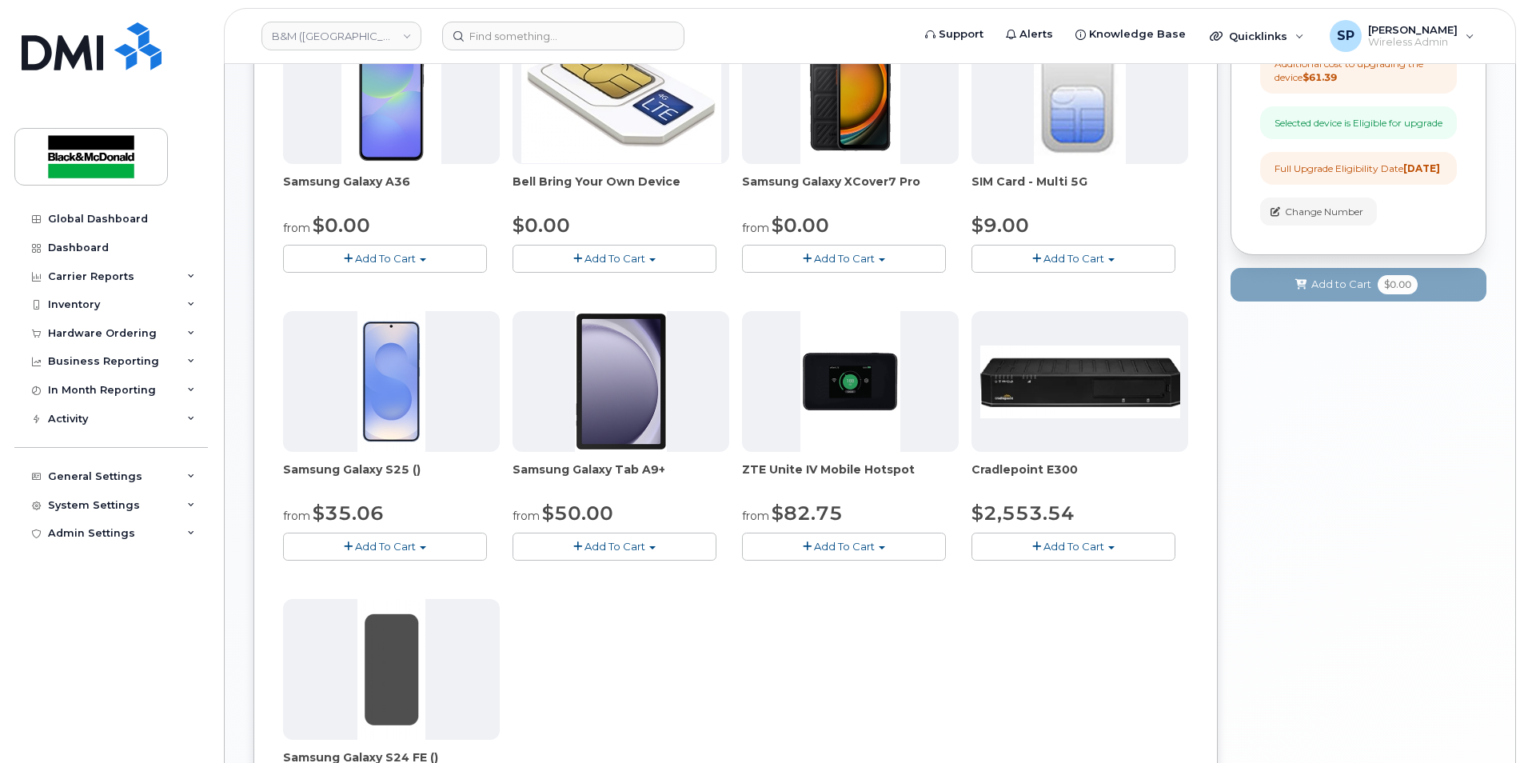
click at [608, 530] on div "Samsung Galaxy Tab A9+ from $50.00 Add To Cart $50.00 - 3 year term $470.00 - n…" at bounding box center [621, 435] width 217 height 249
click at [604, 540] on span "Add To Cart" at bounding box center [615, 546] width 61 height 13
click at [610, 577] on link "$50.00 - 3 year term" at bounding box center [609, 576] width 185 height 20
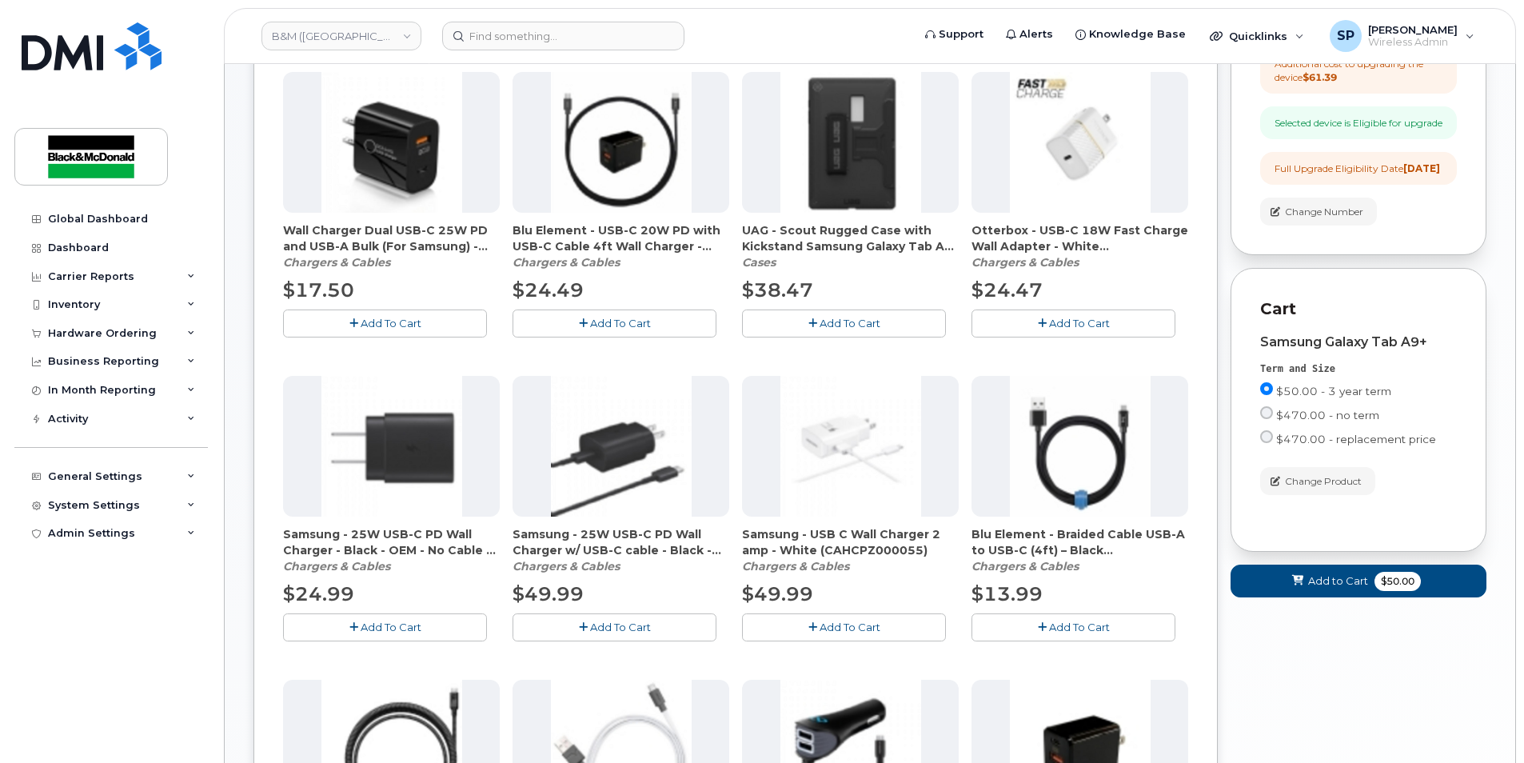
click at [788, 325] on button "Add To Cart" at bounding box center [844, 323] width 204 height 28
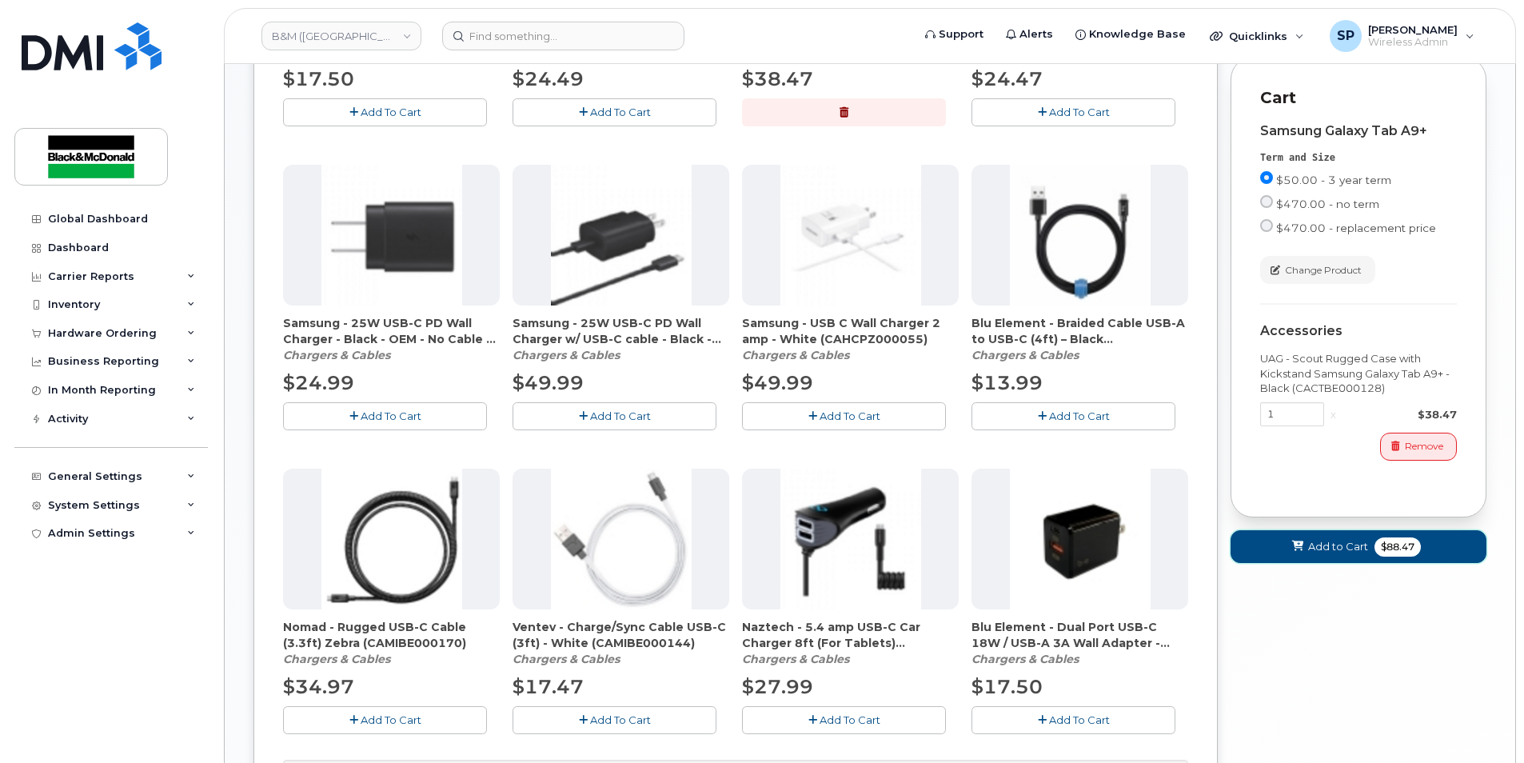
click at [1313, 563] on button "Add to Cart $88.47" at bounding box center [1359, 546] width 256 height 33
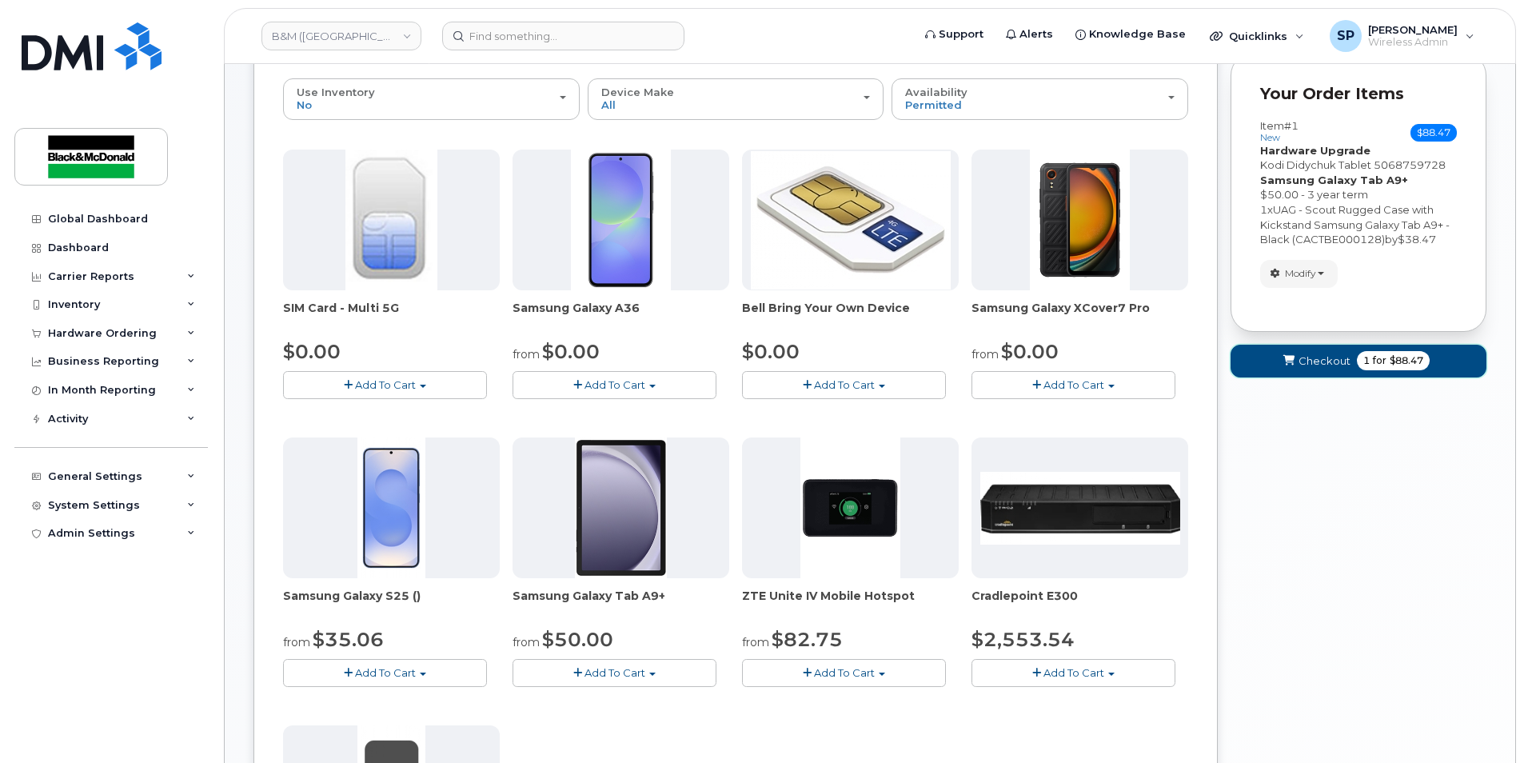
click at [1309, 361] on span "Checkout" at bounding box center [1325, 360] width 52 height 15
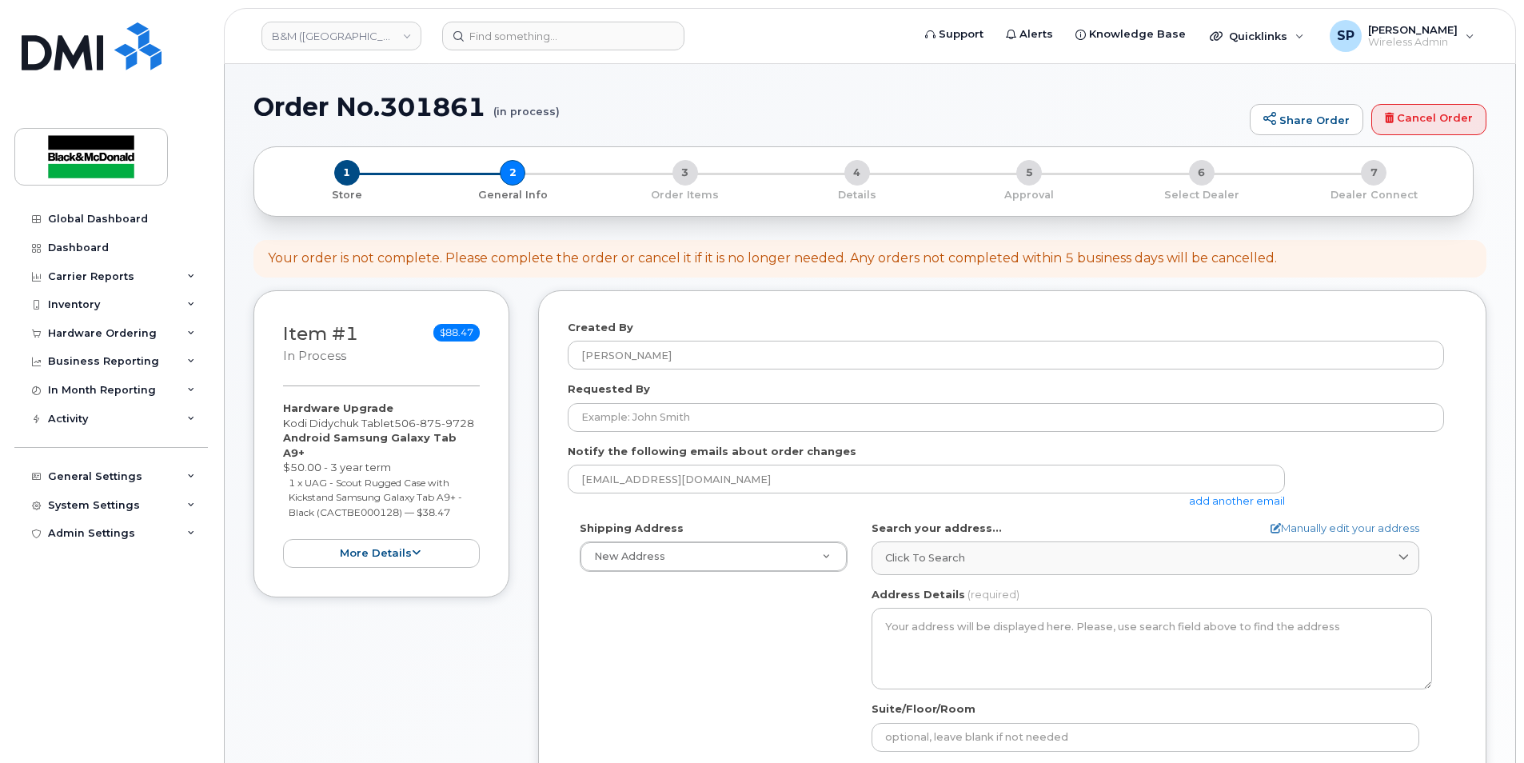
select select
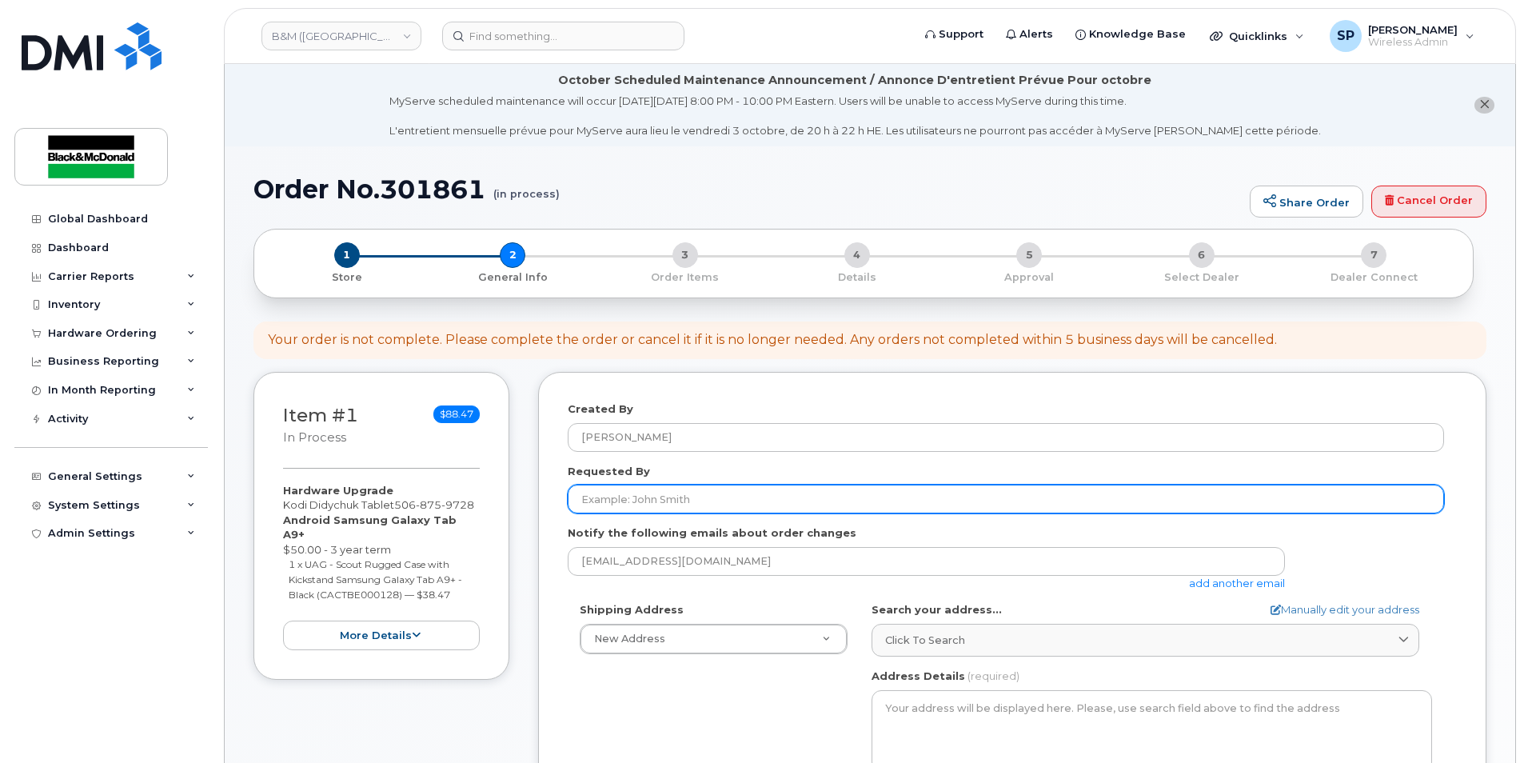
click at [600, 508] on input "Requested By" at bounding box center [1006, 499] width 876 height 29
type input "[PERSON_NAME]"
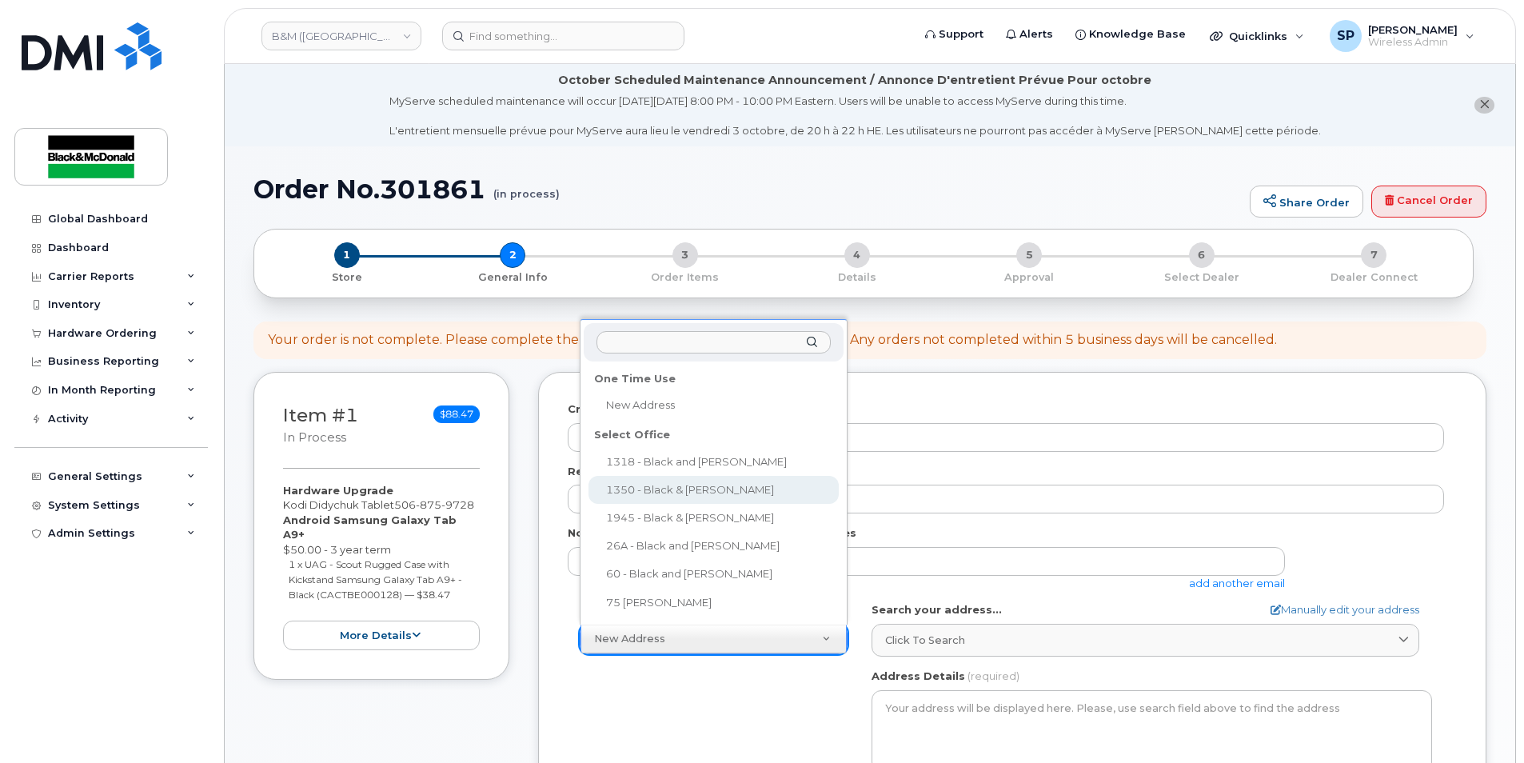
select select
type textarea "[STREET_ADDRESS]"
type input "[PERSON_NAME]"
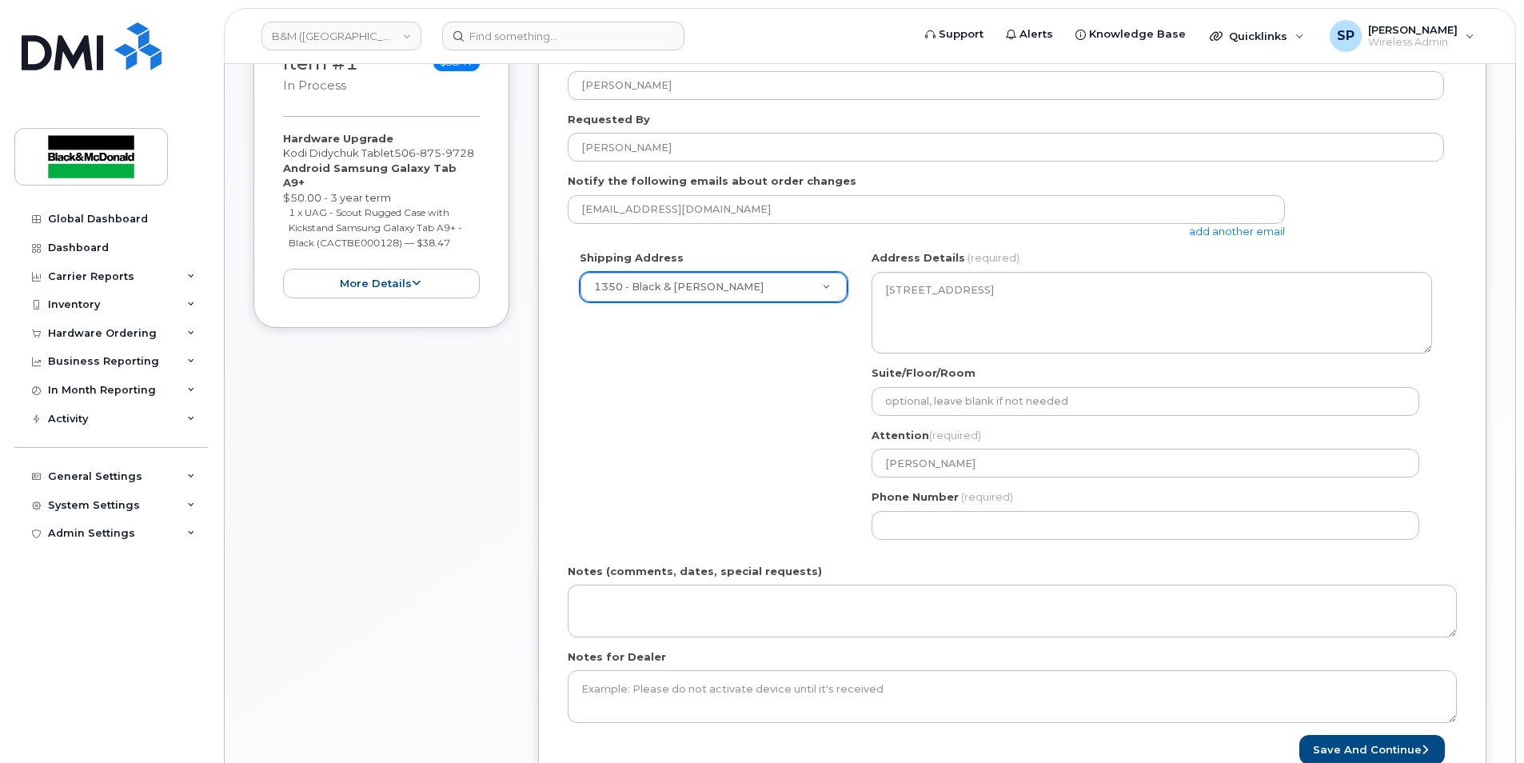
scroll to position [423, 0]
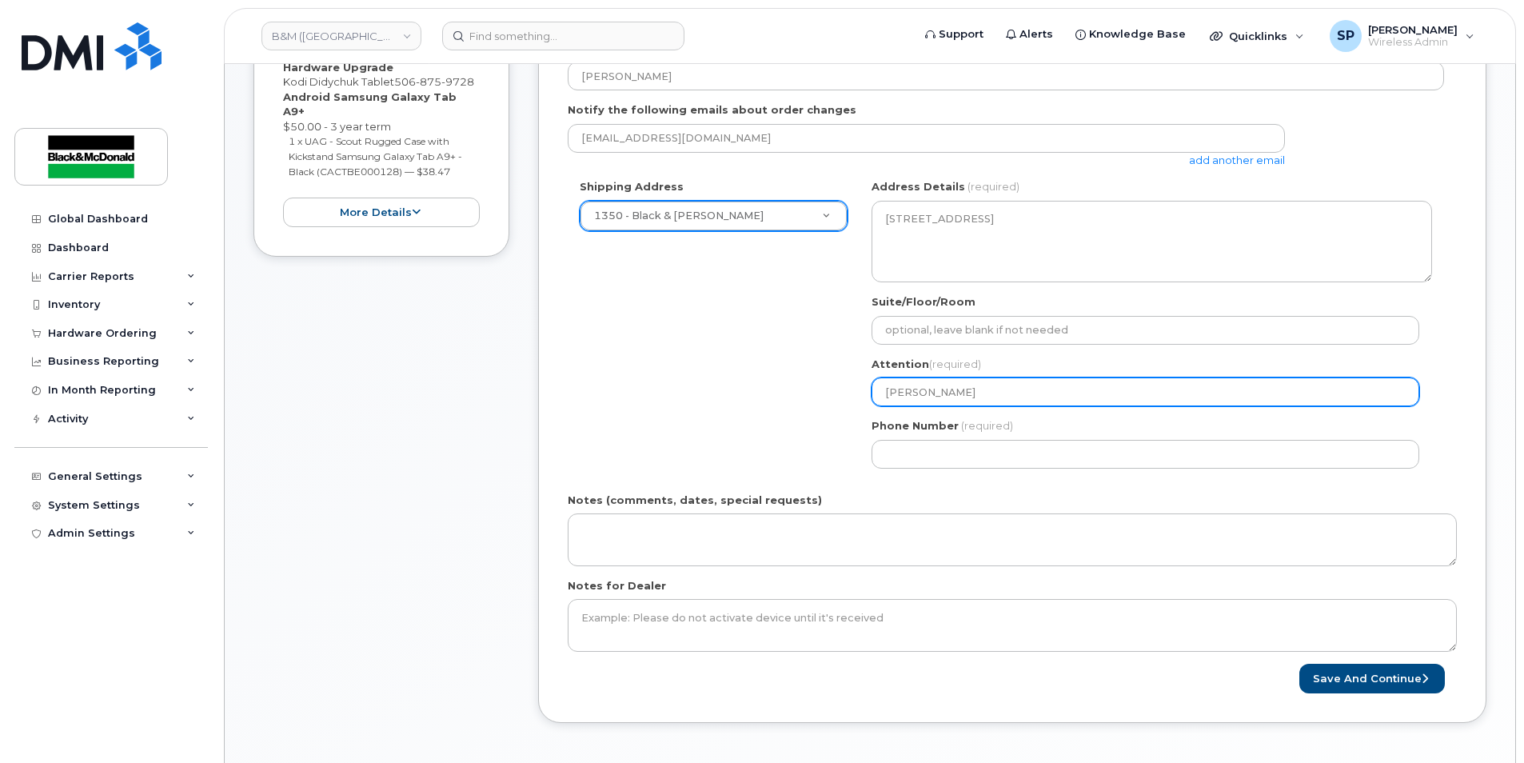
drag, startPoint x: 965, startPoint y: 389, endPoint x: 709, endPoint y: 405, distance: 256.4
click at [709, 405] on div "Shipping Address 1350 - Black & [PERSON_NAME] New Address 1318 - Black and [PER…" at bounding box center [1006, 329] width 876 height 301
select select
type input "F"
select select
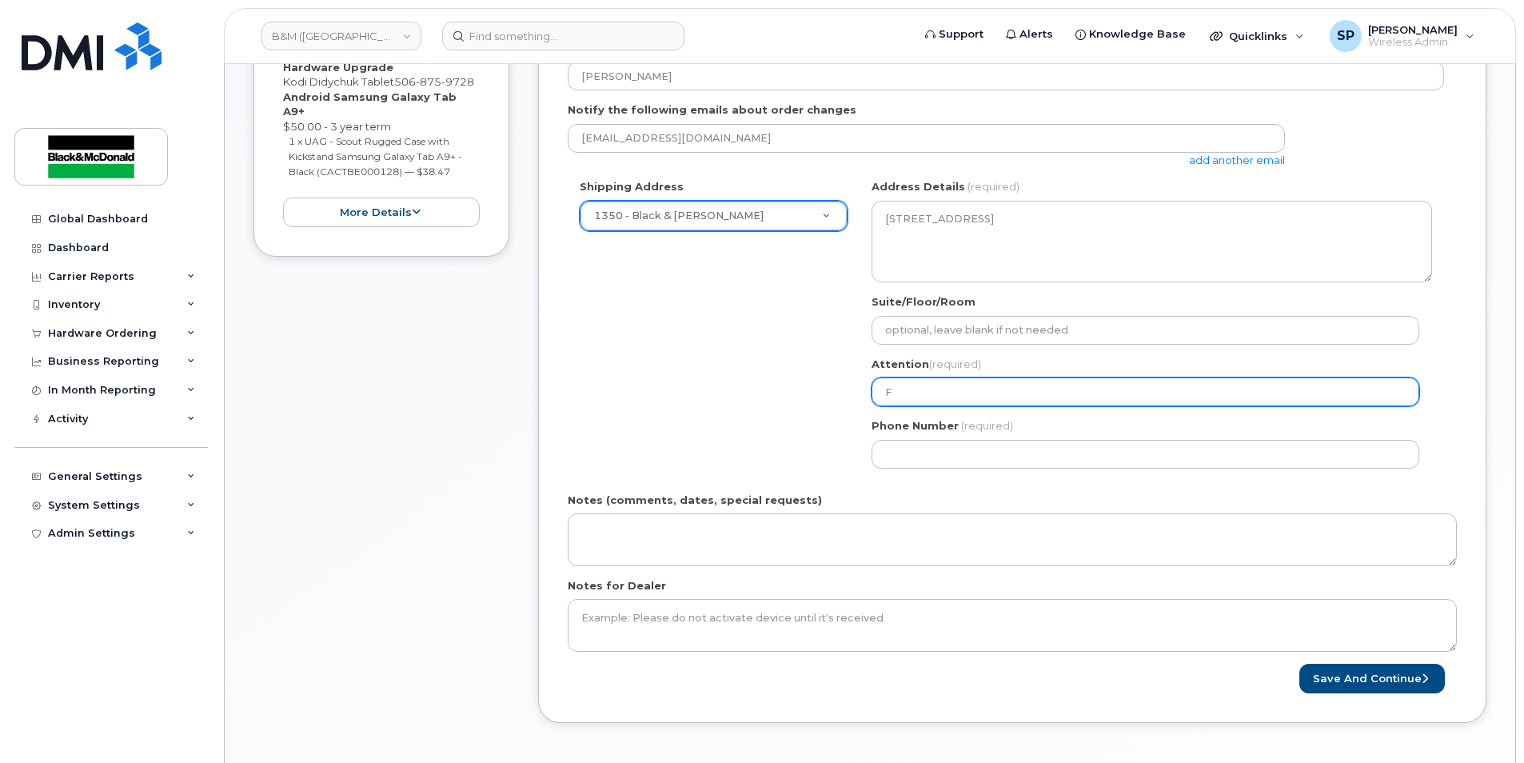
type input "Fr"
select select
type input "Fre"
select select
type input "Fred"
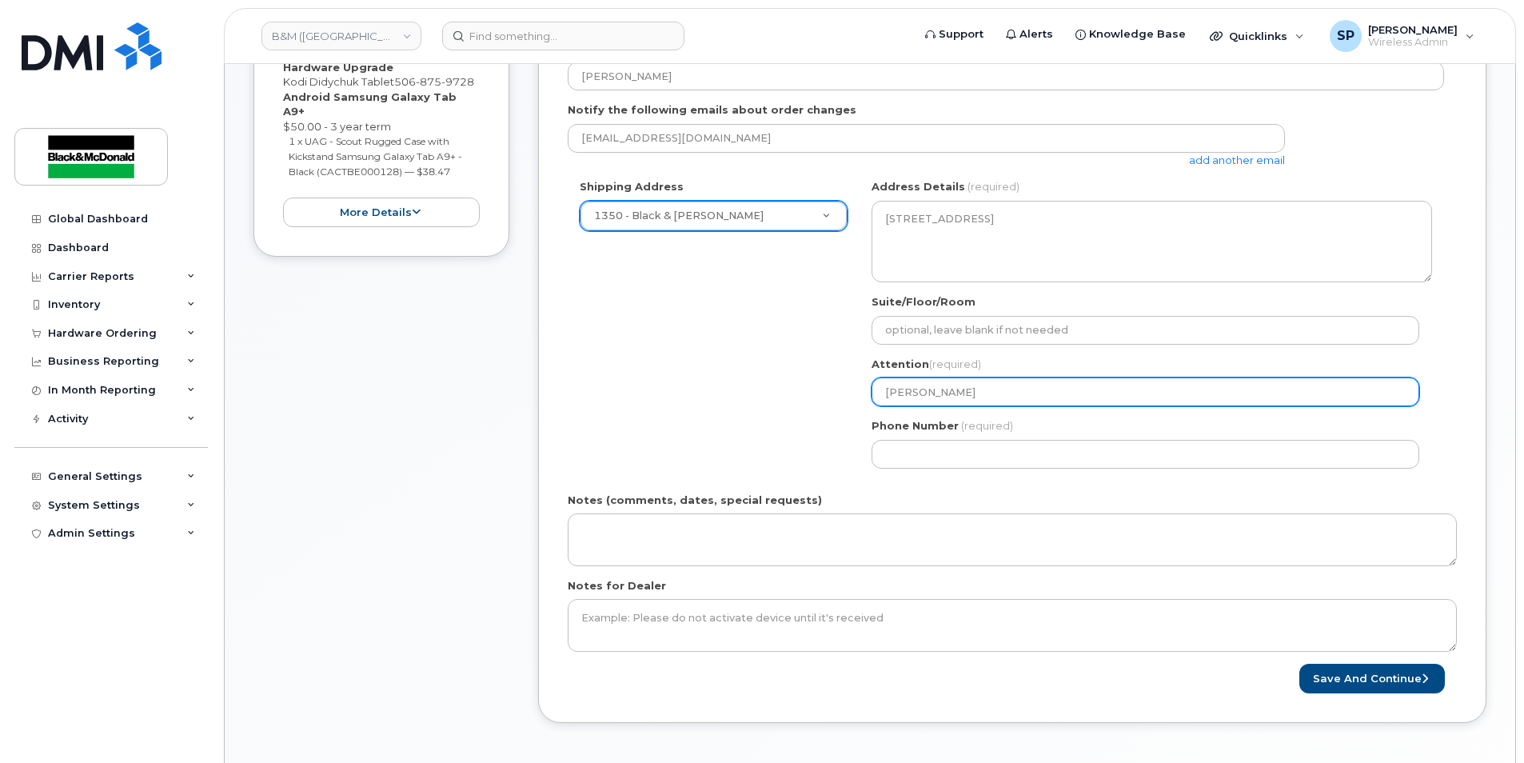
select select
type input "Fred B"
select select
type input "Fred Be"
select select
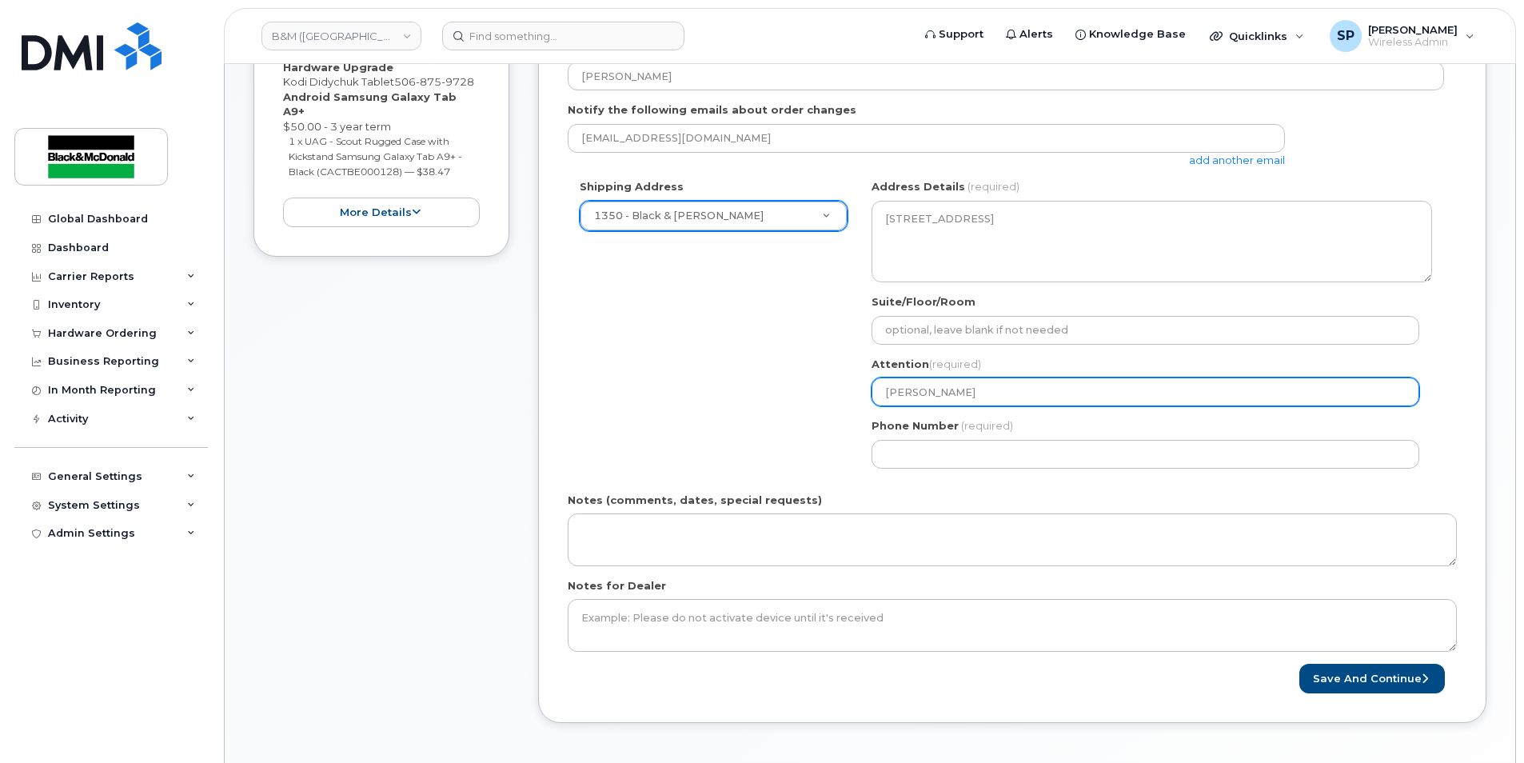
type input "Fred Ber"
select select
type input "Fred Bern"
select select
type input "Fred Berna"
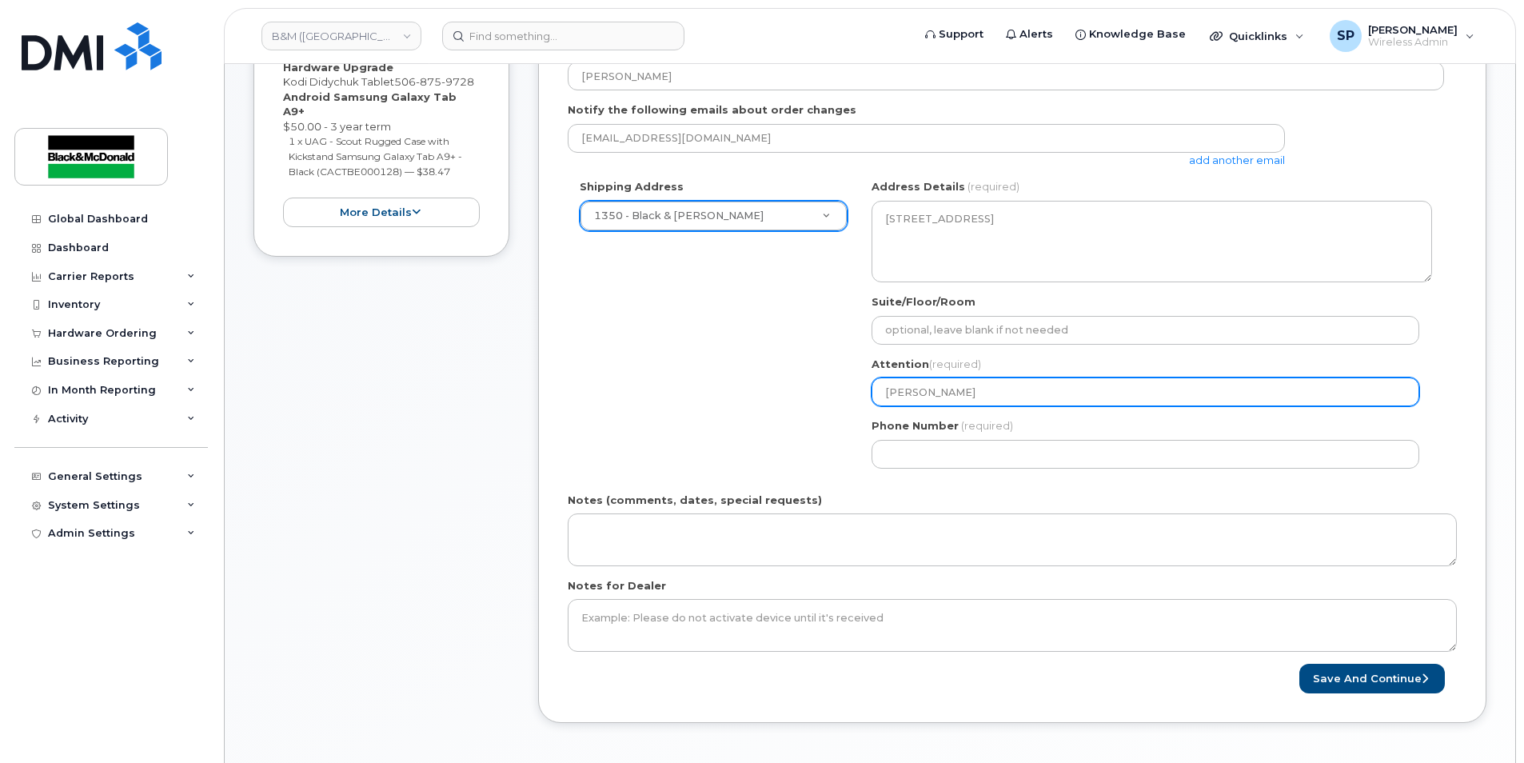
select select
type input "Fred Bernar"
select select
type input "[PERSON_NAME]"
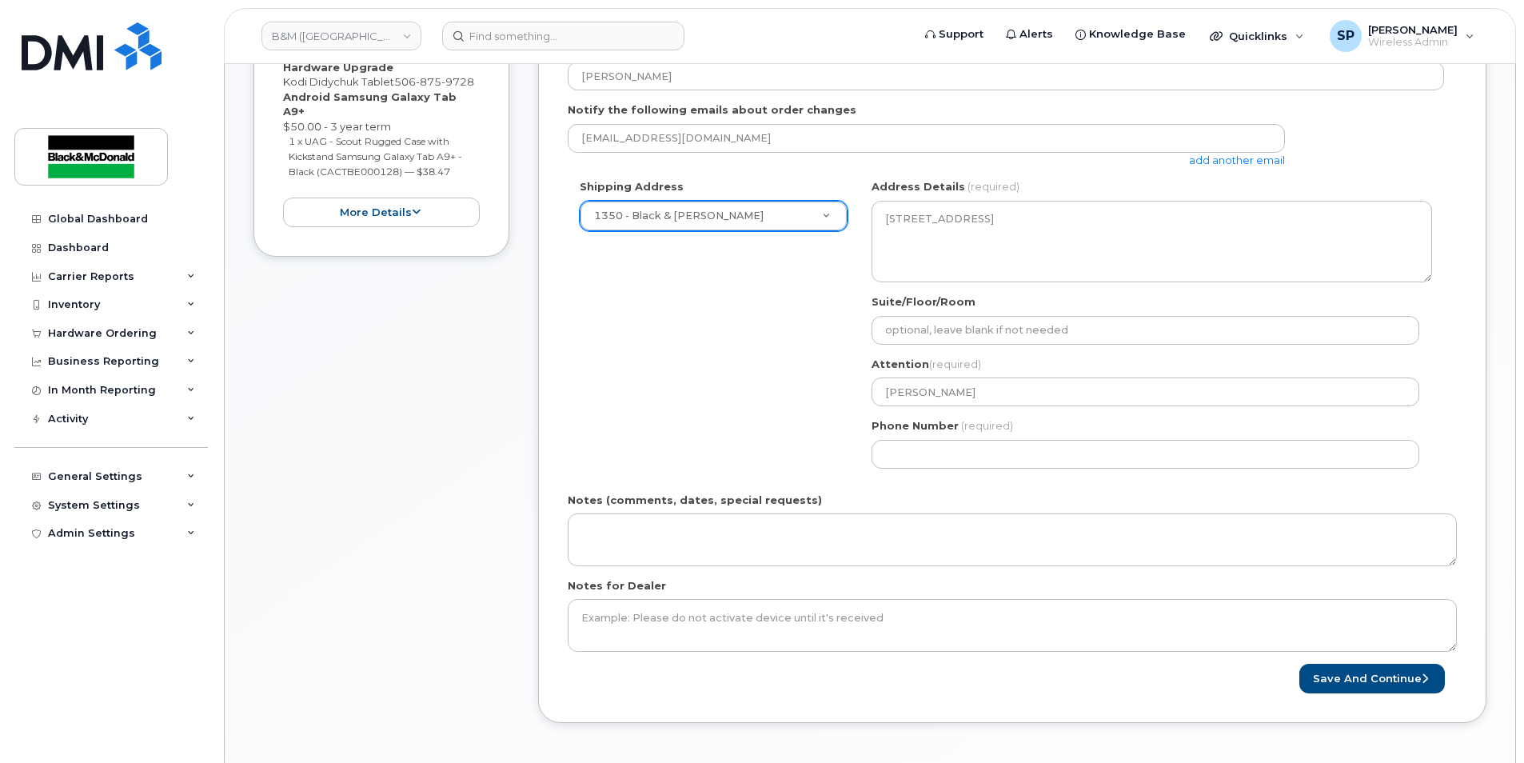
click at [806, 433] on div "Shipping Address 1350 - Black & McDonald New Address 1318 - Black and McDonald …" at bounding box center [1006, 329] width 876 height 301
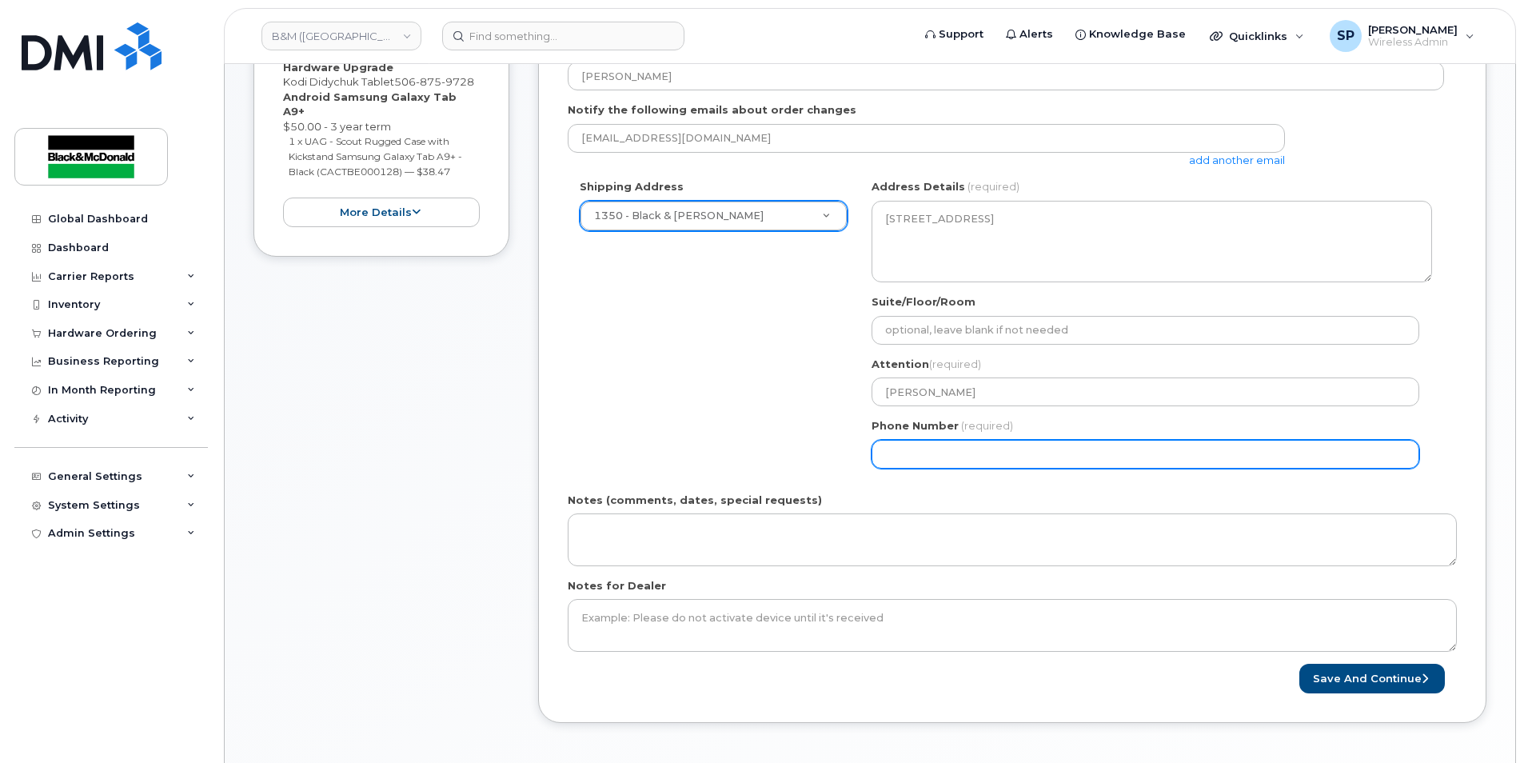
click at [928, 455] on input "Phone Number" at bounding box center [1146, 454] width 548 height 29
select select
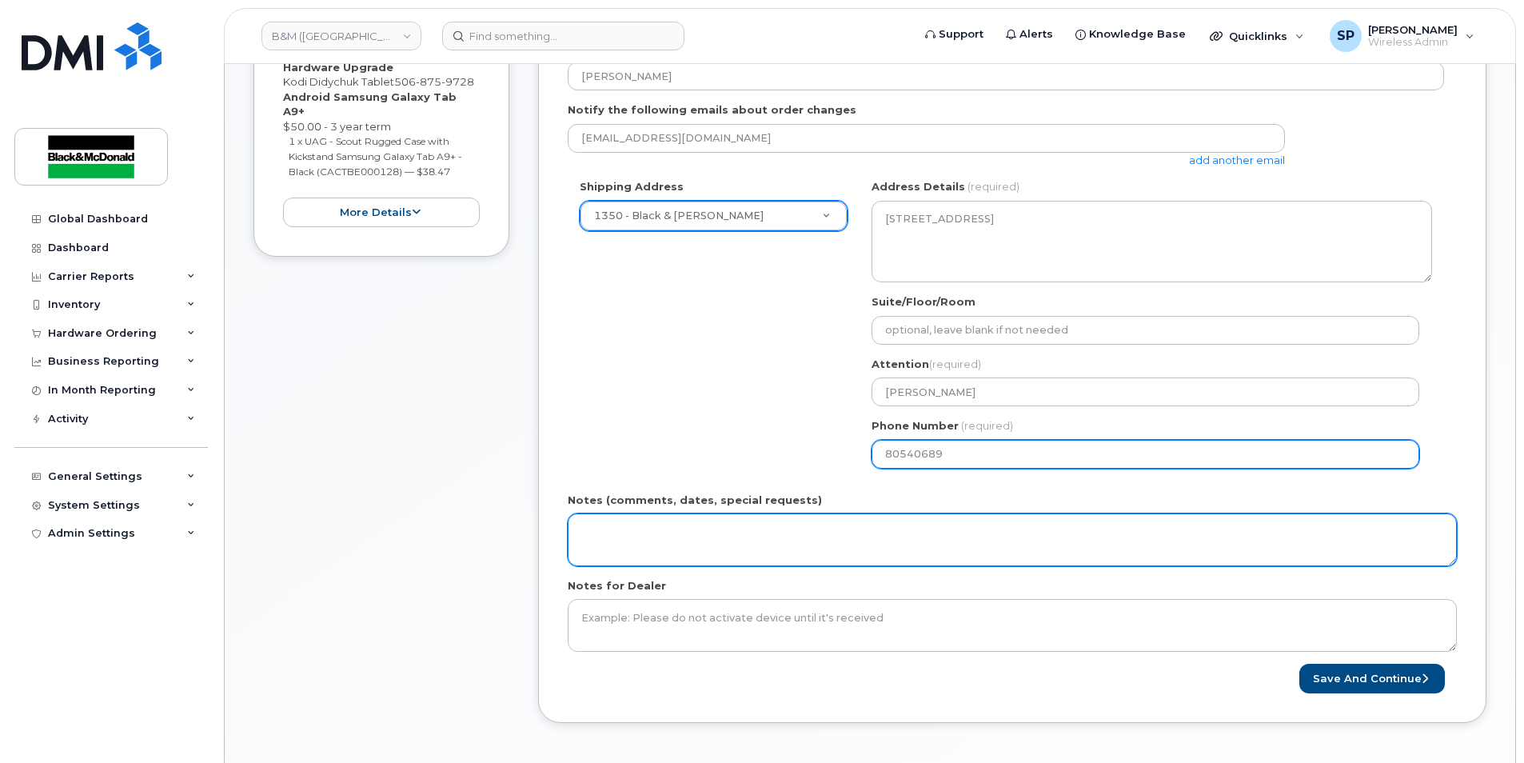
type input "80540689"
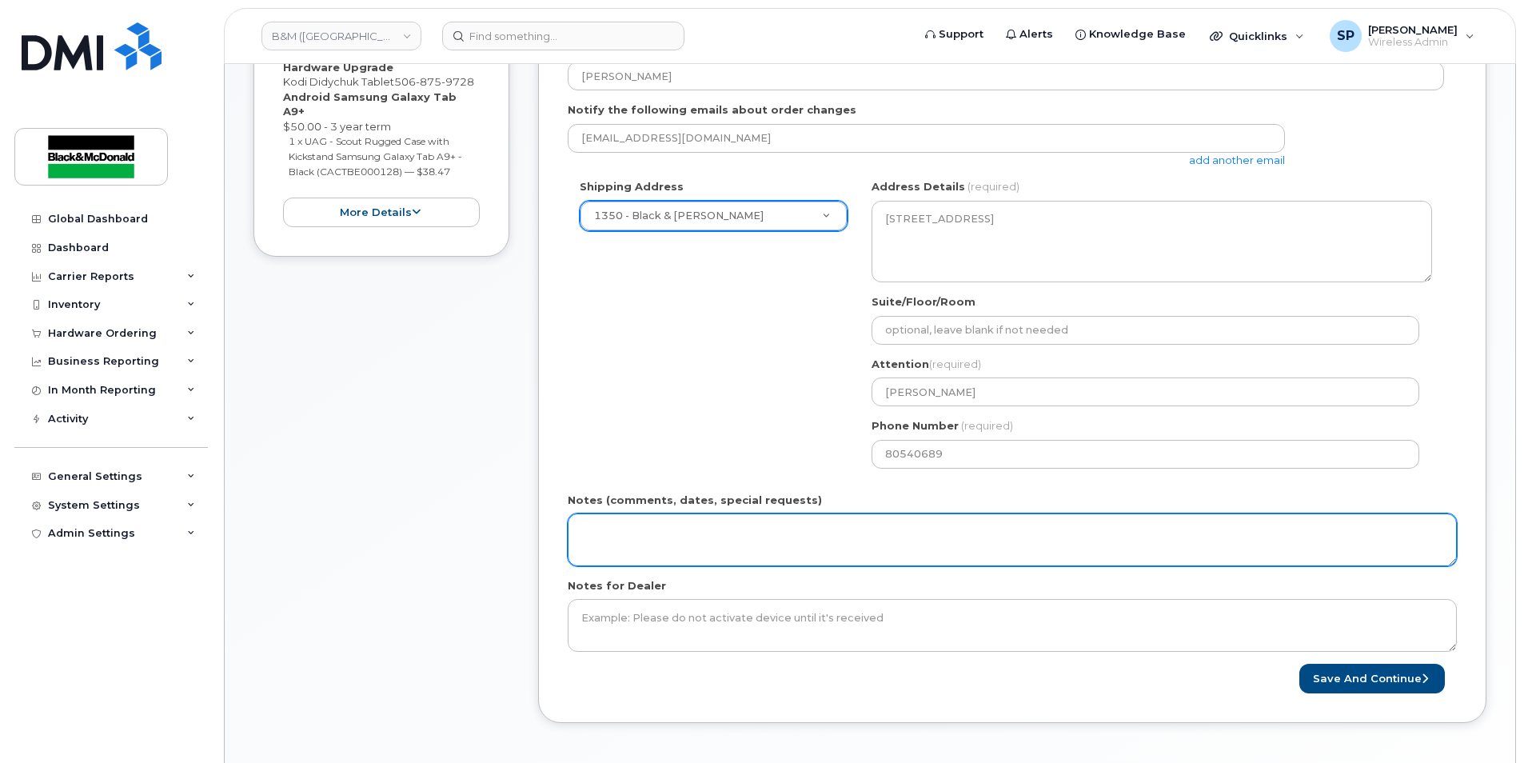
click at [784, 538] on textarea "Notes (comments, dates, special requests)" at bounding box center [1012, 539] width 889 height 53
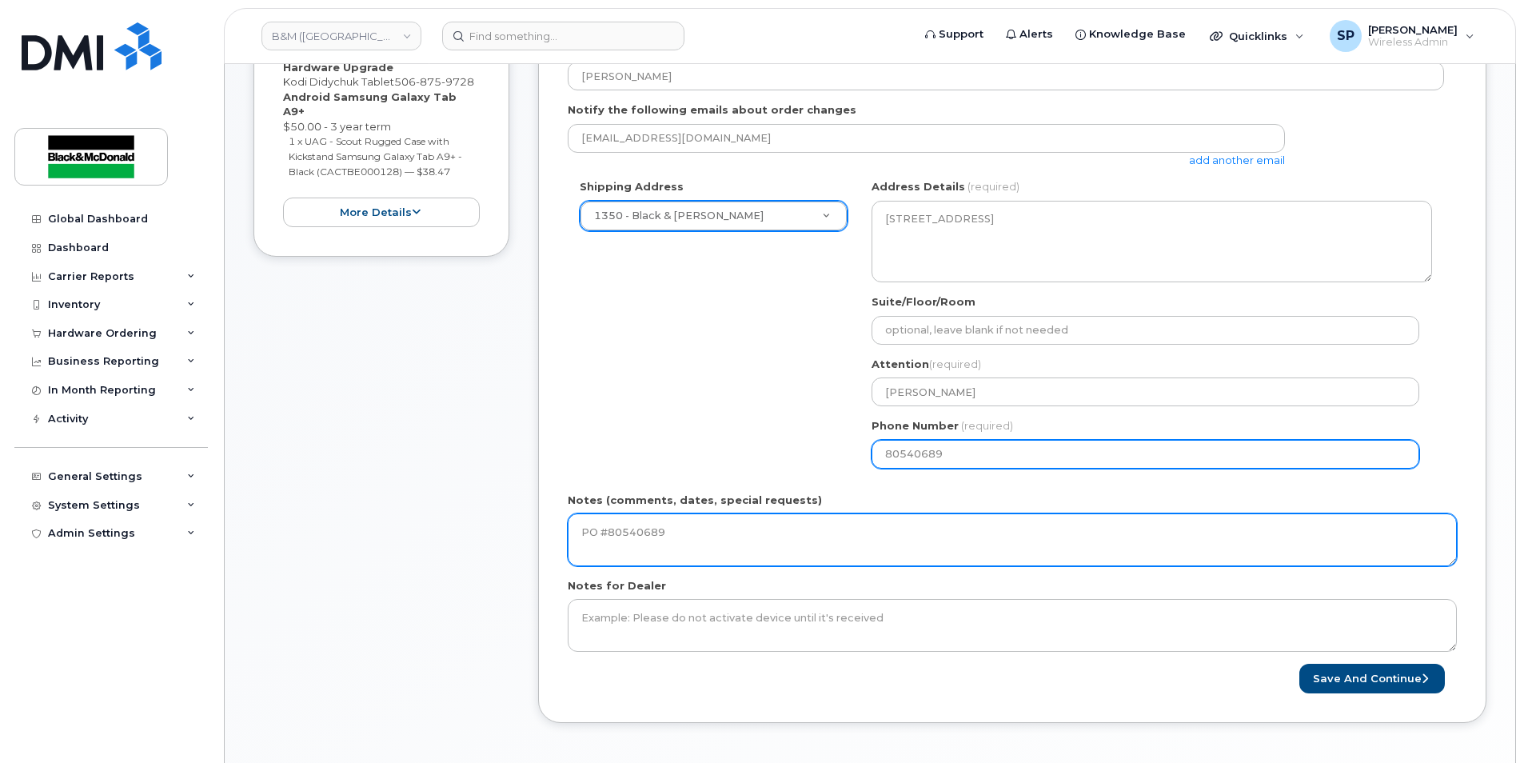
type textarea "PO #80540689"
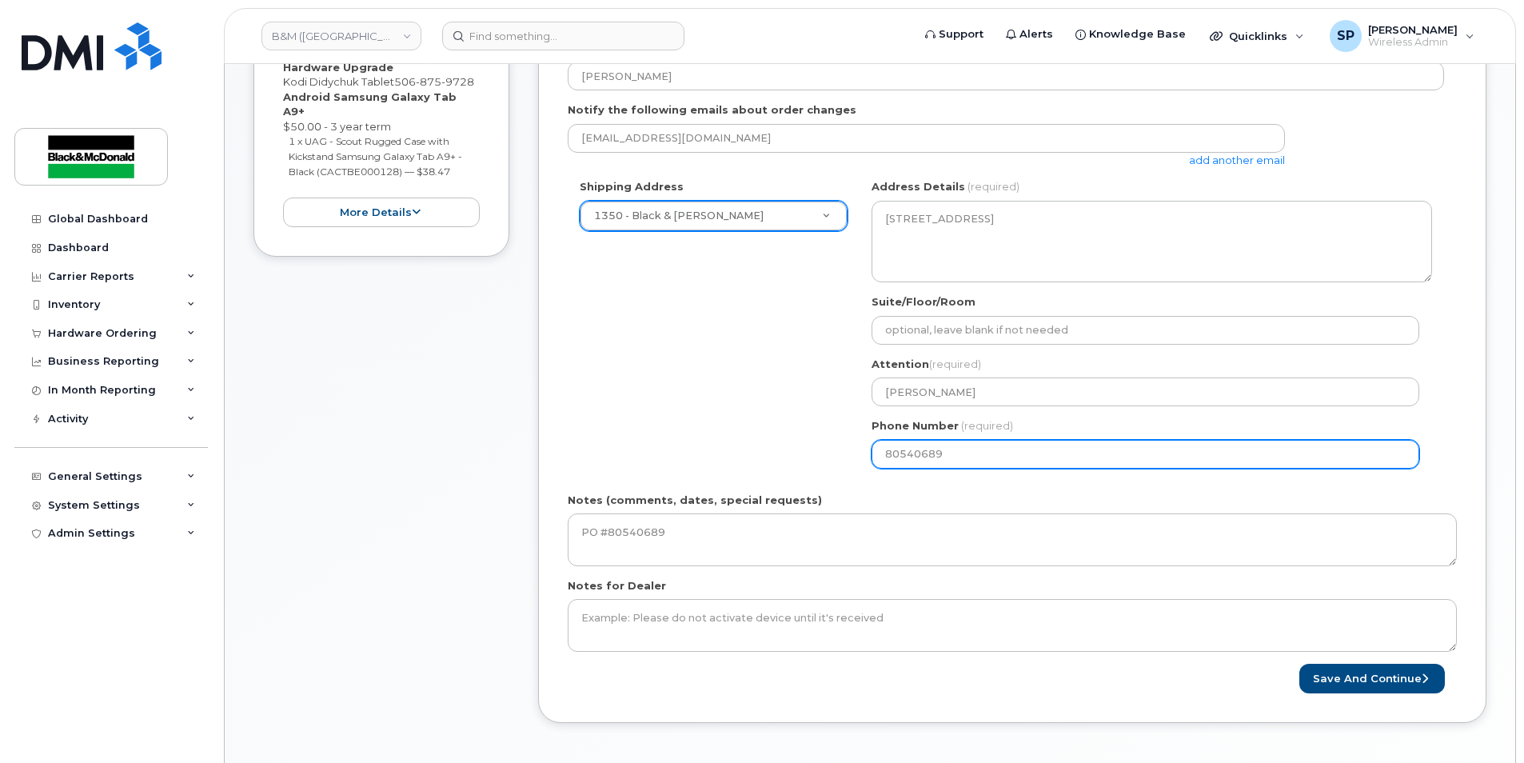
drag, startPoint x: 1005, startPoint y: 457, endPoint x: 701, endPoint y: 457, distance: 303.8
click at [701, 457] on div "Shipping Address 1350 - Black & McDonald New Address 1318 - Black and McDonald …" at bounding box center [1006, 329] width 876 height 301
type input "9024683101"
select select
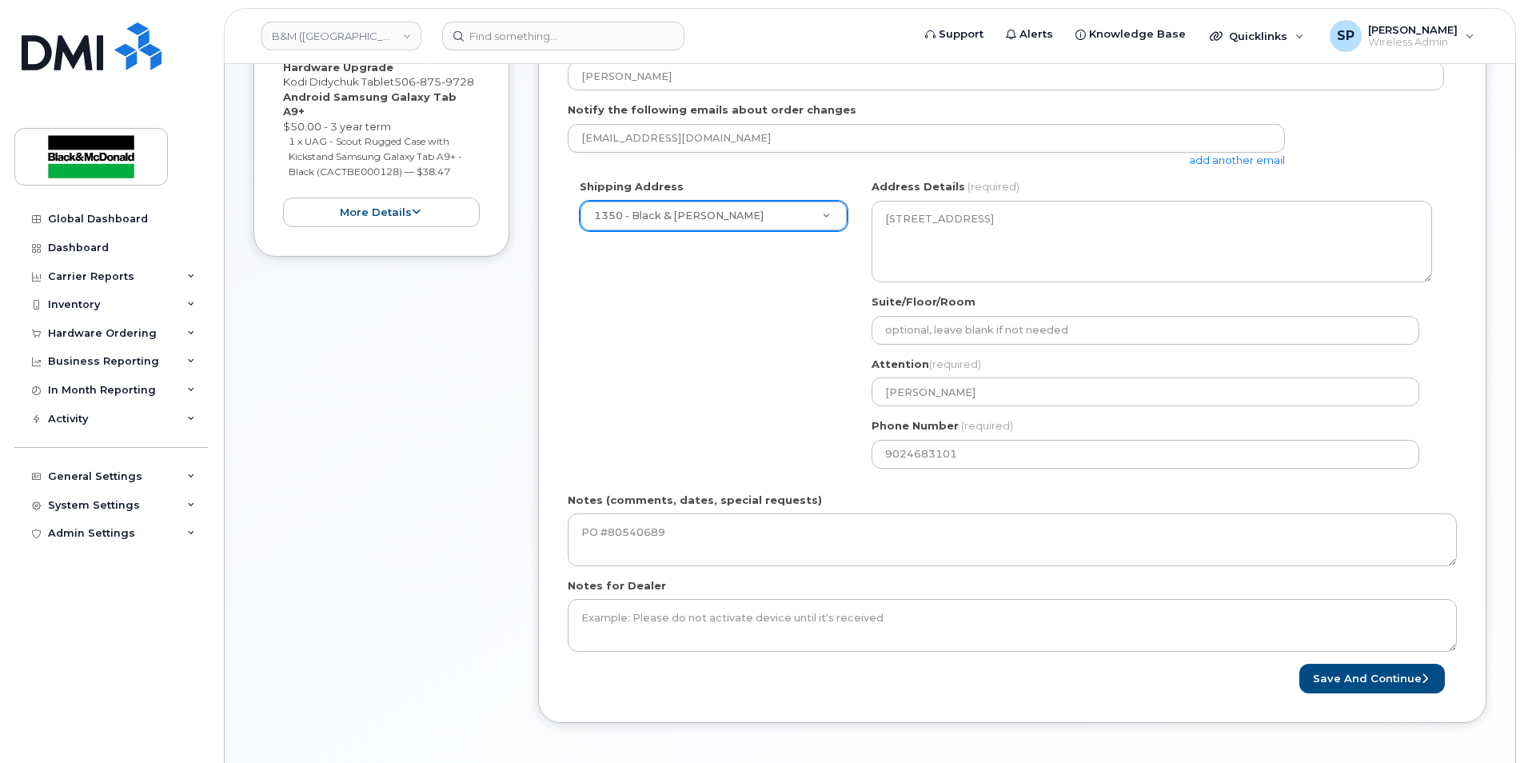
click at [773, 450] on div "Shipping Address 1350 - Black & McDonald New Address 1318 - Black and McDonald …" at bounding box center [1006, 329] width 876 height 301
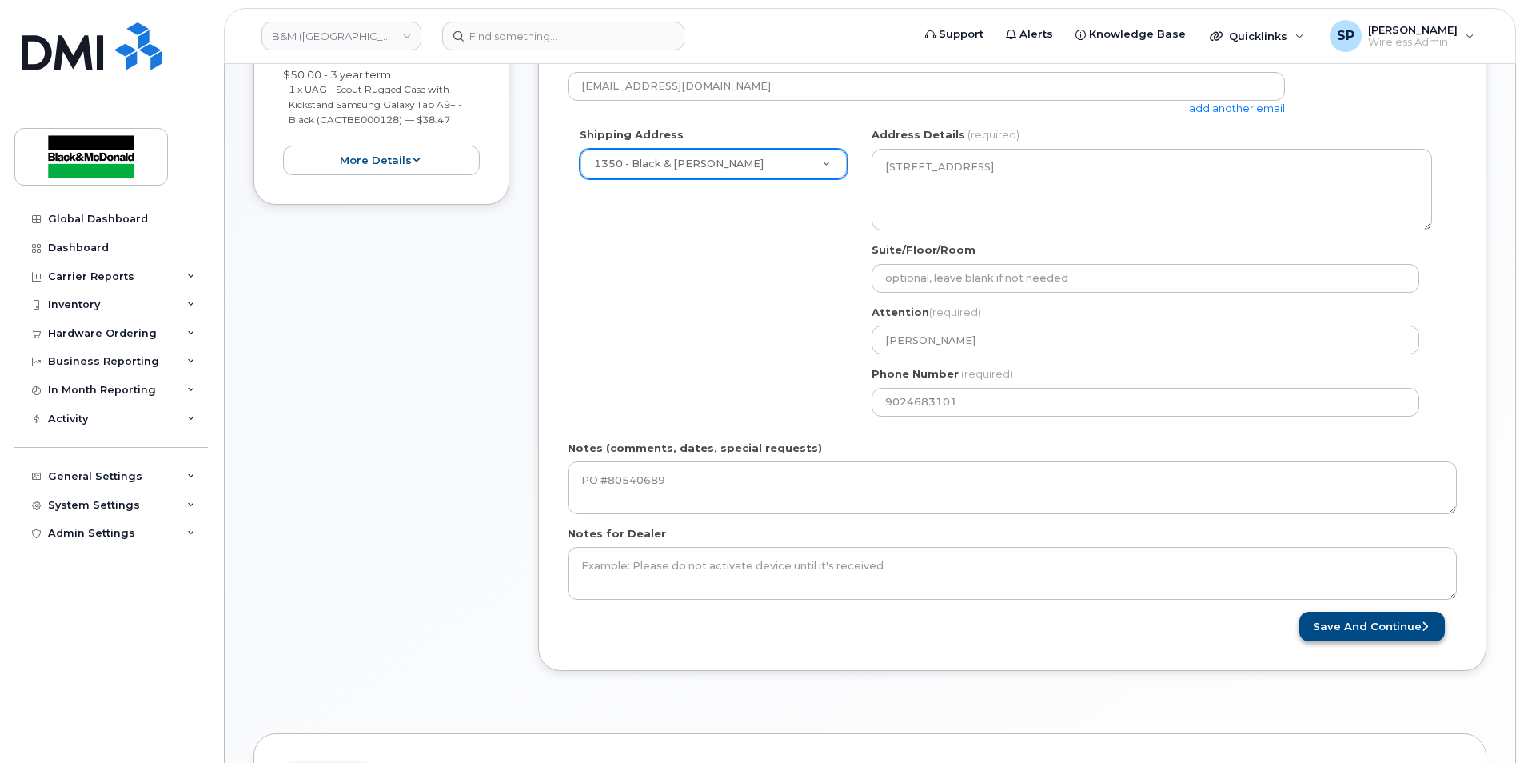
scroll to position [476, 0]
click at [1341, 627] on button "Save and Continue" at bounding box center [1372, 626] width 146 height 30
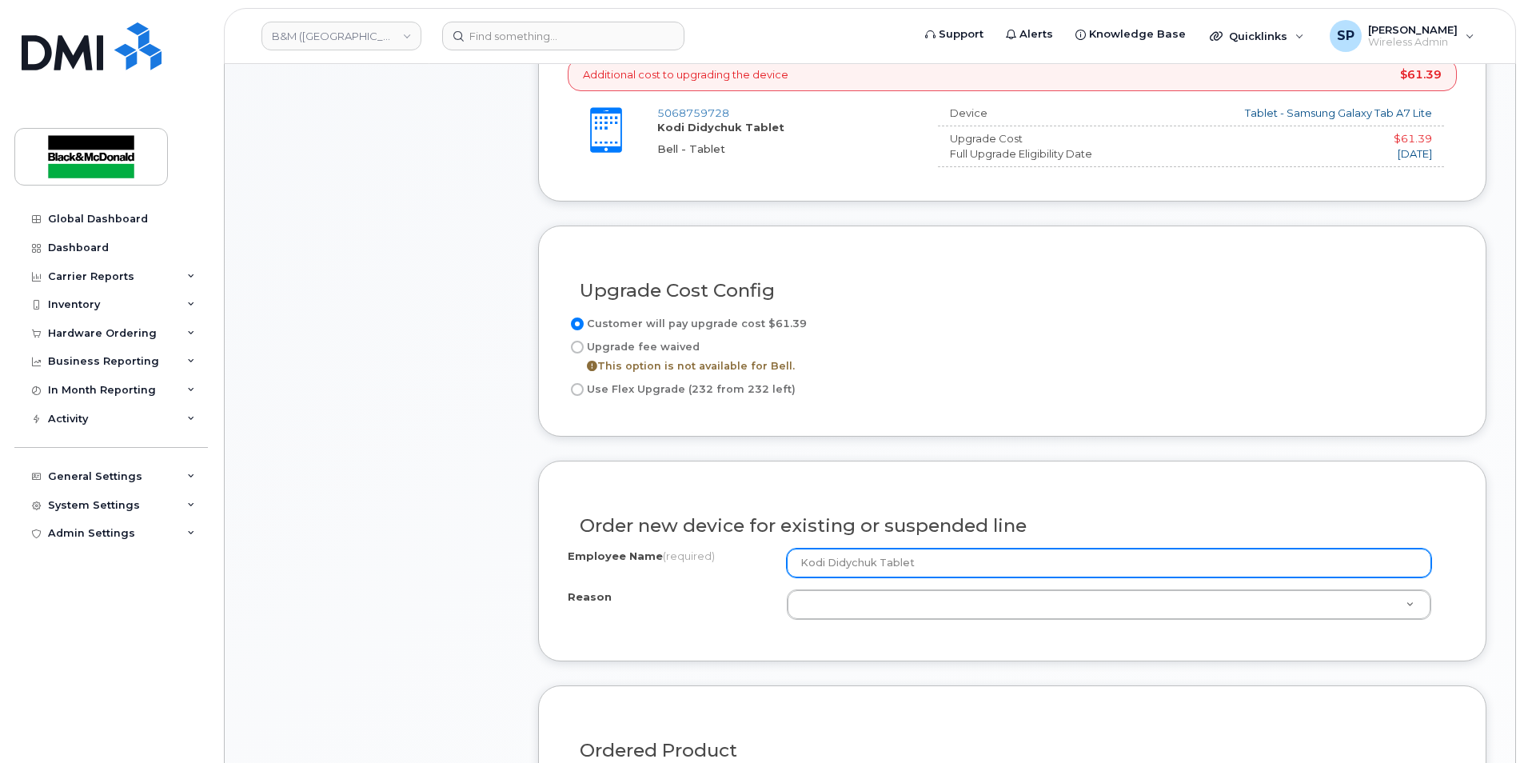
scroll to position [1004, 0]
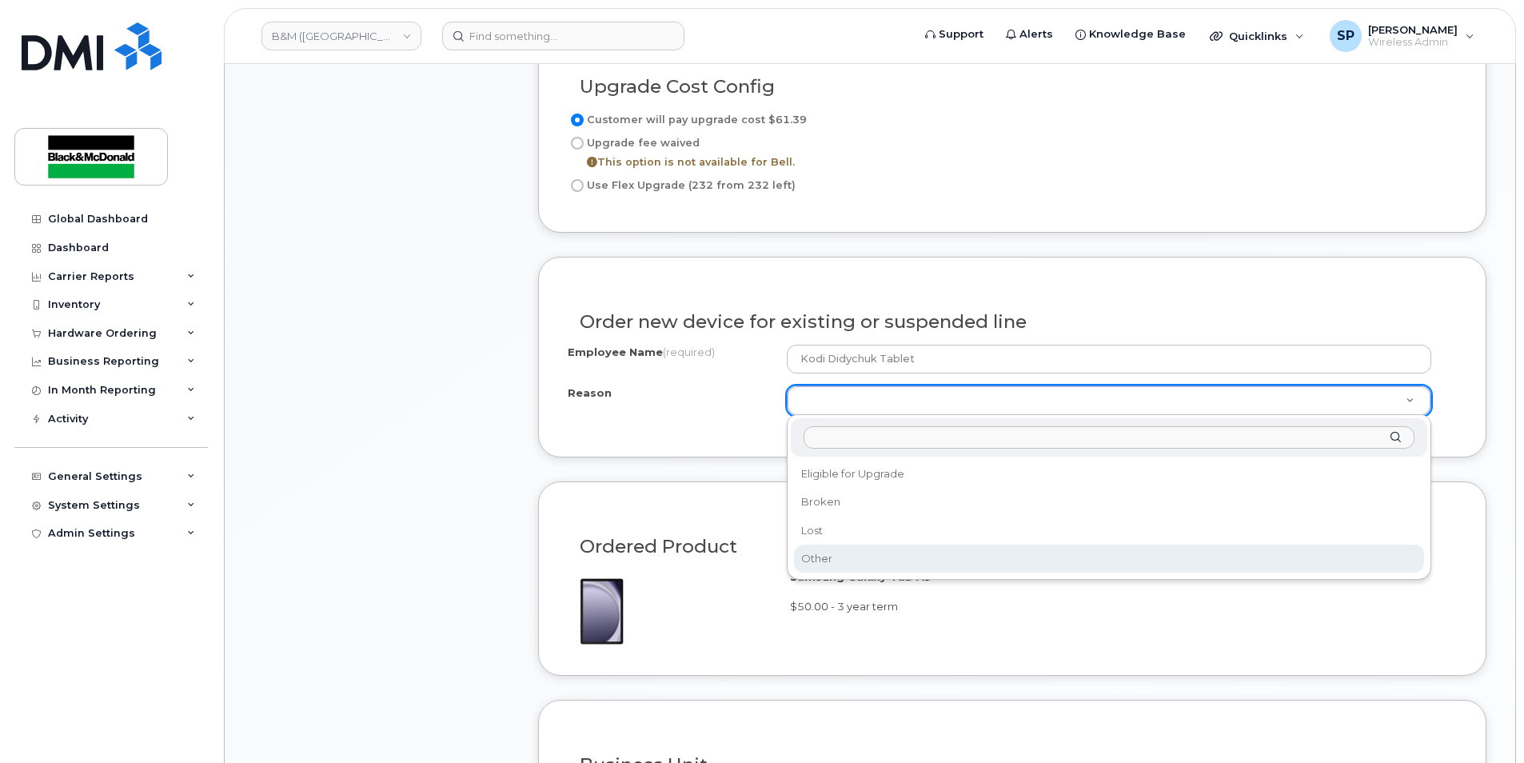
select select "other"
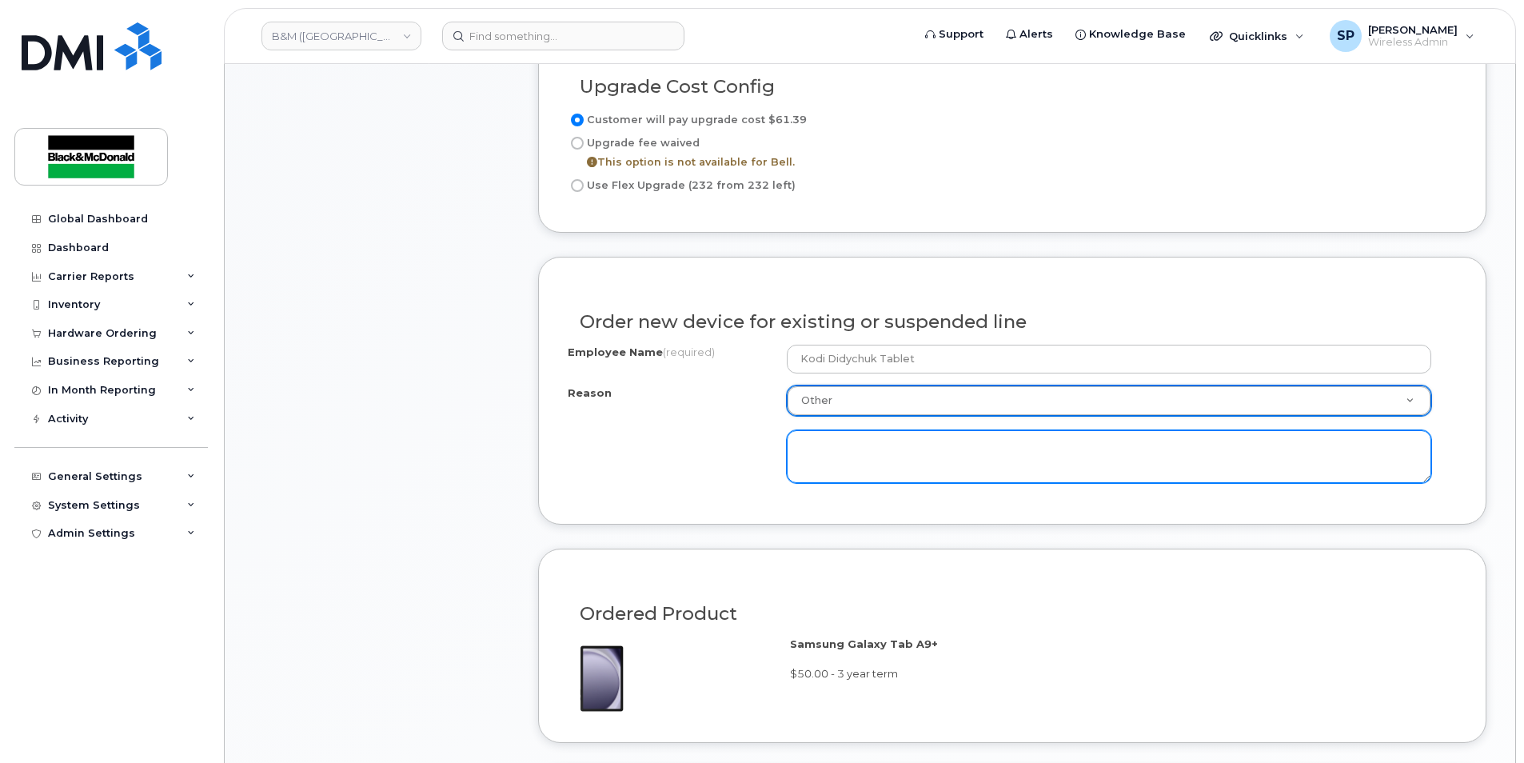
click at [823, 467] on textarea at bounding box center [1109, 456] width 644 height 53
type textarea "Need better tablet for functions"
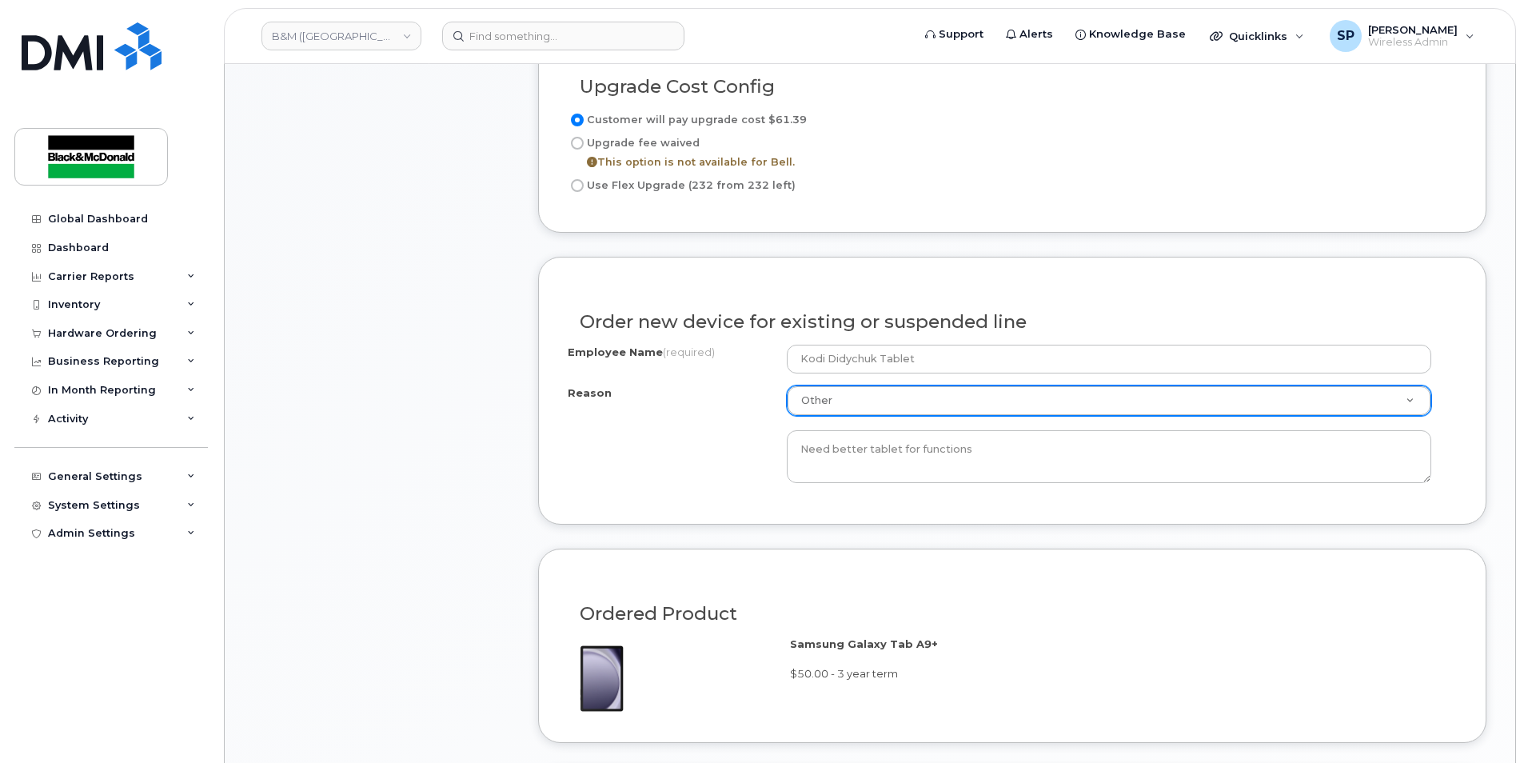
click at [767, 493] on div "Employee Name (required) Kodi Didychuk Tablet Reason Other Reason Eligible for …" at bounding box center [1012, 420] width 889 height 150
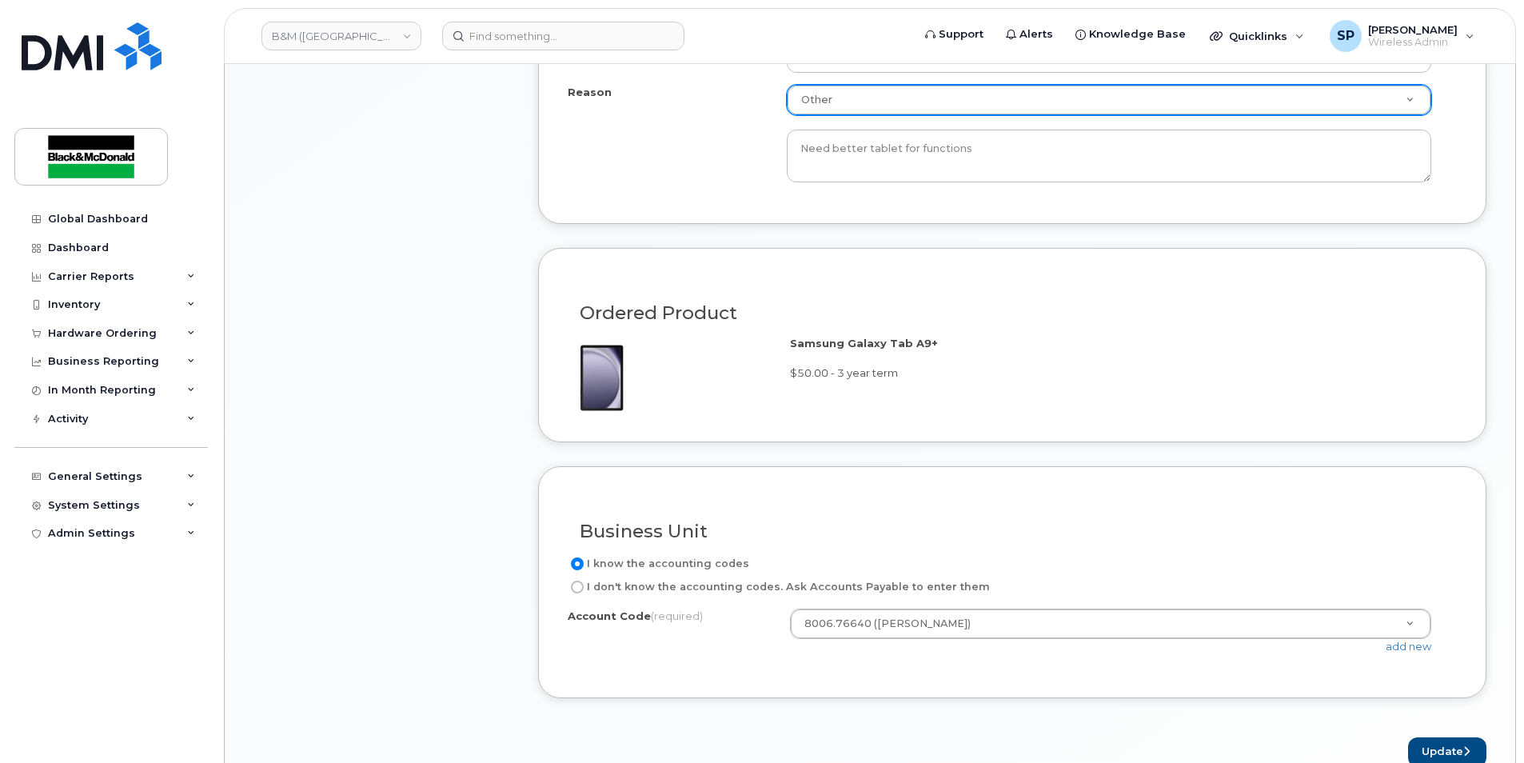
scroll to position [1427, 0]
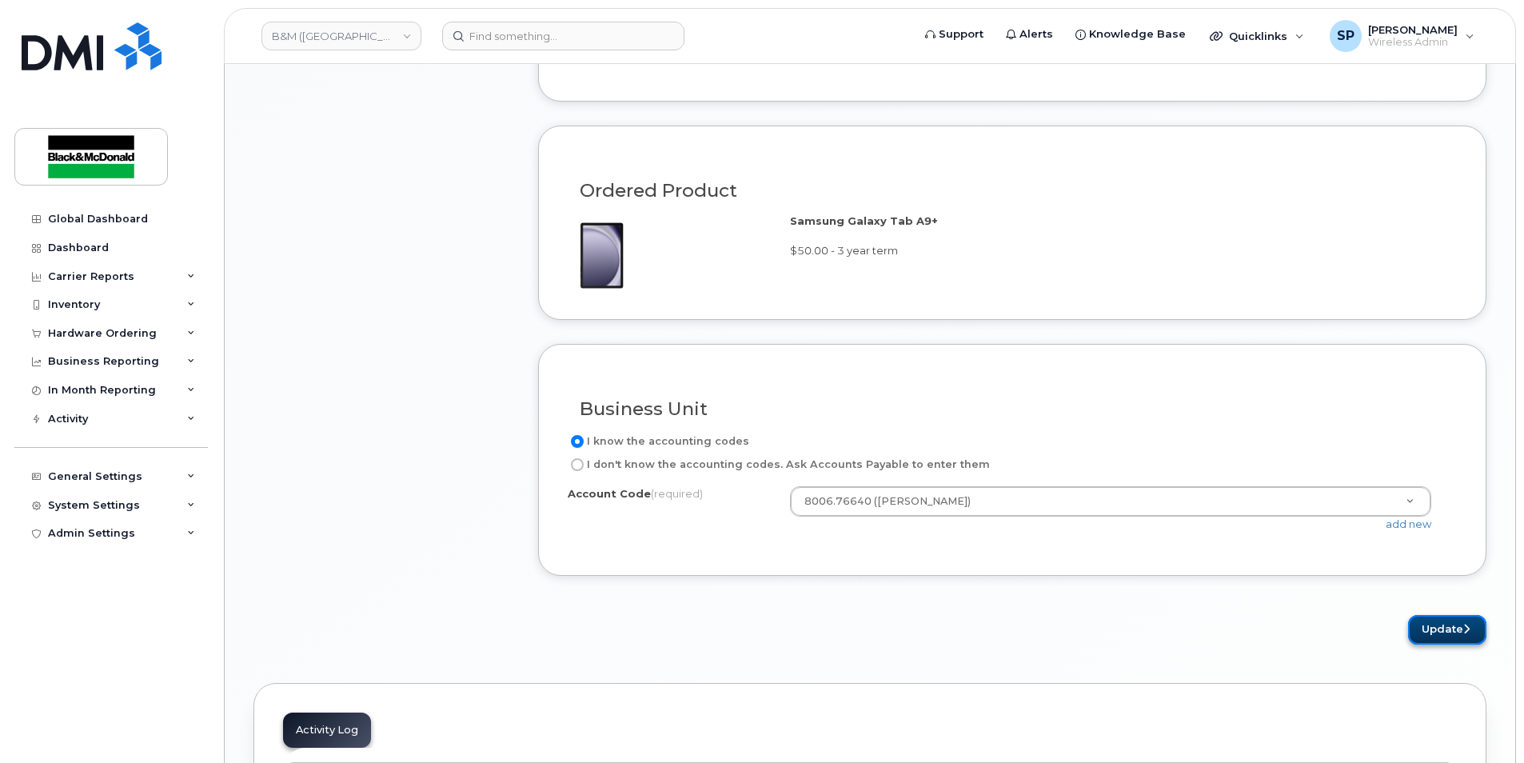
click at [1422, 636] on button "Update" at bounding box center [1447, 630] width 78 height 30
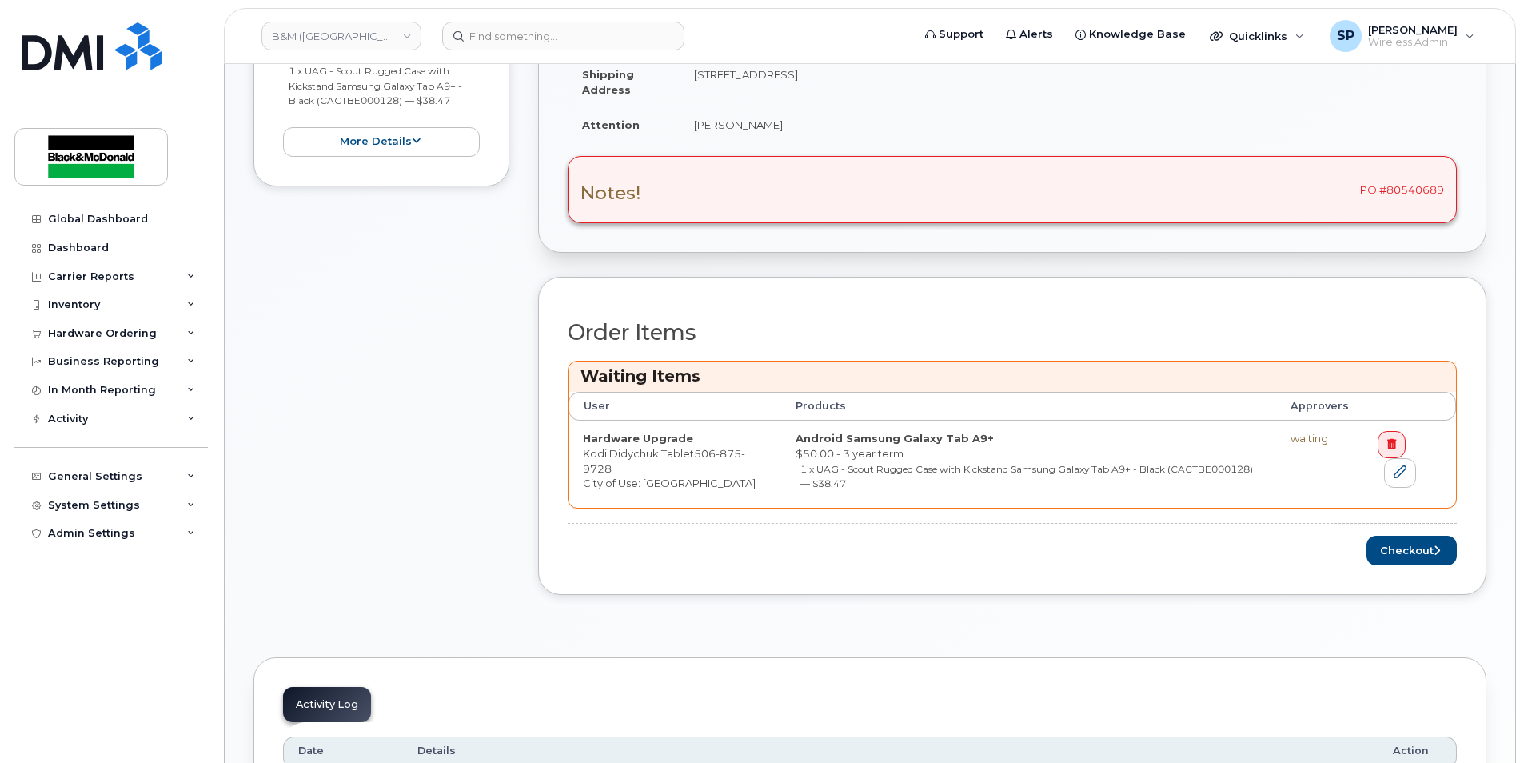
scroll to position [687, 0]
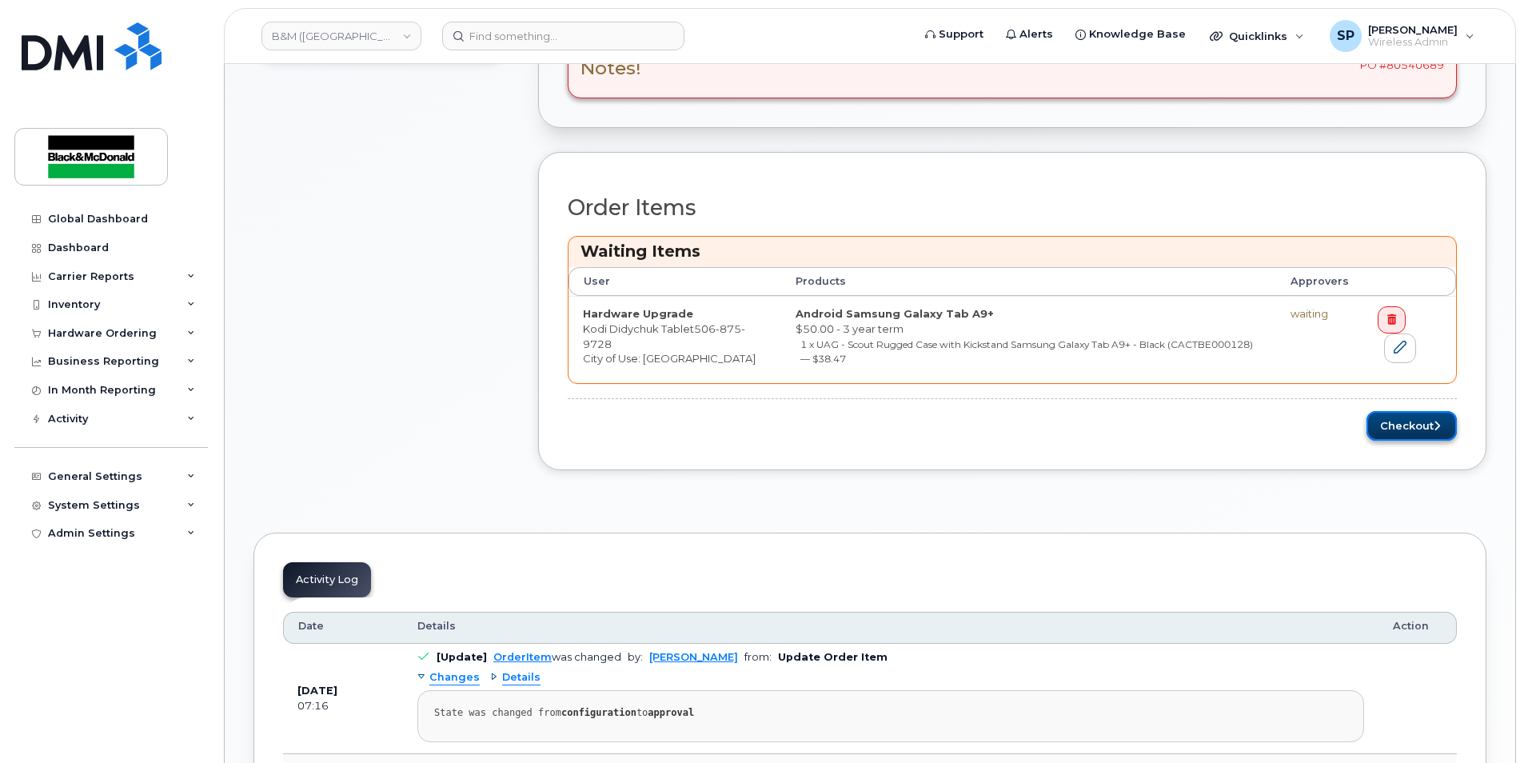
click at [1447, 440] on button "Checkout" at bounding box center [1412, 426] width 90 height 30
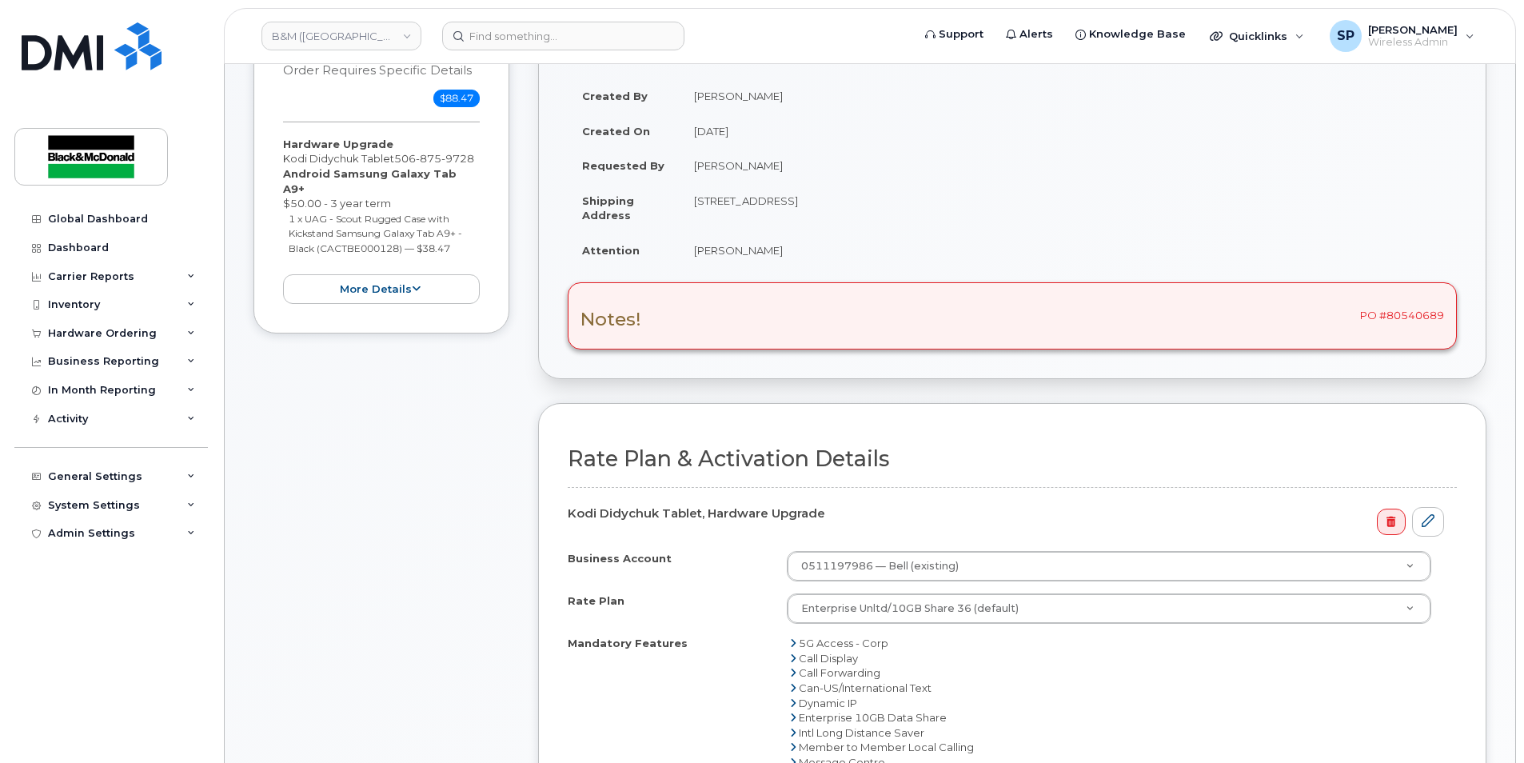
scroll to position [581, 0]
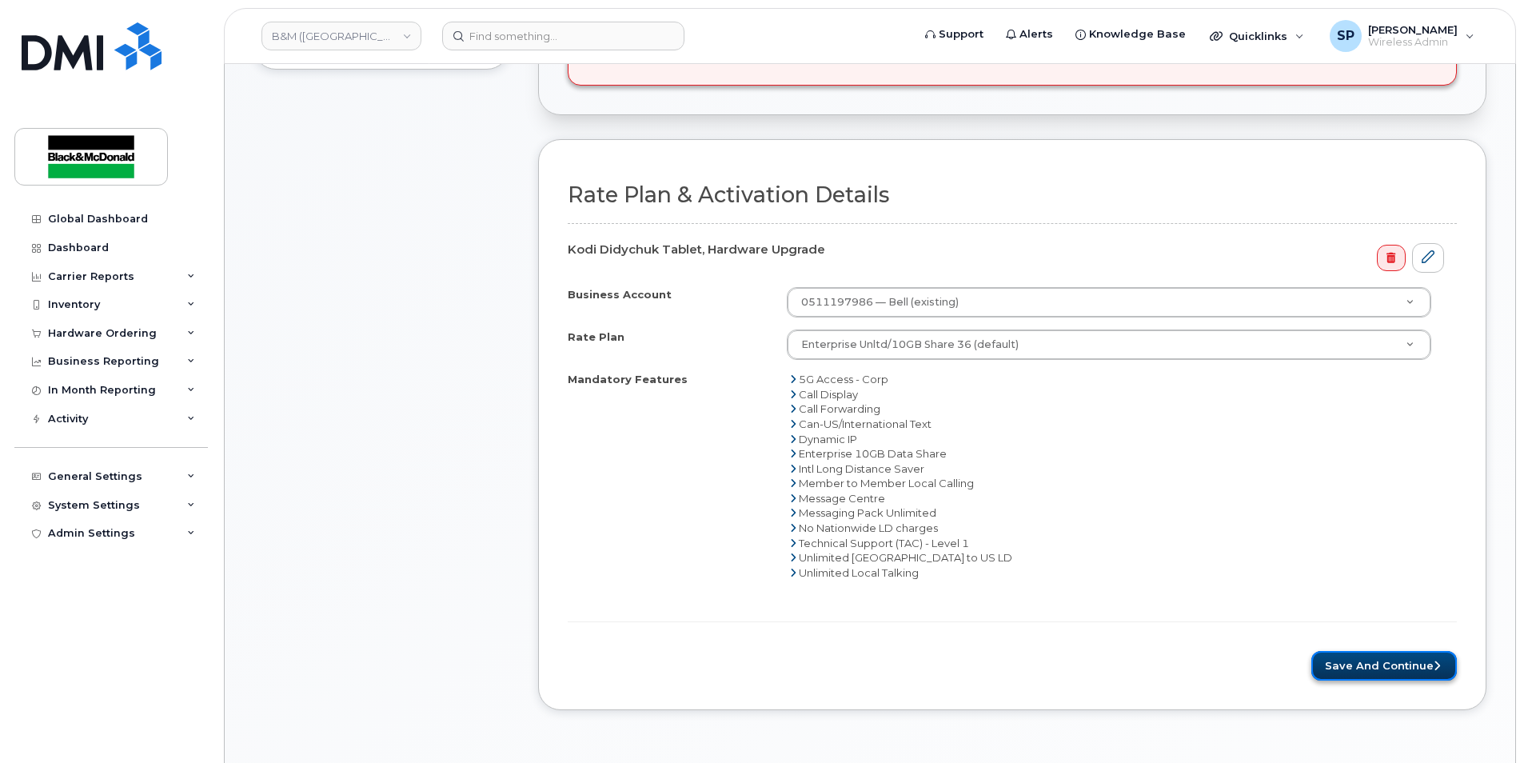
click at [1374, 660] on button "Save and Continue" at bounding box center [1384, 666] width 146 height 30
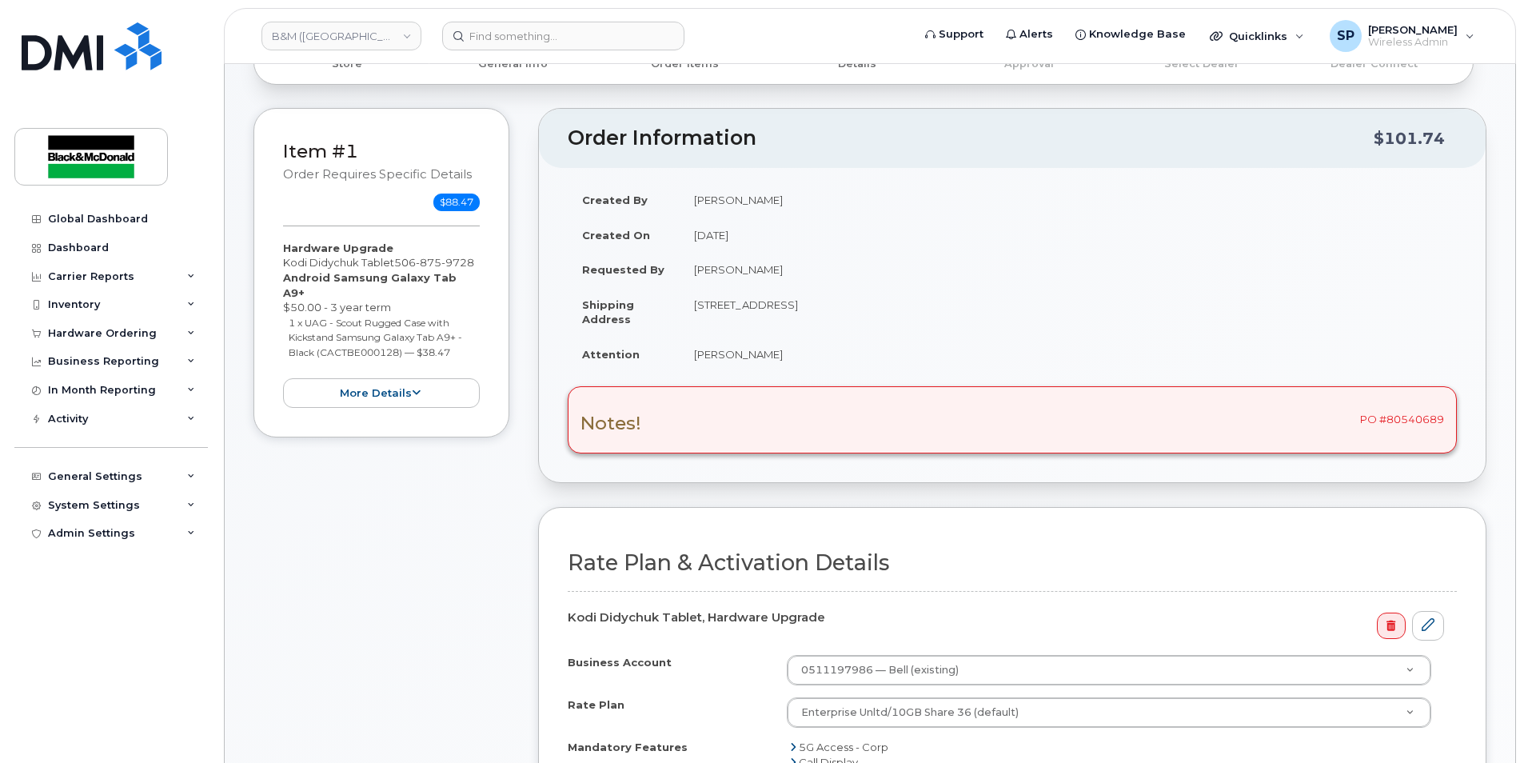
scroll to position [211, 0]
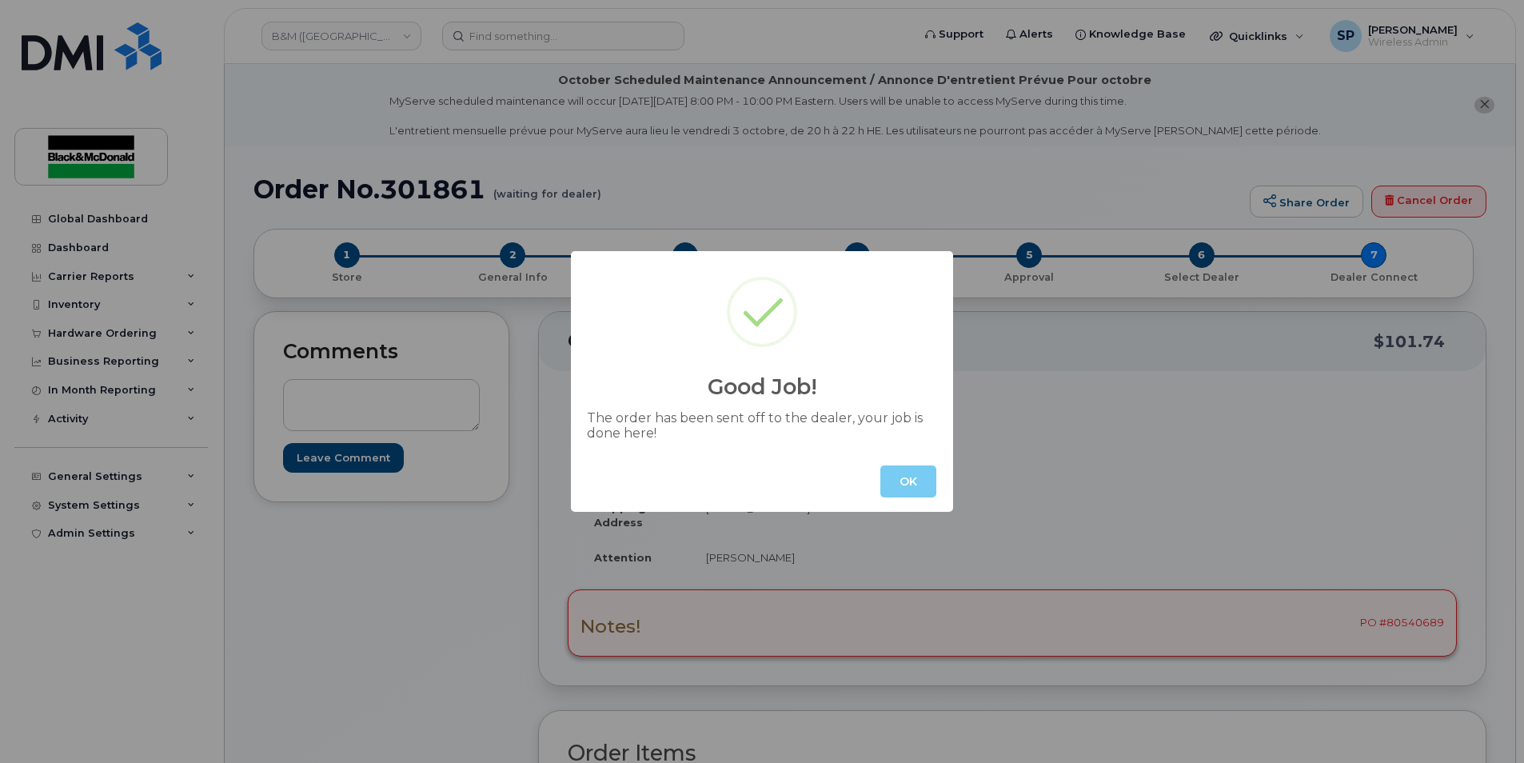
click at [930, 473] on button "OK" at bounding box center [908, 481] width 56 height 32
